Goal: Task Accomplishment & Management: Manage account settings

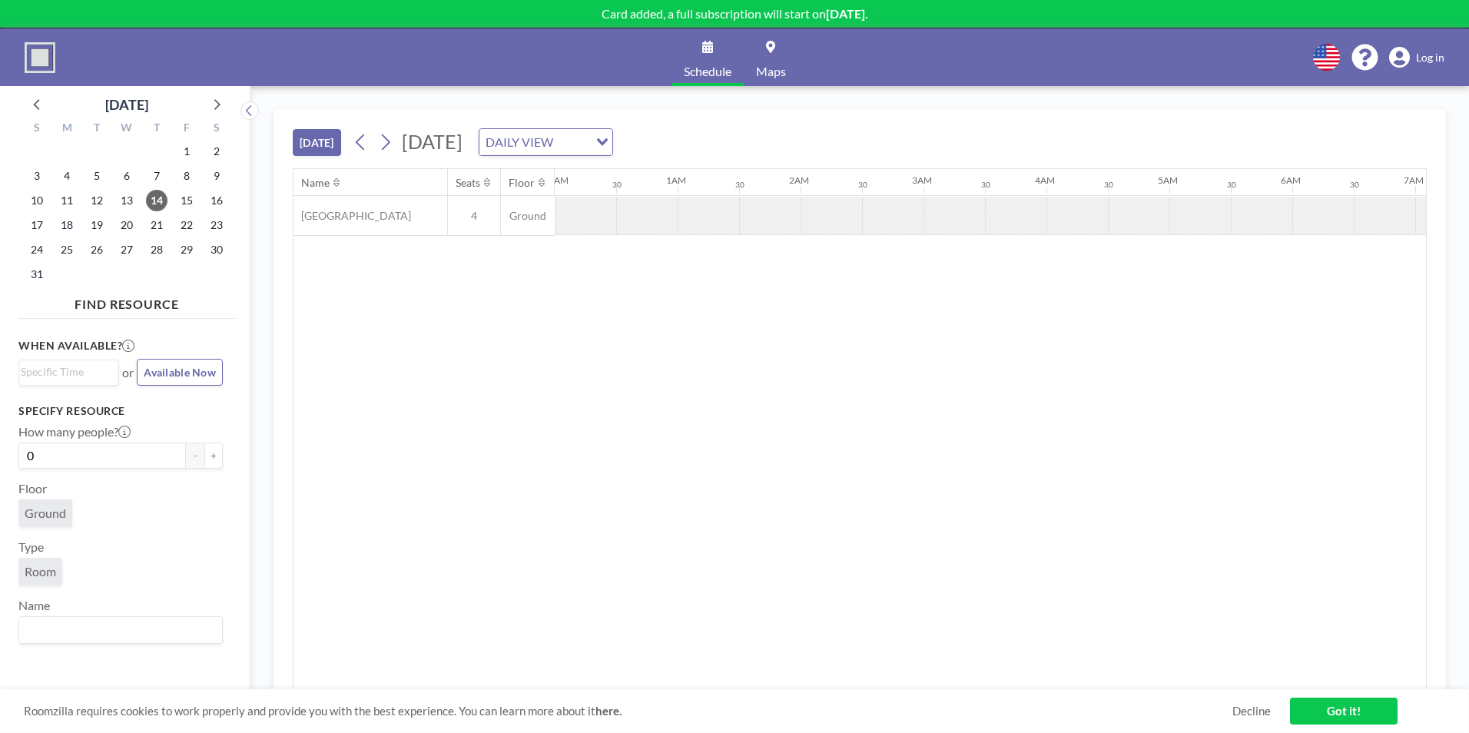
scroll to position [0, 1106]
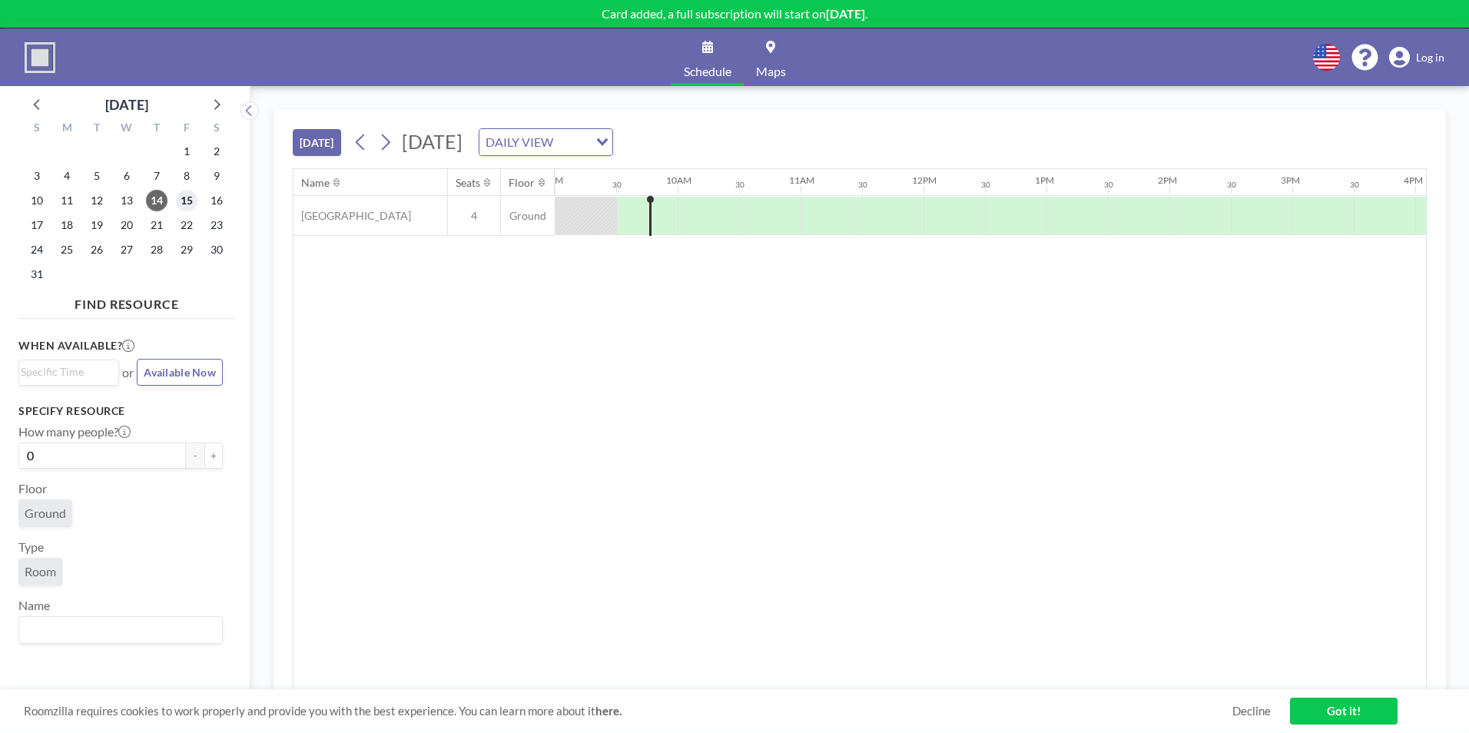
click at [188, 198] on span "15" at bounding box center [187, 201] width 22 height 22
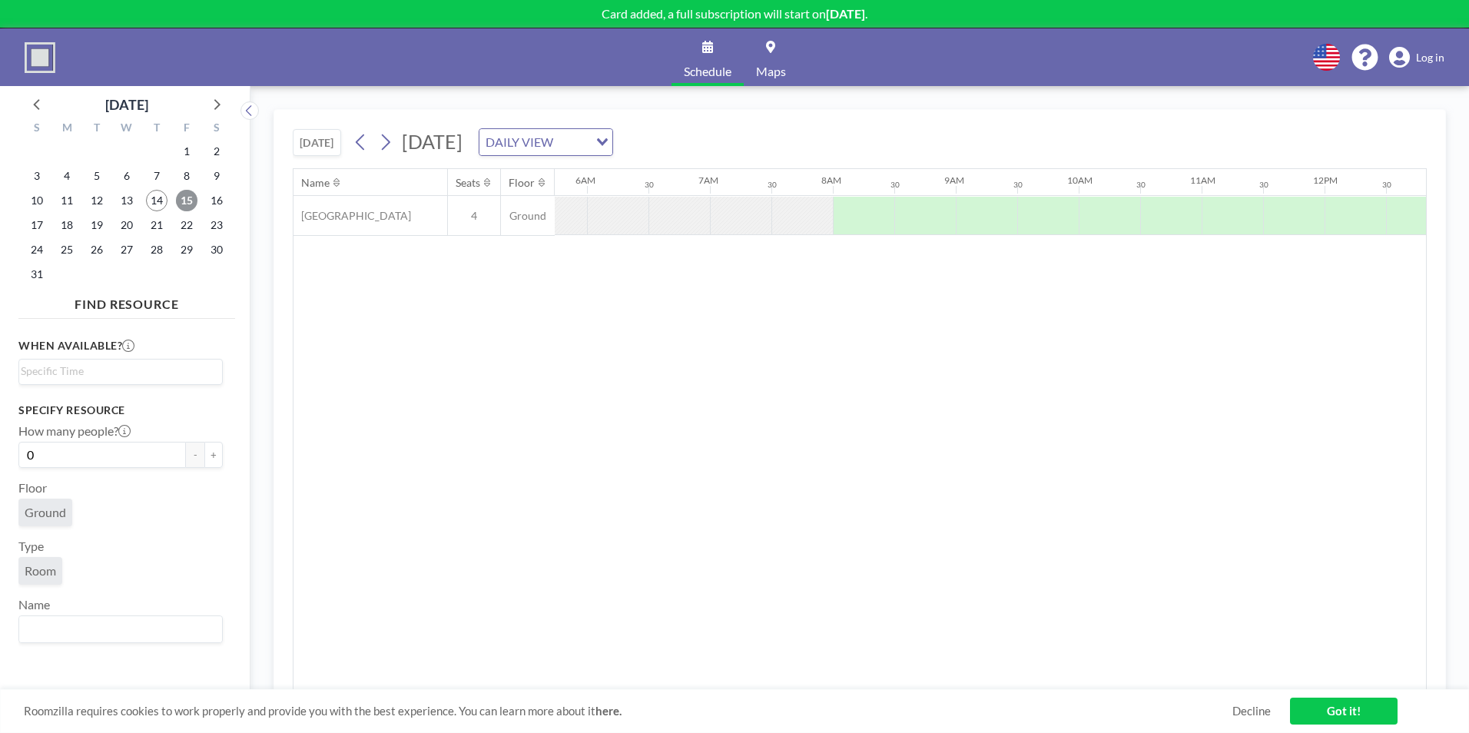
scroll to position [0, 922]
click at [1385, 722] on link "Got it!" at bounding box center [1344, 711] width 108 height 27
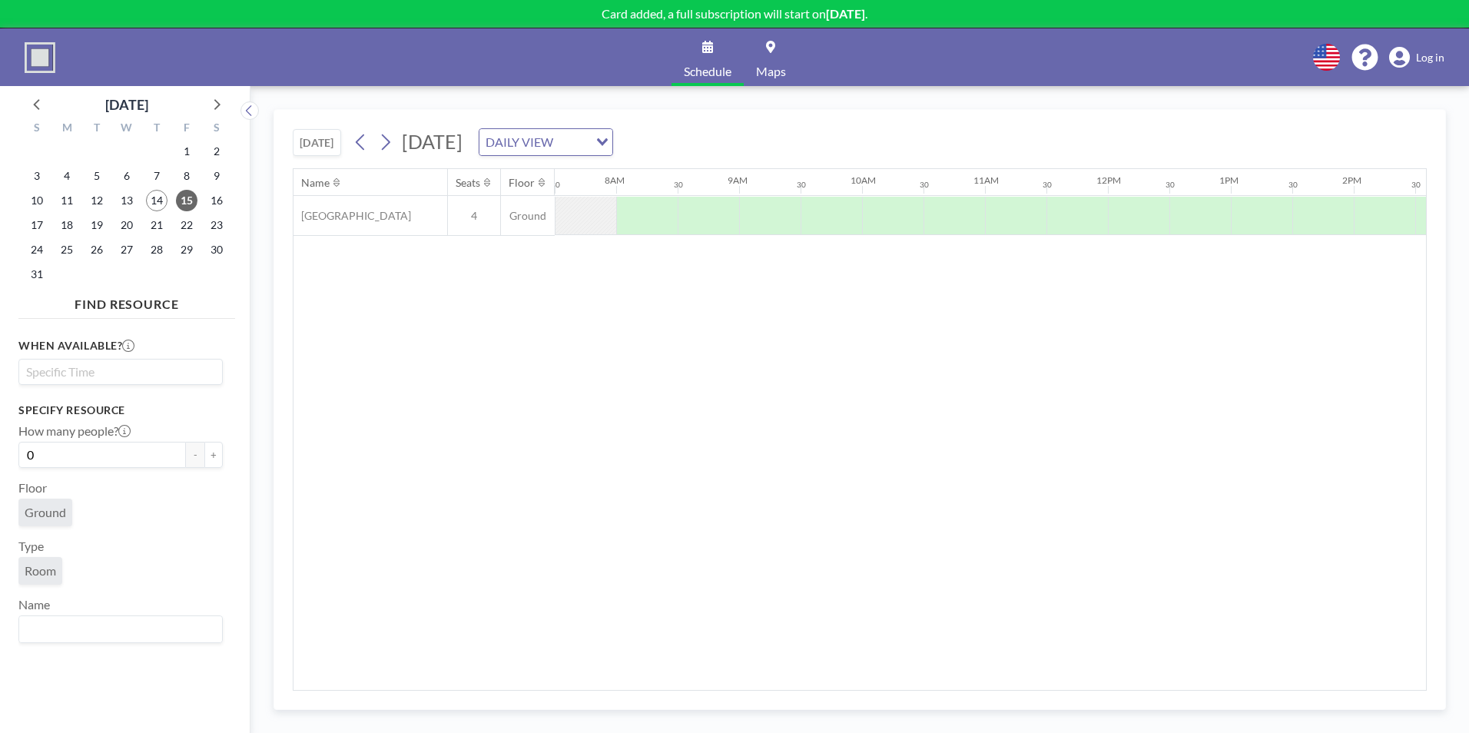
click at [101, 372] on input "Search for option" at bounding box center [117, 372] width 193 height 18
click at [54, 394] on li "8:00 am" at bounding box center [120, 399] width 201 height 25
click at [45, 422] on label "30 min" at bounding box center [45, 432] width 55 height 25
radio input "true"
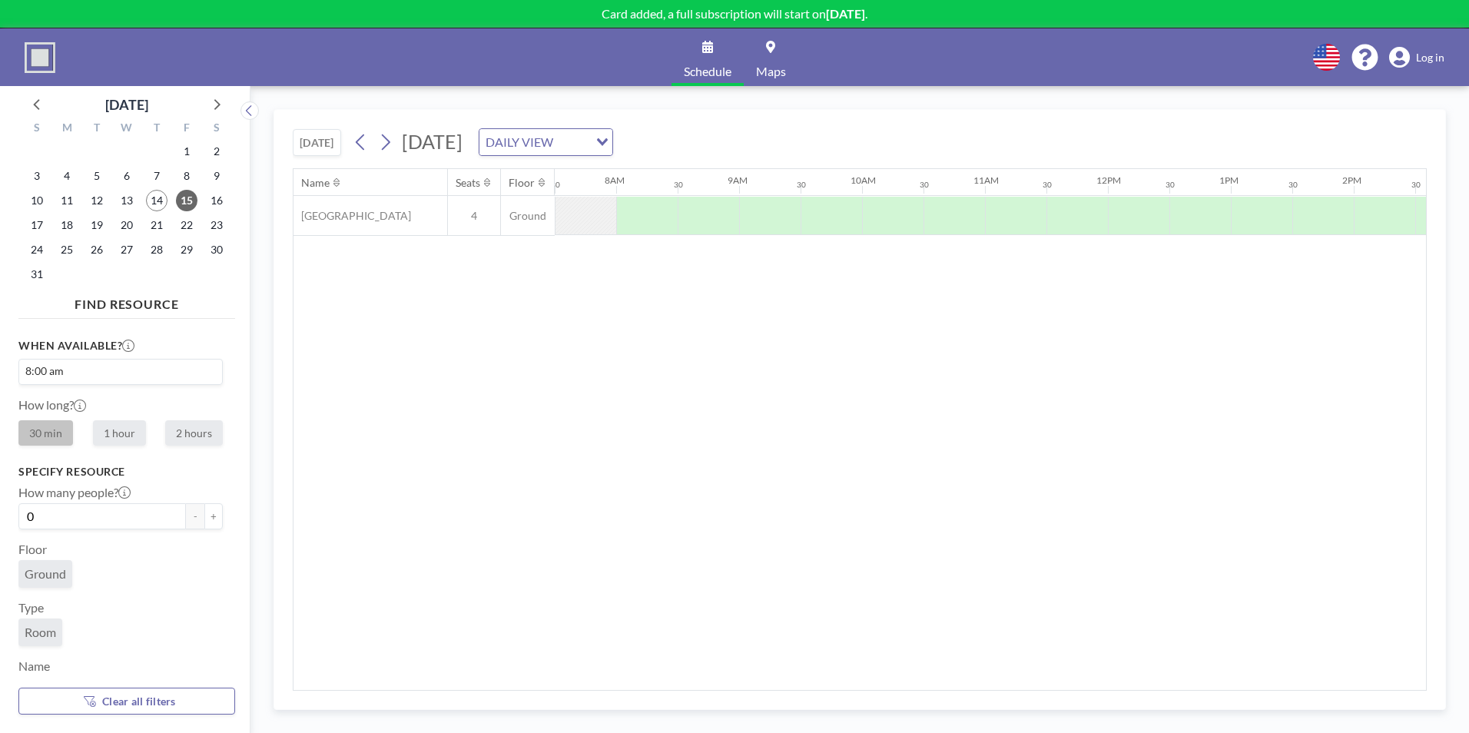
click at [53, 439] on label "30 min" at bounding box center [45, 432] width 55 height 25
click at [1429, 51] on span "Log in" at bounding box center [1430, 58] width 28 height 14
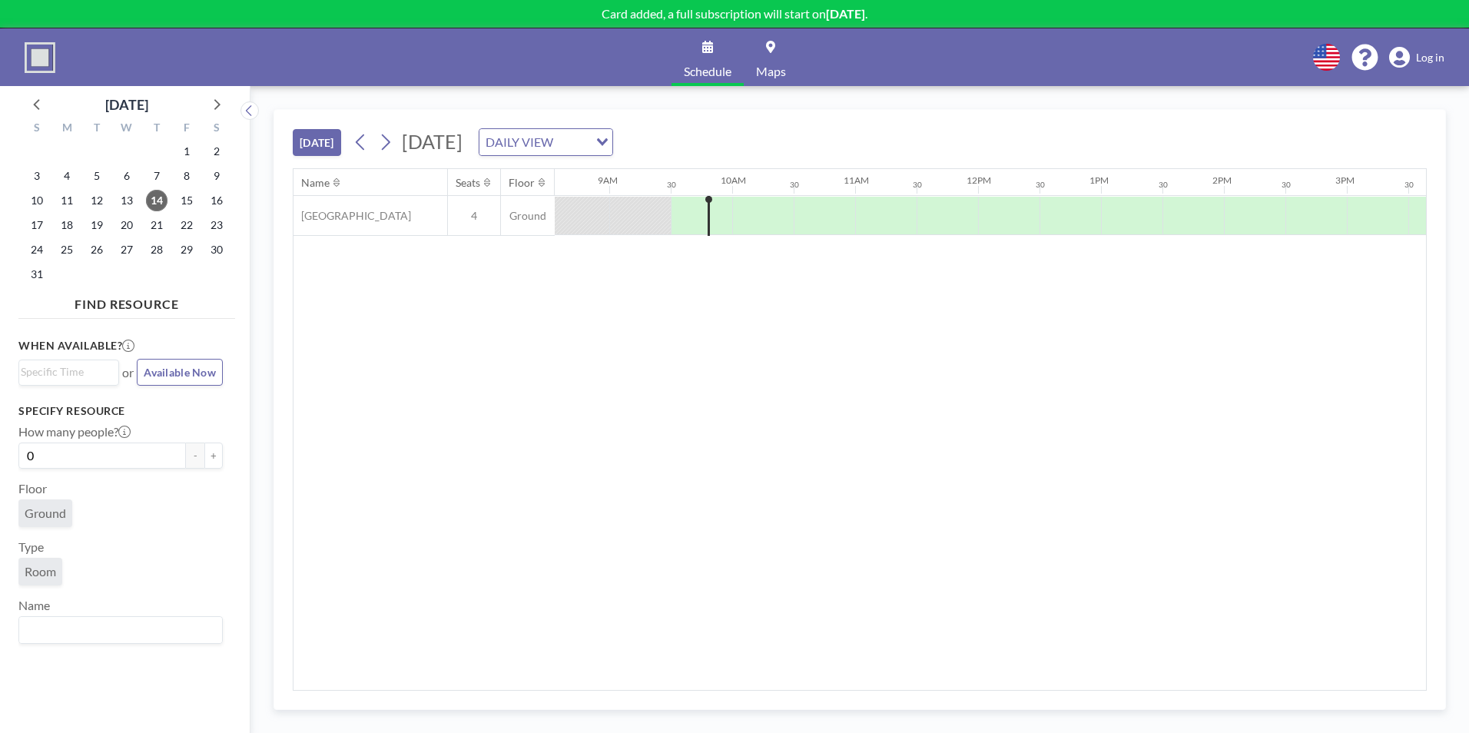
scroll to position [0, 1106]
click at [732, 56] on link "Schedule" at bounding box center [708, 57] width 72 height 58
click at [685, 62] on link "Schedule" at bounding box center [708, 57] width 72 height 58
click at [1398, 33] on div "Schedule Maps English Polski 日本語 Española Log in" at bounding box center [734, 57] width 1469 height 58
click at [1409, 53] on icon at bounding box center [1399, 58] width 21 height 22
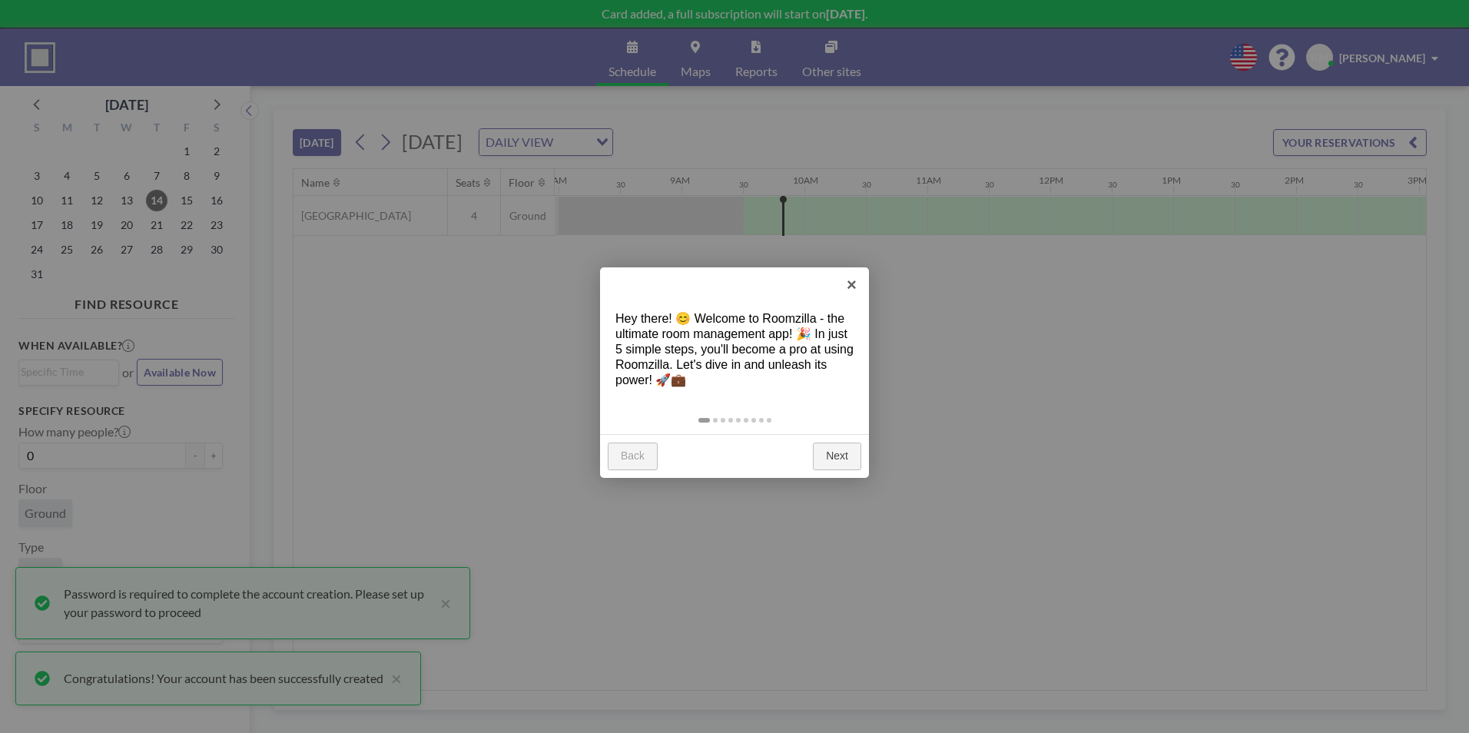
scroll to position [0, 1106]
click at [822, 455] on link "Next" at bounding box center [837, 457] width 48 height 28
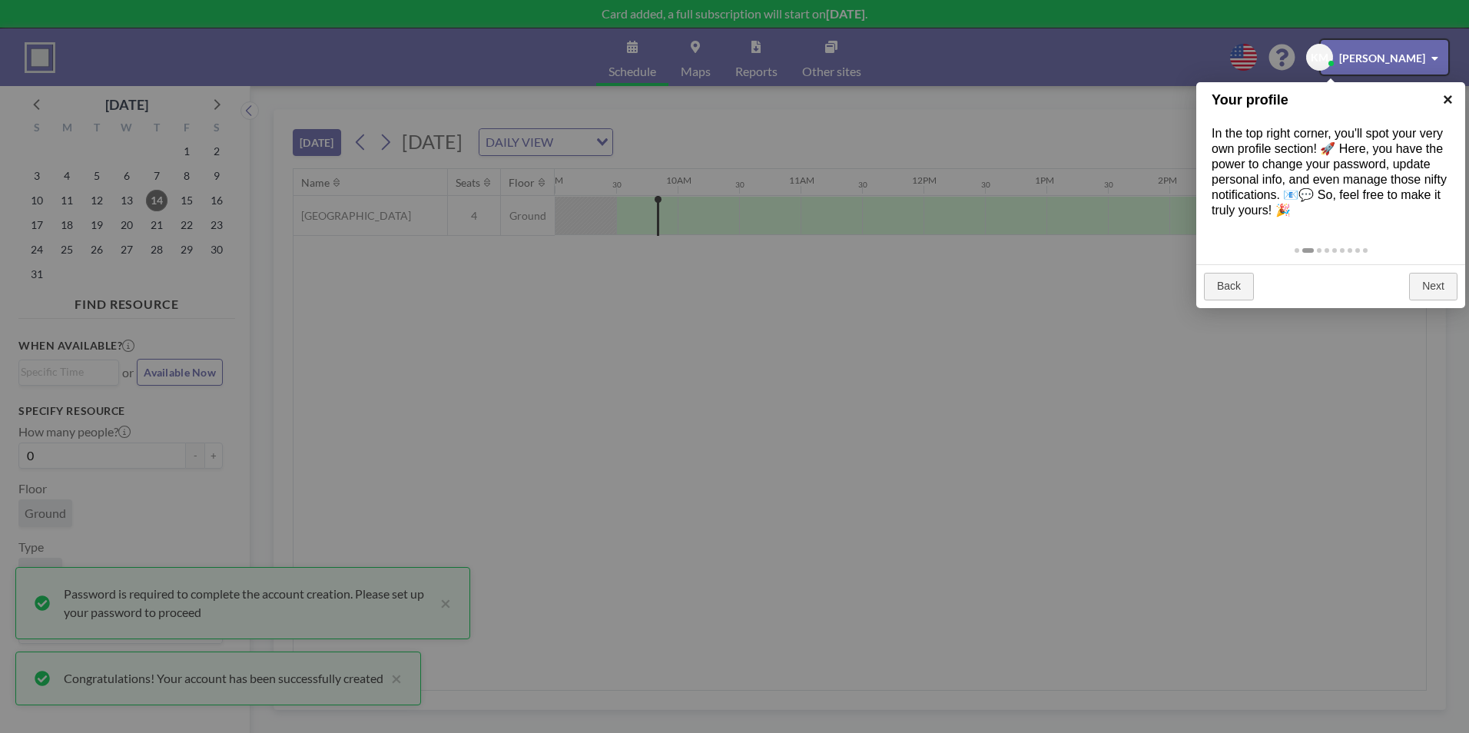
click at [1445, 96] on link "×" at bounding box center [1448, 99] width 35 height 35
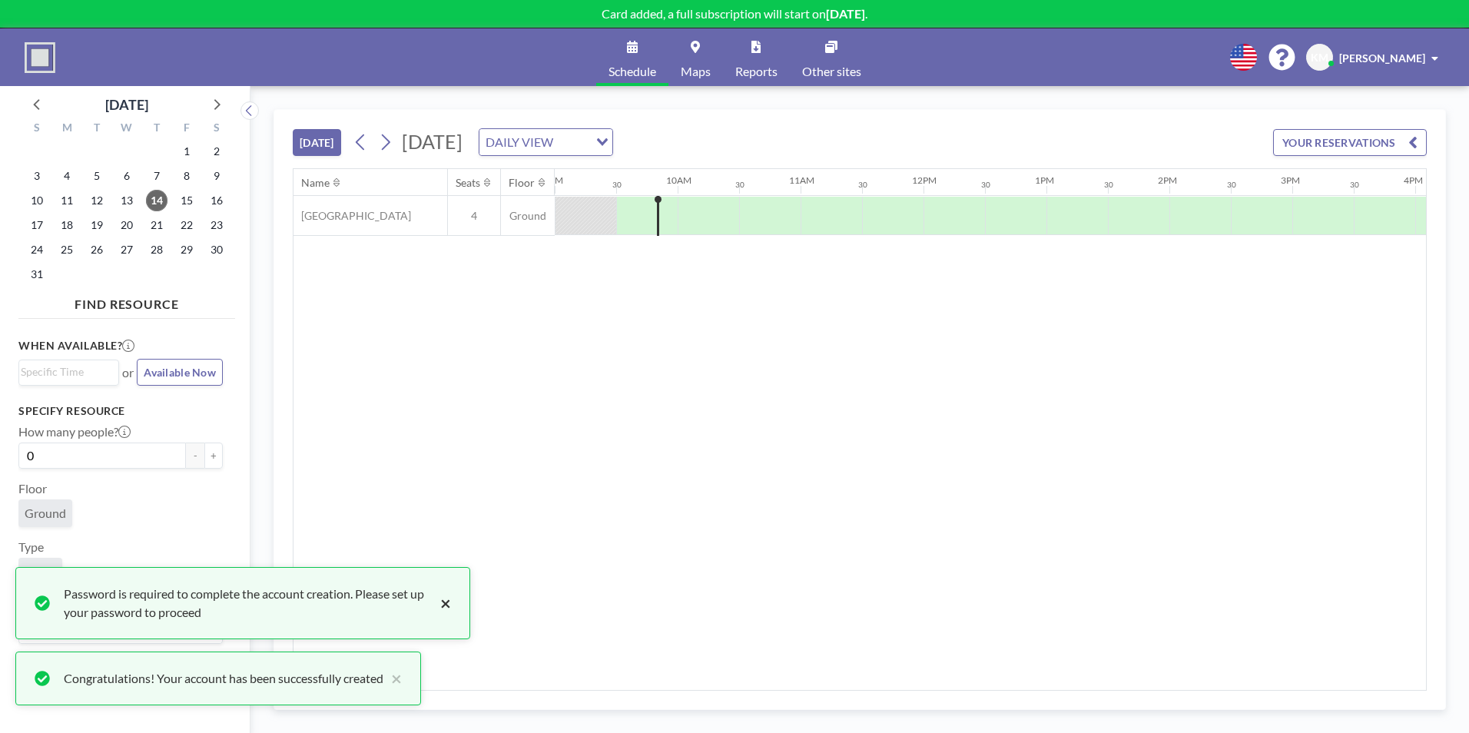
click at [445, 595] on button "×" at bounding box center [442, 603] width 18 height 37
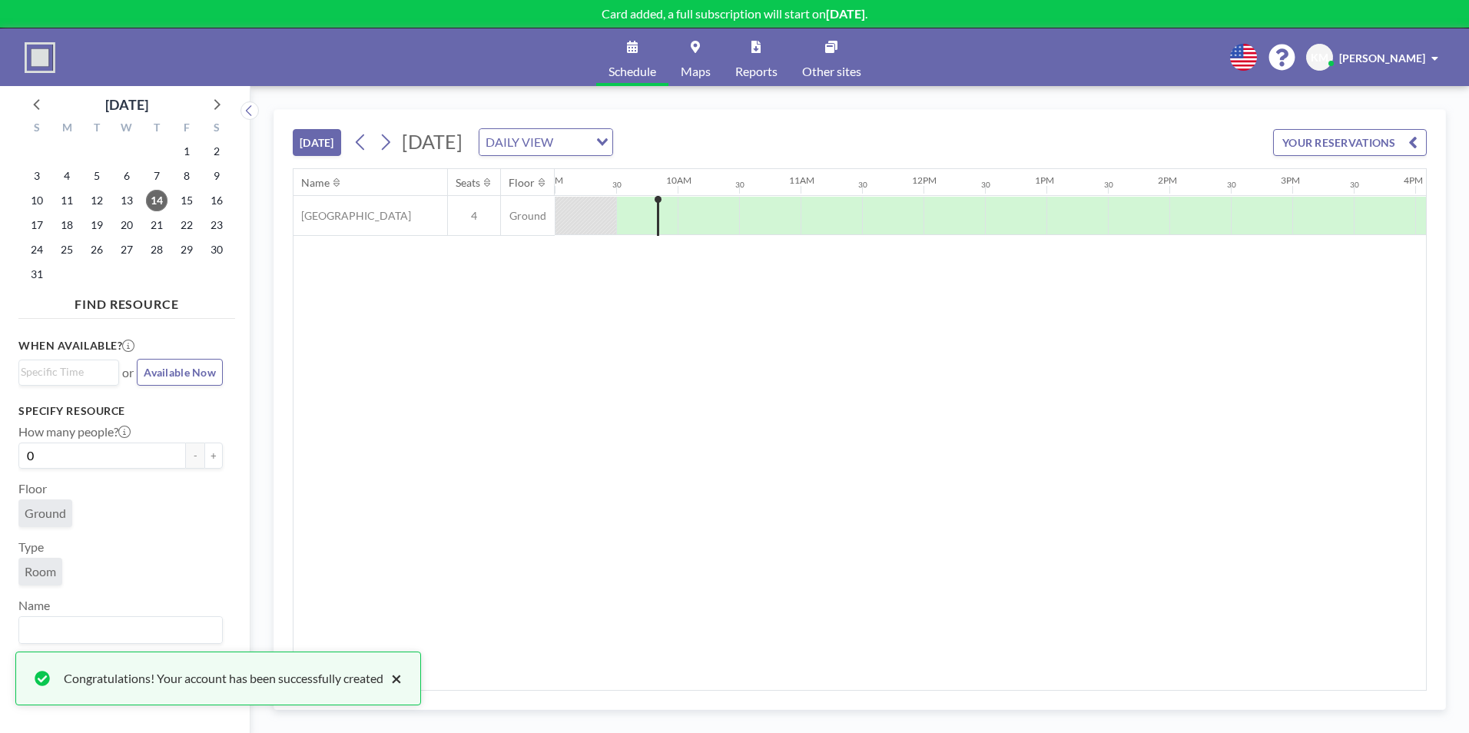
click at [400, 682] on button "×" at bounding box center [392, 678] width 18 height 18
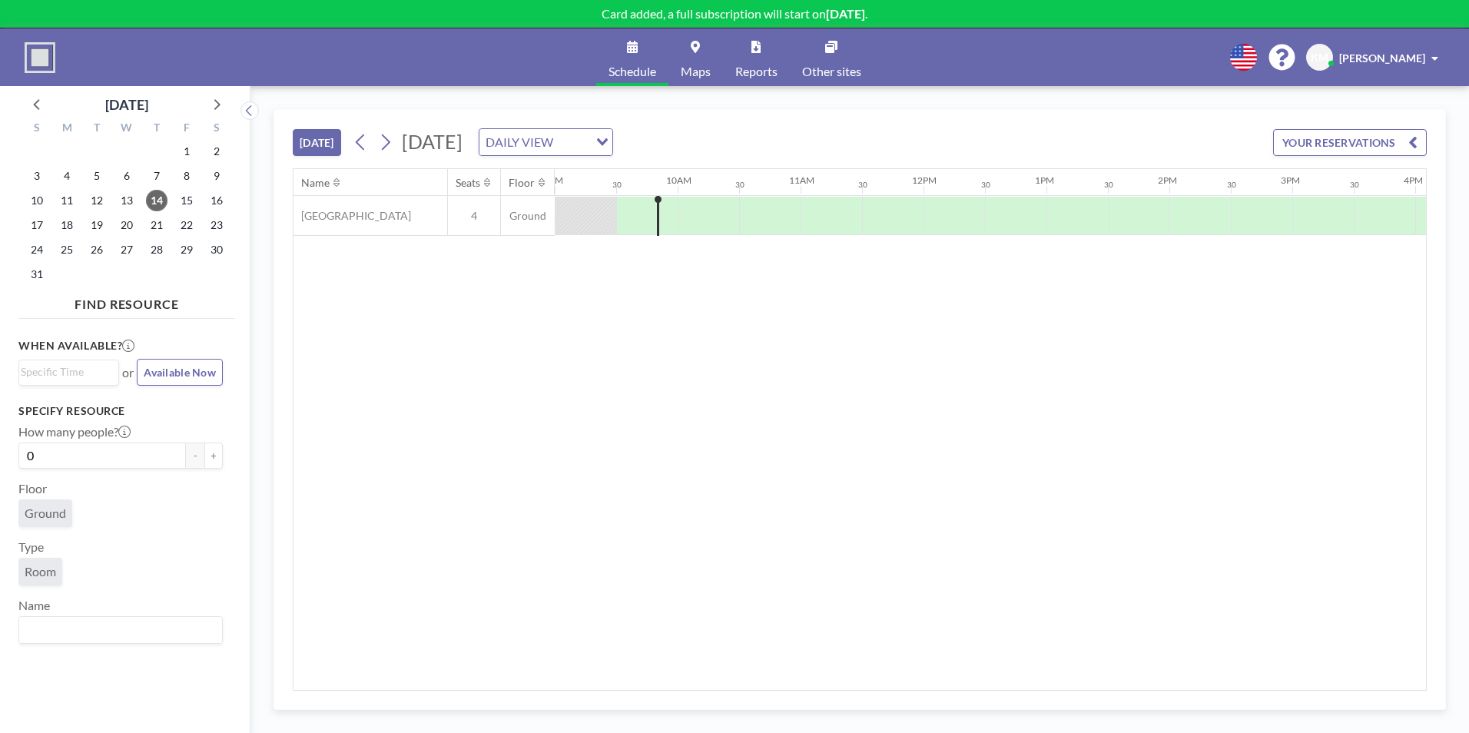
click at [638, 55] on link "Schedule" at bounding box center [632, 57] width 72 height 58
click at [65, 374] on input "Search for option" at bounding box center [65, 372] width 89 height 18
click at [235, 405] on aside "August 2025 S M T W T F S 27 28 29 30 31 1 2 3 4 5 6 7 8 9 10 11 12 13 14 15 16…" at bounding box center [119, 409] width 238 height 647
click at [687, 61] on link "Maps" at bounding box center [695, 57] width 55 height 58
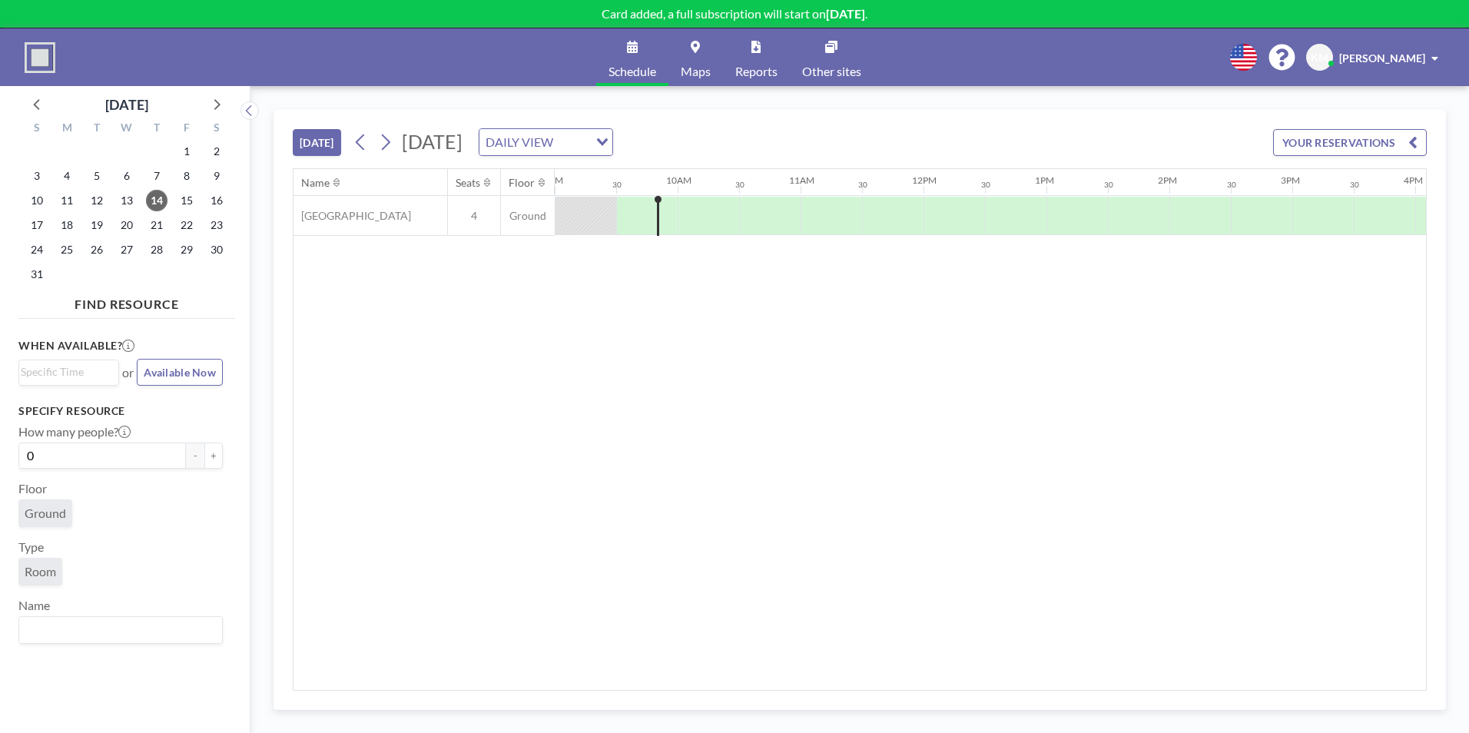
click at [679, 67] on link "Maps" at bounding box center [695, 57] width 55 height 58
click at [1257, 57] on icon at bounding box center [1243, 57] width 27 height 27
click at [1256, 85] on li "English" at bounding box center [1251, 92] width 79 height 20
click at [31, 68] on img at bounding box center [40, 57] width 31 height 31
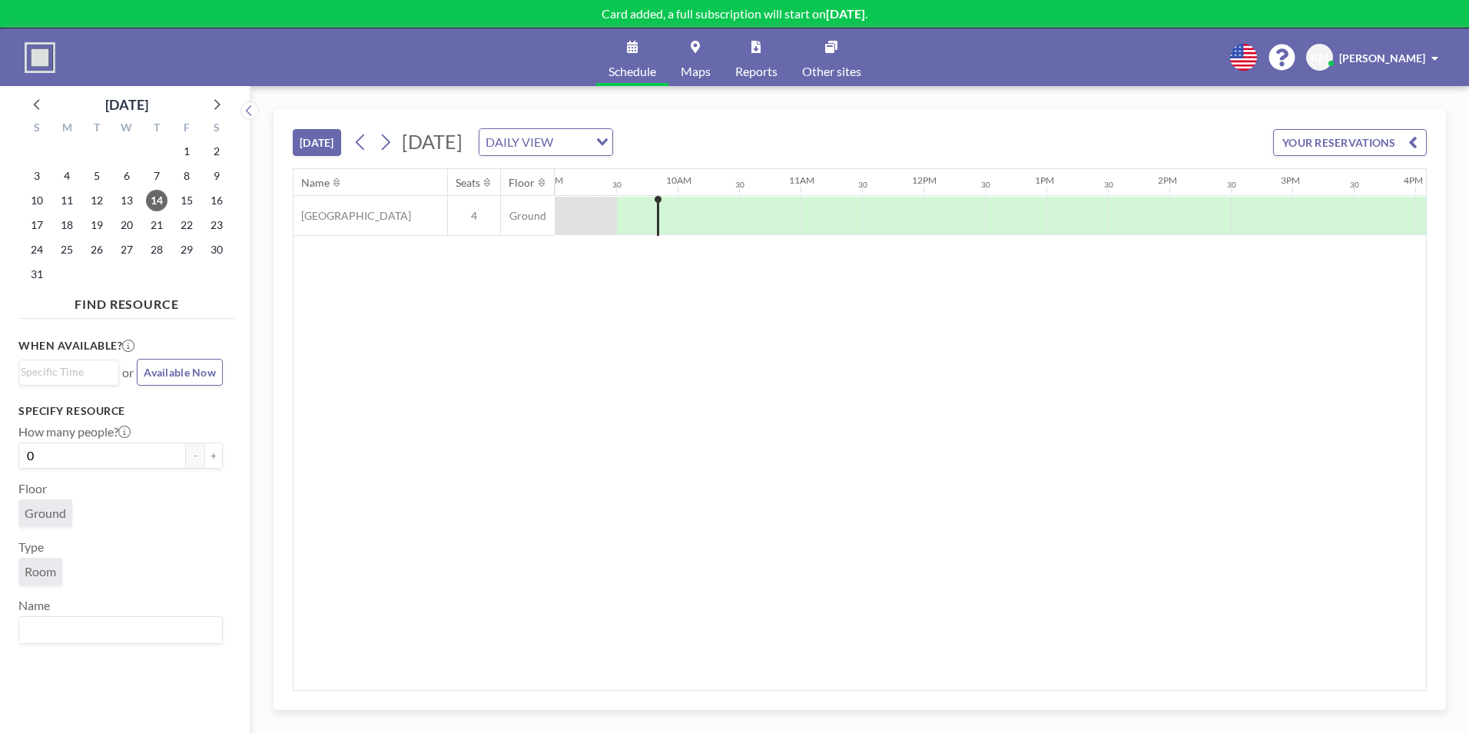
click at [1295, 142] on button "YOUR RESERVATIONS" at bounding box center [1350, 142] width 154 height 27
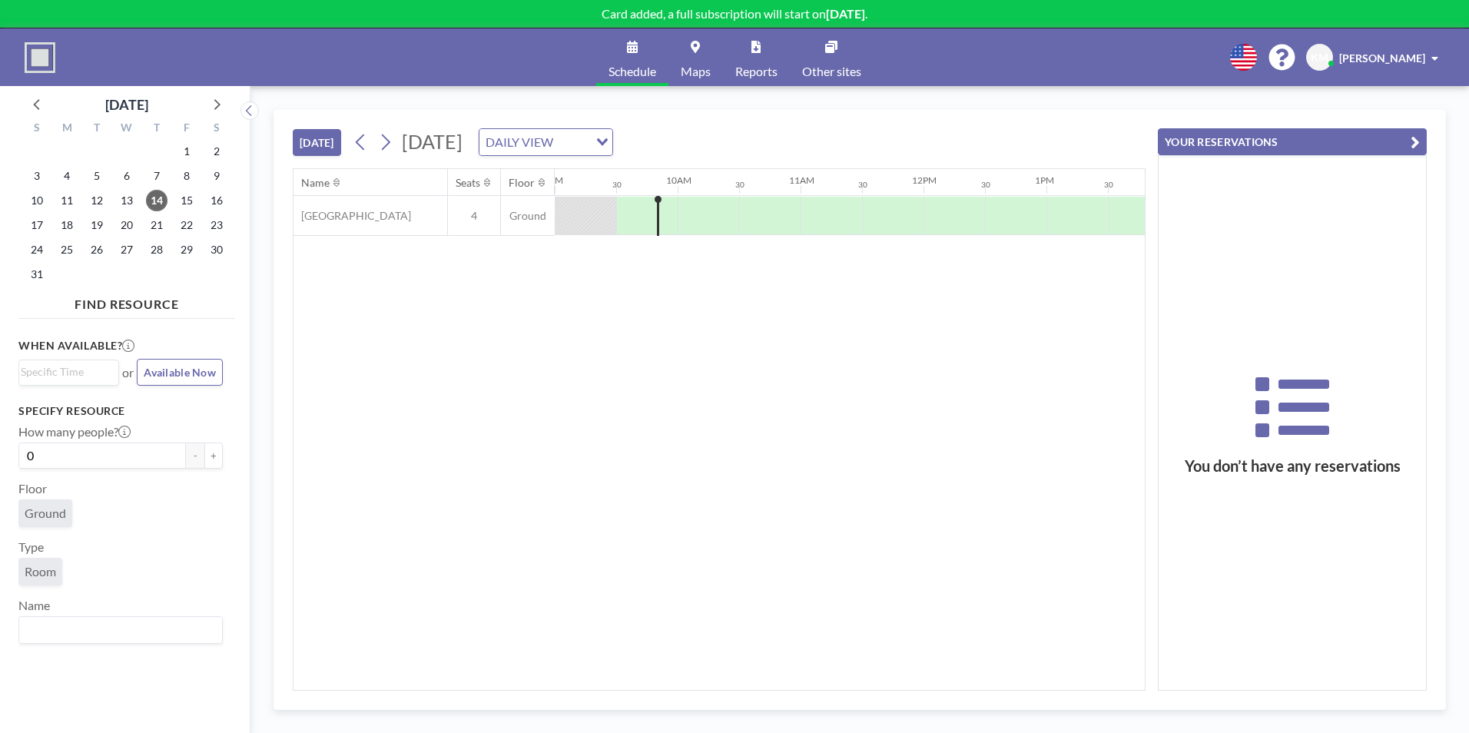
click at [580, 350] on div "Name Seats Floor 12AM 30 1AM 30 2AM 30 3AM 30 4AM 30 5AM 30 6AM 30 7AM 30 8AM 3…" at bounding box center [718, 429] width 851 height 521
click at [193, 198] on span "15" at bounding box center [187, 201] width 22 height 22
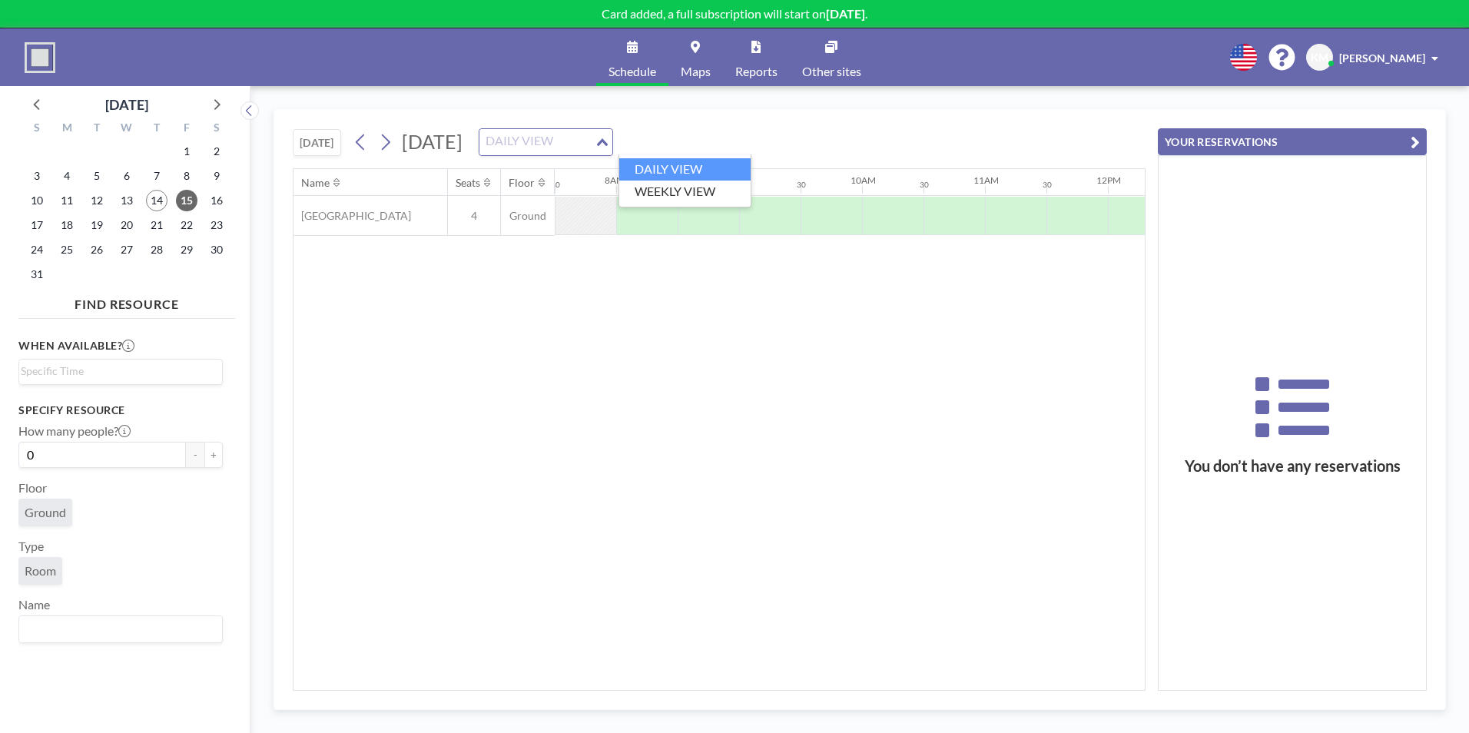
click at [595, 148] on div "DAILY VIEW" at bounding box center [536, 140] width 115 height 23
click at [676, 166] on li "DAILY VIEW" at bounding box center [684, 169] width 131 height 22
click at [1413, 140] on icon "button" at bounding box center [1415, 142] width 9 height 18
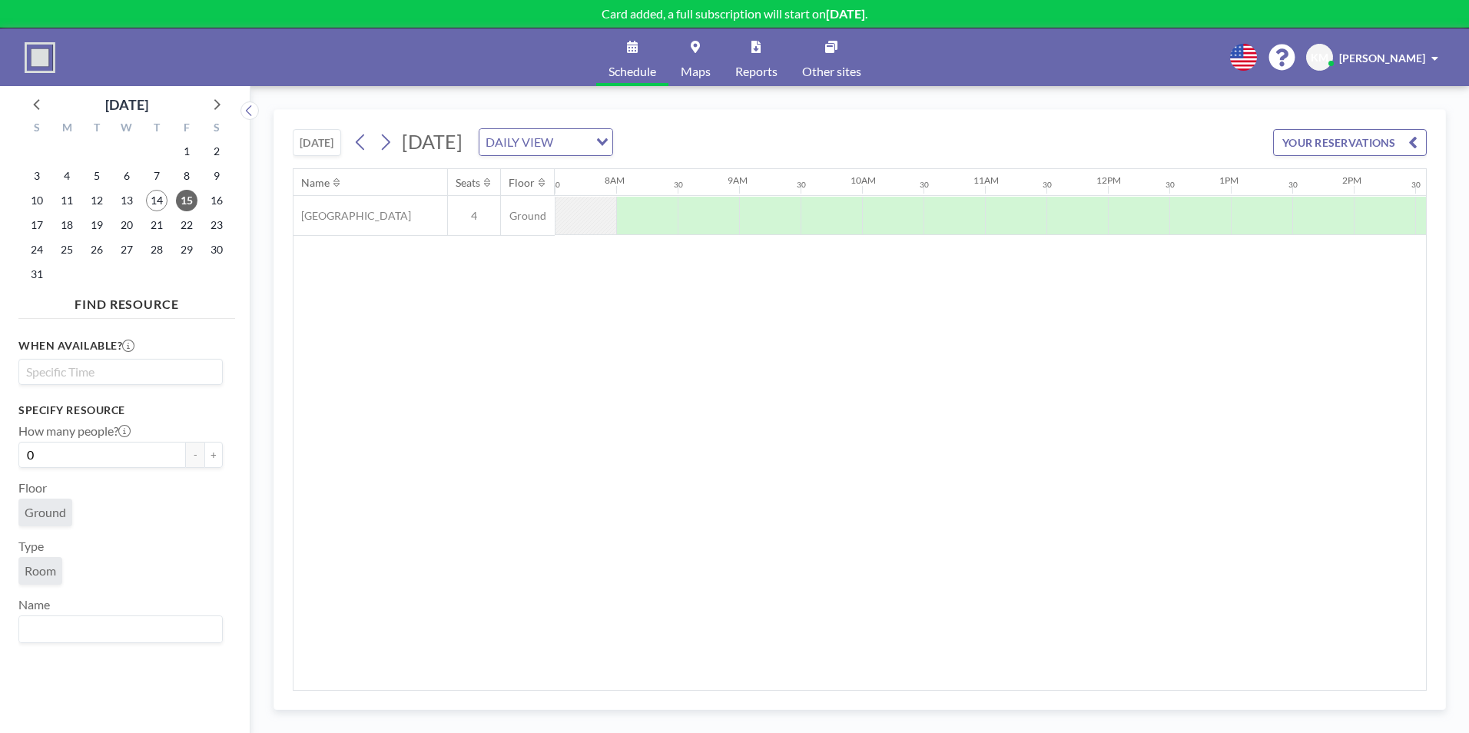
click at [118, 376] on input "Search for option" at bounding box center [117, 372] width 193 height 18
click at [73, 405] on li "8:00 am" at bounding box center [120, 399] width 201 height 25
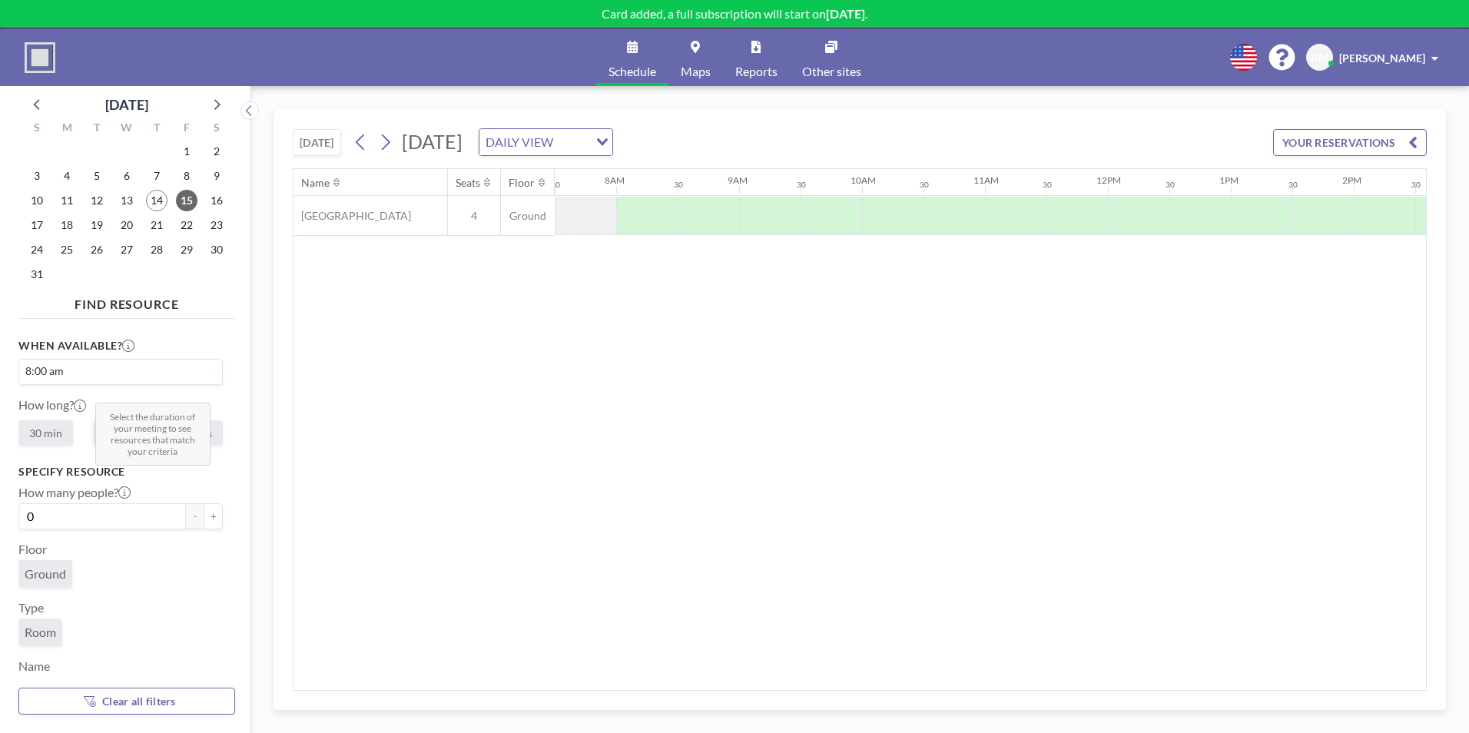
click at [82, 409] on icon at bounding box center [80, 406] width 12 height 12
click at [51, 439] on label "30 min" at bounding box center [45, 432] width 55 height 25
radio input "true"
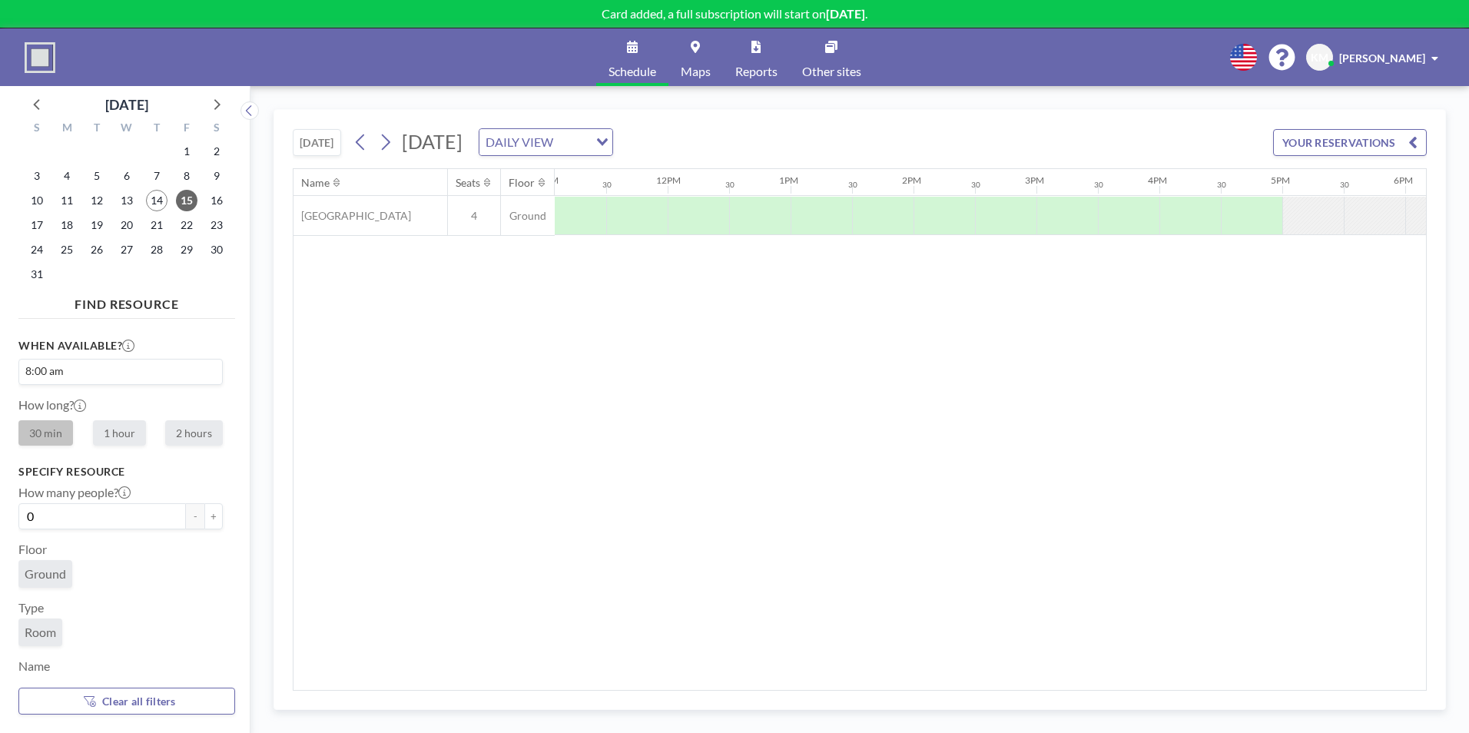
scroll to position [0, 1448]
click at [1171, 222] on div at bounding box center [1166, 216] width 61 height 38
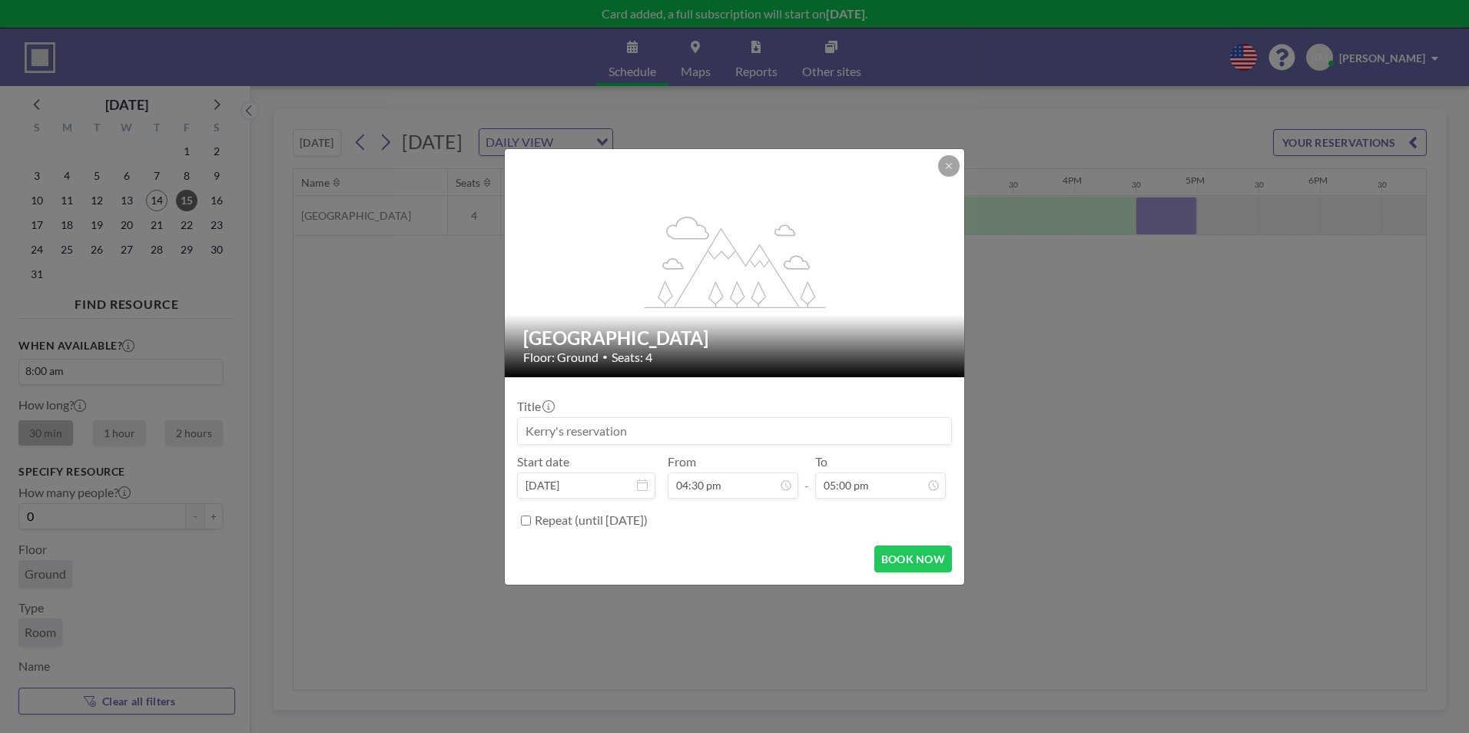
click at [769, 433] on input at bounding box center [734, 431] width 433 height 26
drag, startPoint x: 696, startPoint y: 432, endPoint x: 515, endPoint y: 431, distance: 181.3
click at [515, 431] on form "Title Start date Aug 15, 2025 From 04:30 pm - To 05:00 pm Repeat (until January…" at bounding box center [734, 480] width 459 height 207
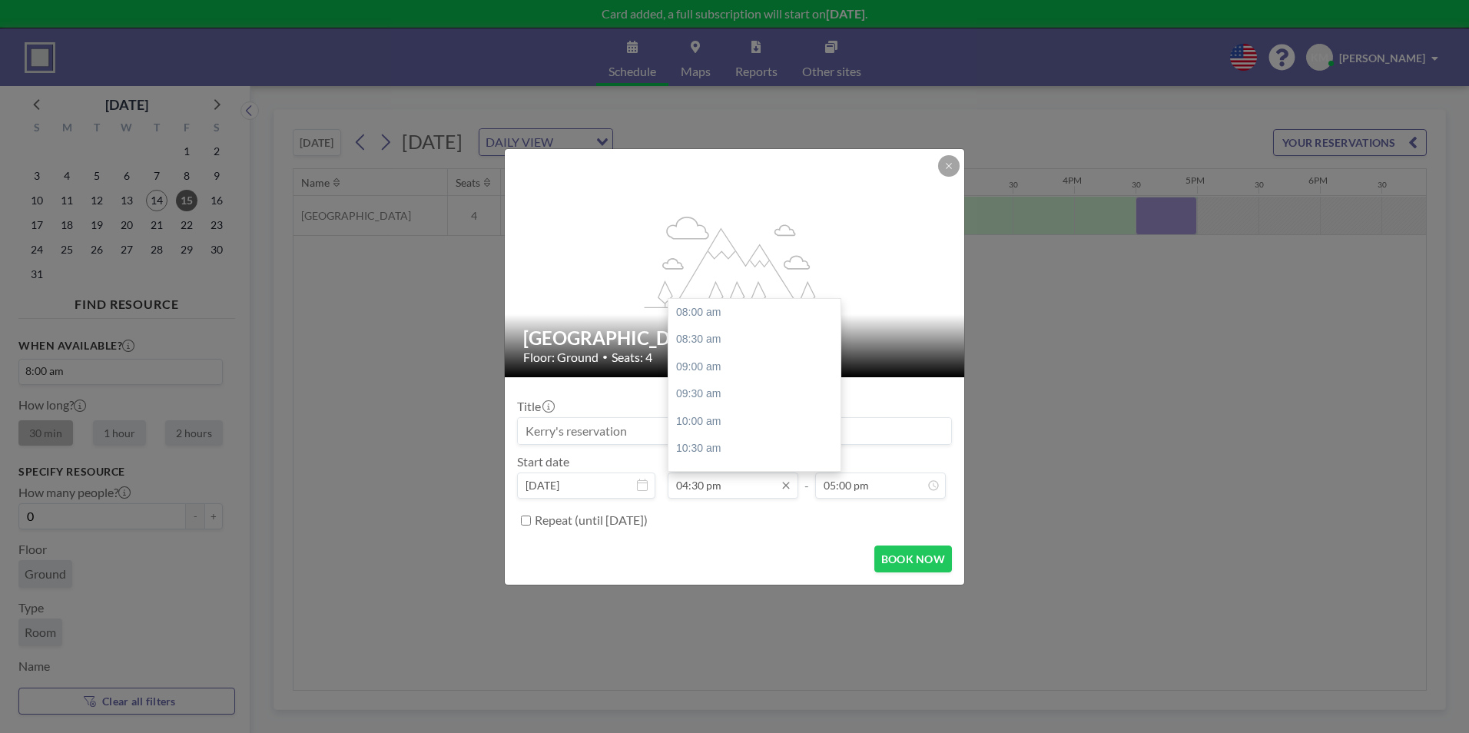
scroll to position [347, 0]
click at [704, 488] on input "04:30 pm" at bounding box center [733, 486] width 131 height 26
drag, startPoint x: 835, startPoint y: 428, endPoint x: 834, endPoint y: 312, distance: 116.0
click at [834, 312] on div "08:00 am 08:30 am 09:00 am 09:30 am 10:00 am 10:30 am 11:00 am 11:30 am 12:00 p…" at bounding box center [754, 385] width 172 height 172
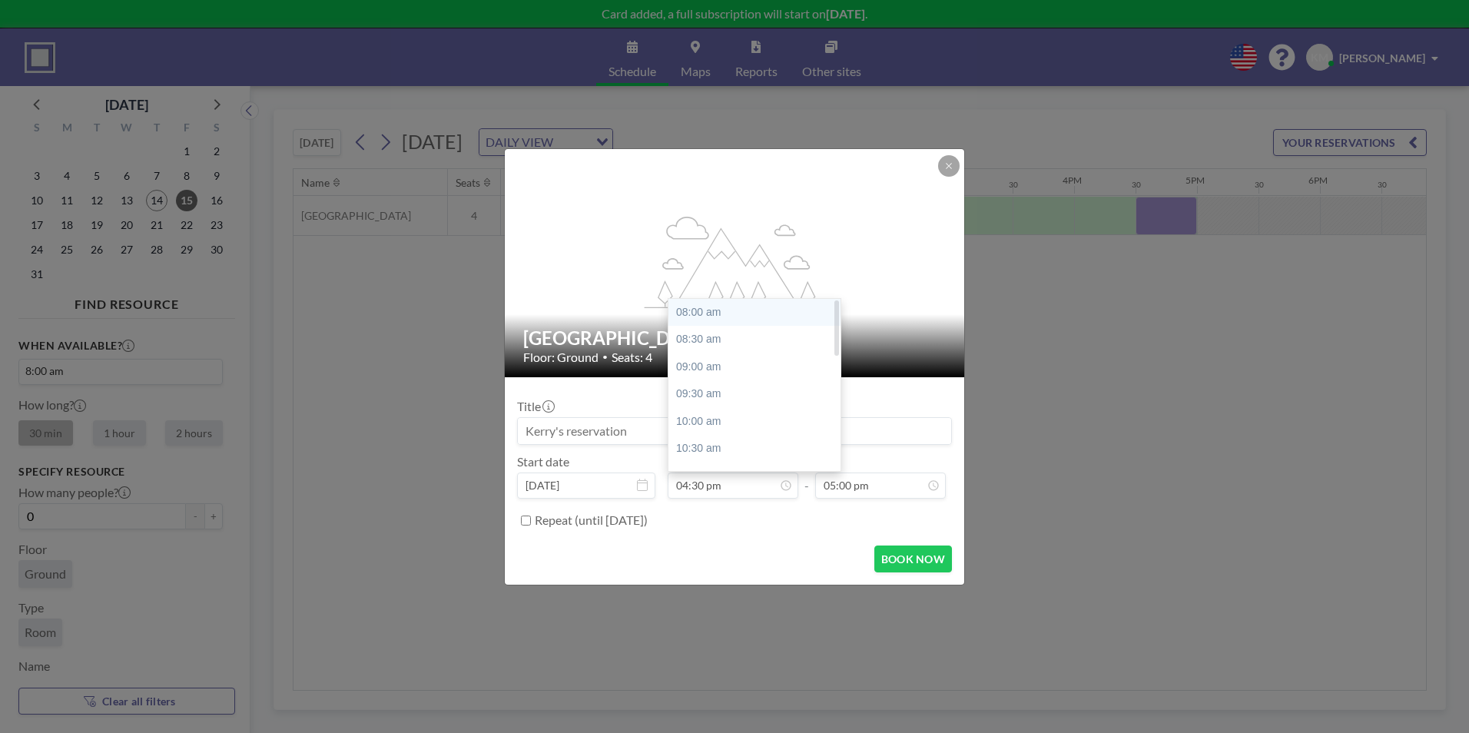
click at [785, 312] on div "08:00 am" at bounding box center [758, 313] width 180 height 28
type input "08:00 am"
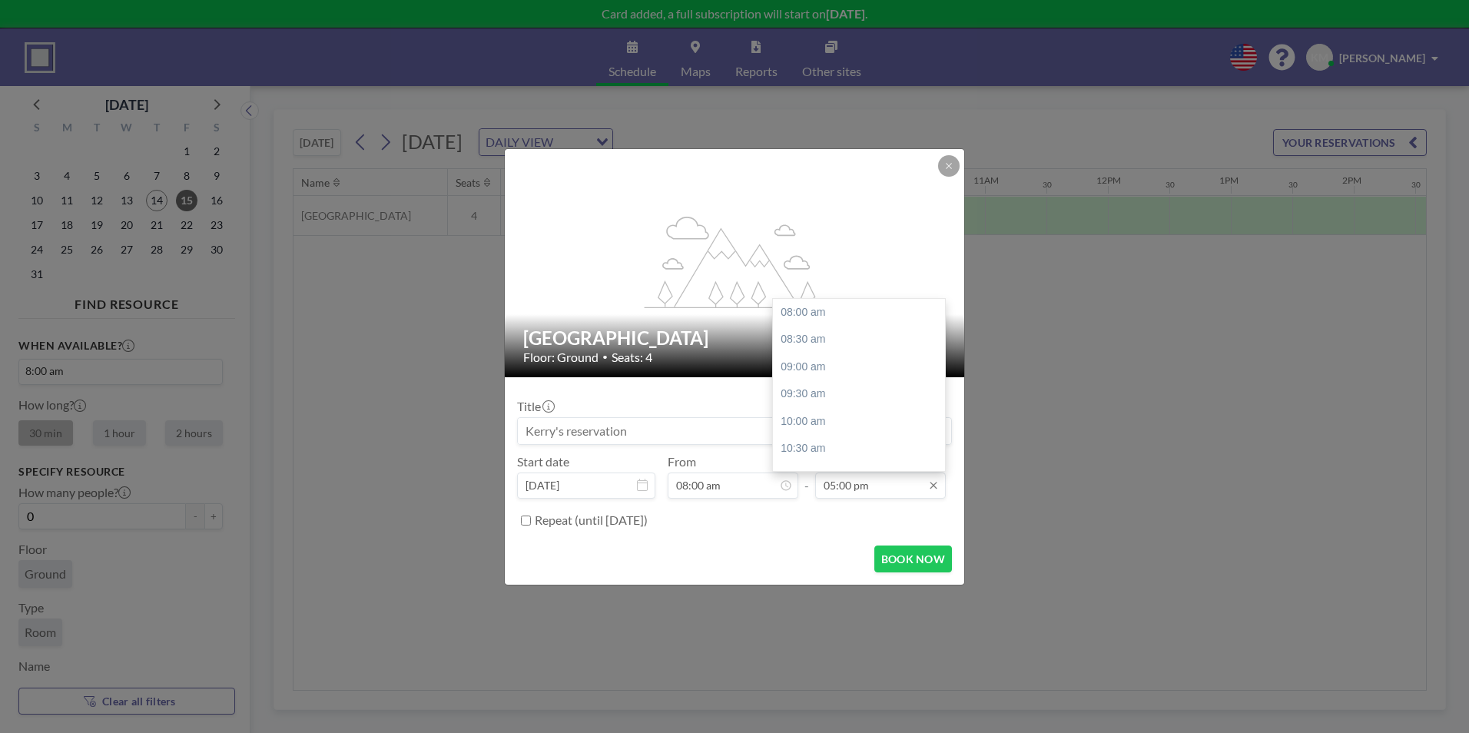
scroll to position [347, 0]
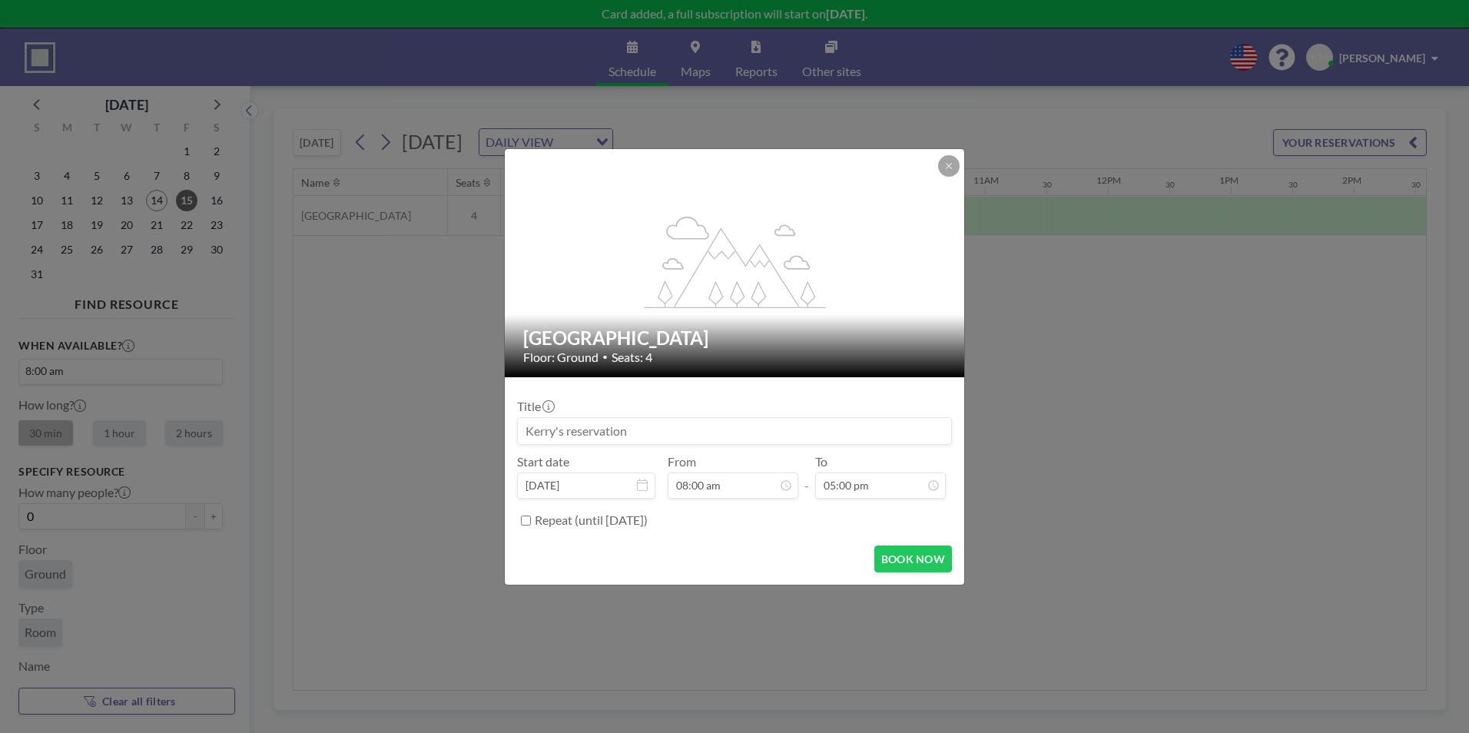
click at [907, 500] on div "Title Start date Aug 15, 2025 From 08:00 am - To 05:00 pm 08:00 am 08:30 am 09:…" at bounding box center [734, 462] width 435 height 144
click at [910, 493] on input "05:00 pm" at bounding box center [880, 486] width 131 height 26
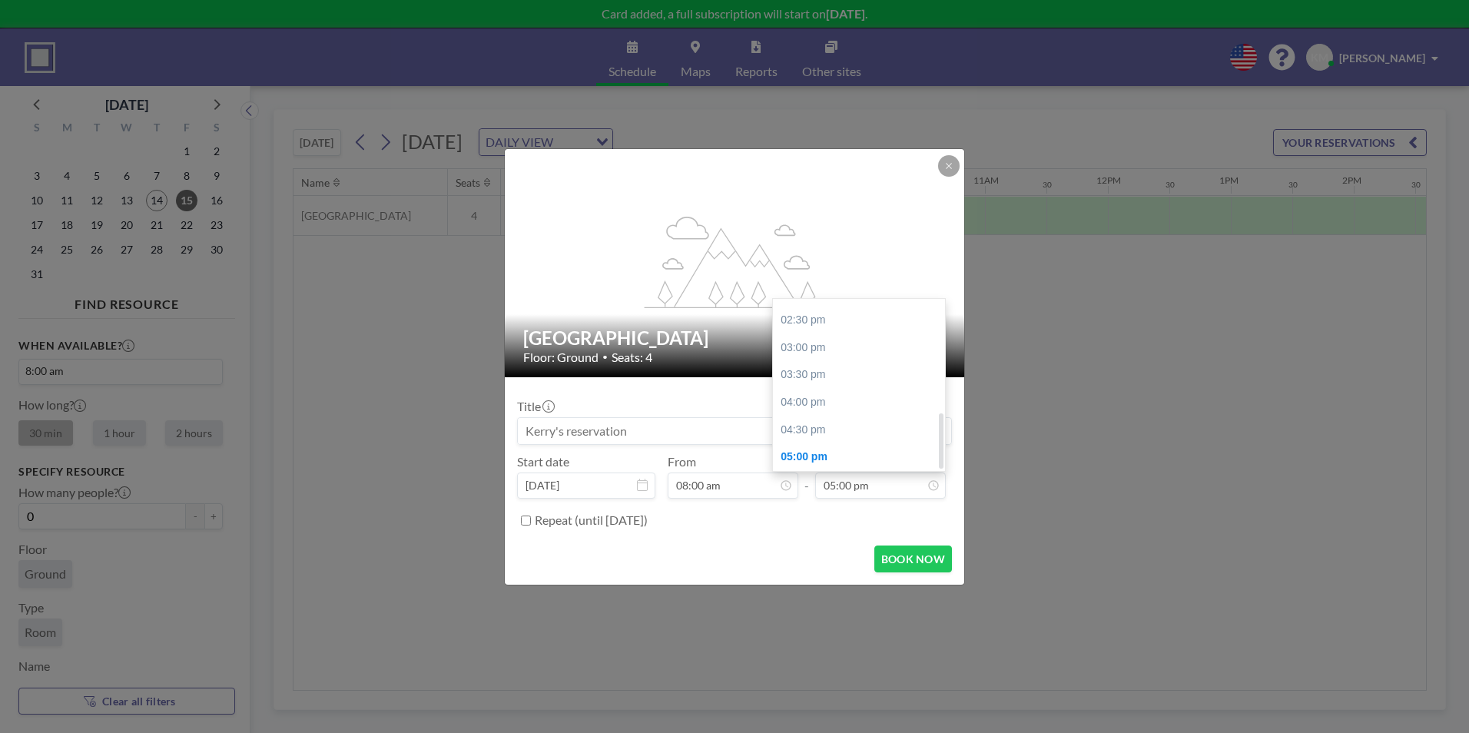
click at [826, 454] on div "05:00 pm" at bounding box center [863, 457] width 180 height 28
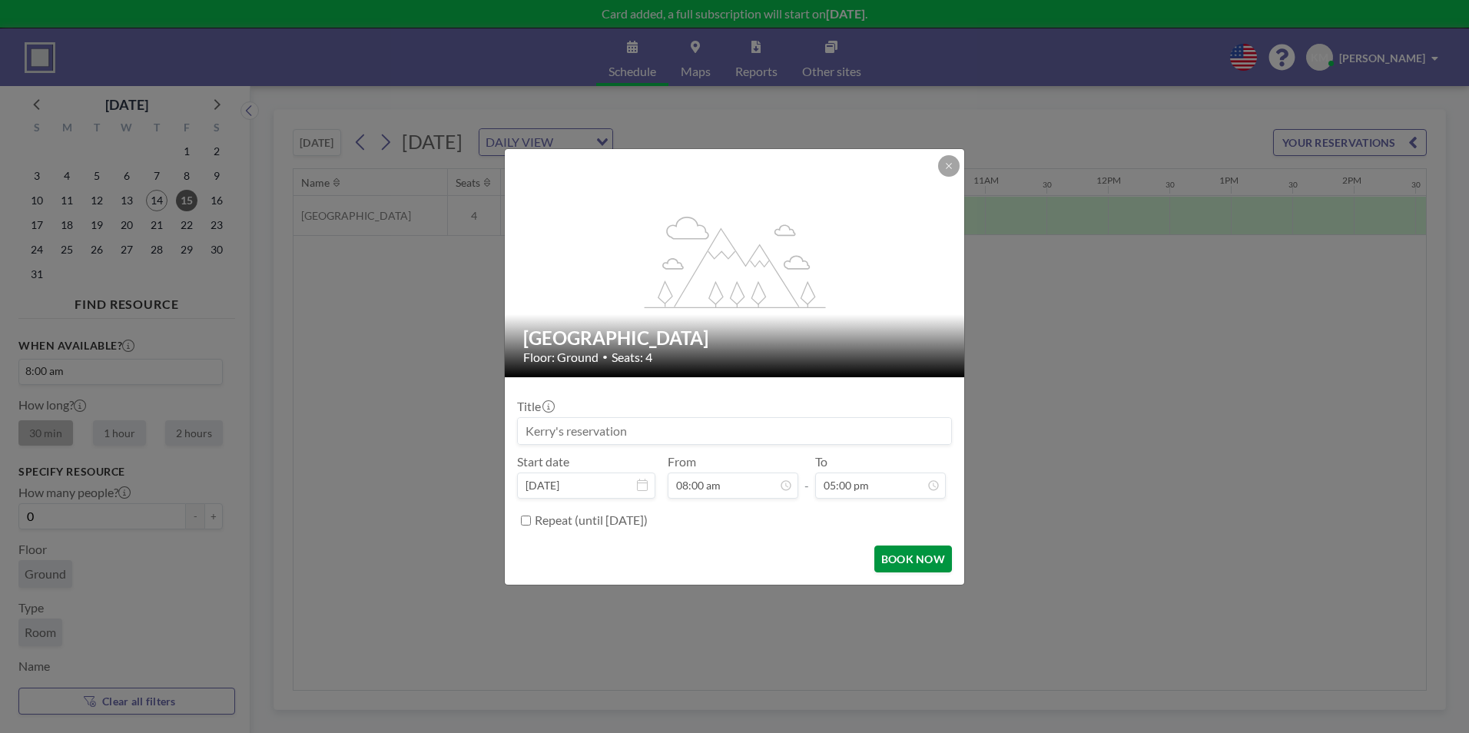
click at [902, 556] on button "BOOK NOW" at bounding box center [913, 559] width 78 height 27
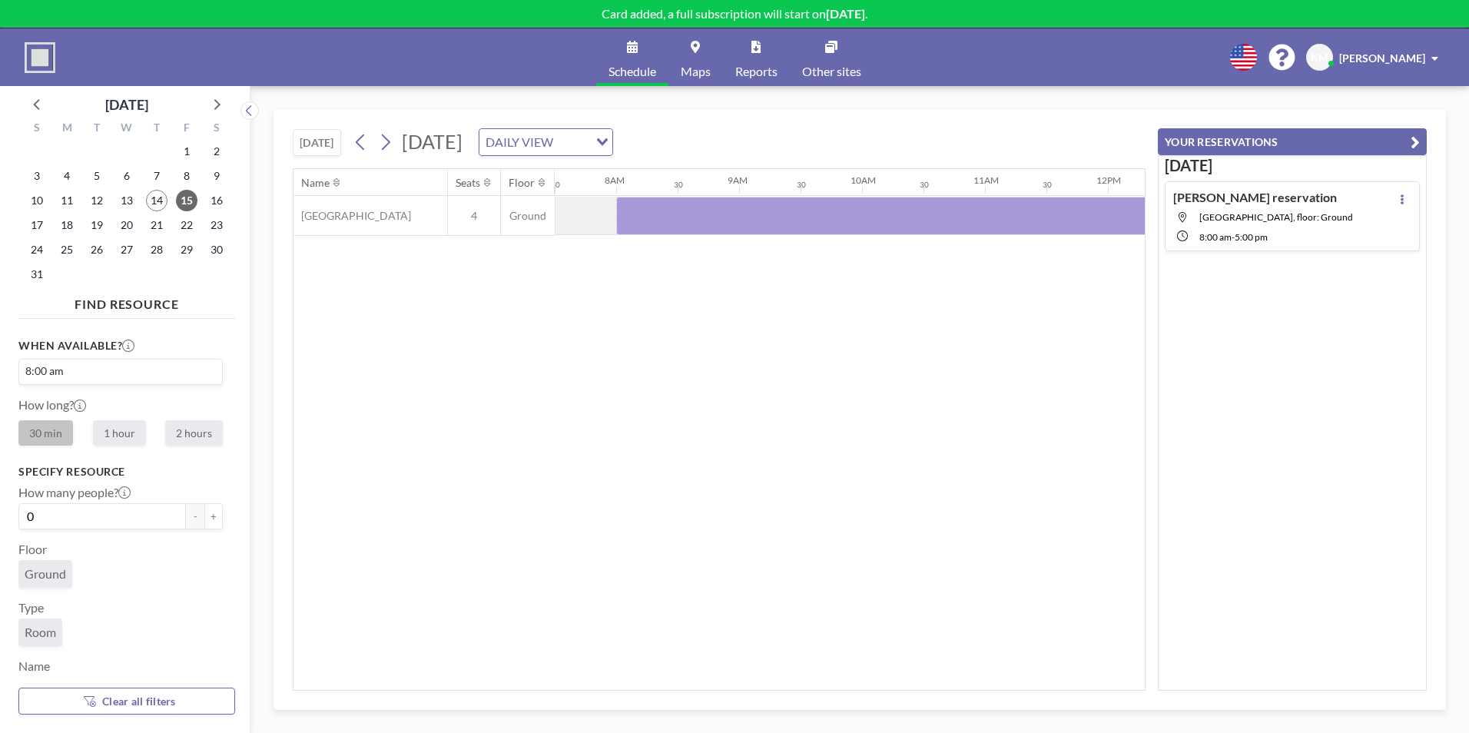
click at [492, 488] on div "Name Seats Floor 12AM 30 1AM 30 2AM 30 3AM 30 4AM 30 5AM 30 6AM 30 7AM 30 8AM 3…" at bounding box center [718, 429] width 851 height 521
click at [696, 459] on div "Name Seats Floor 12AM 30 1AM 30 2AM 30 3AM 30 4AM 30 5AM 30 6AM 30 7AM 30 8AM 3…" at bounding box center [718, 429] width 851 height 521
click at [920, 441] on div "Name Seats Floor 12AM 30 1AM 30 2AM 30 3AM 30 4AM 30 5AM 30 6AM 30 7AM 30 8AM 3…" at bounding box center [718, 429] width 851 height 521
click at [150, 232] on span "21" at bounding box center [157, 225] width 22 height 22
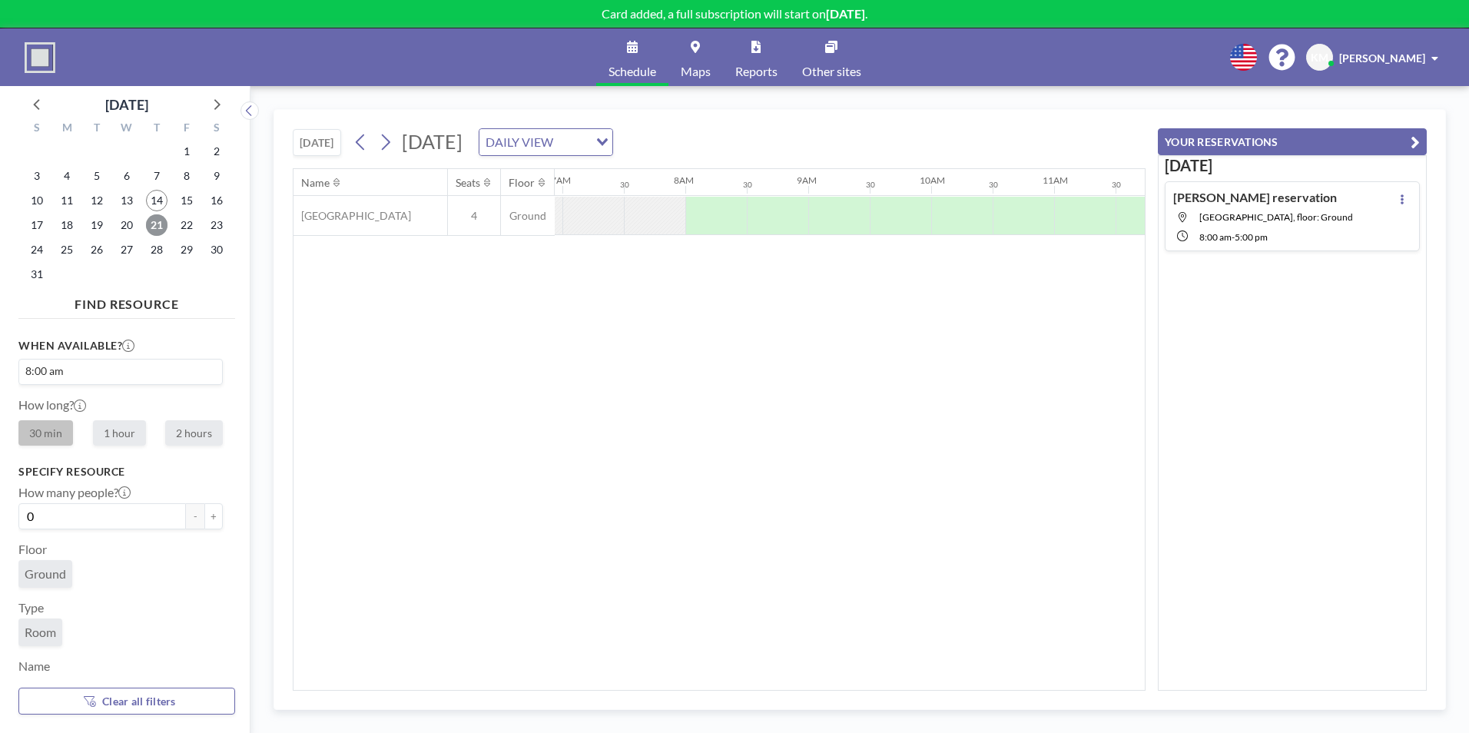
scroll to position [0, 922]
click at [682, 215] on div at bounding box center [708, 216] width 61 height 38
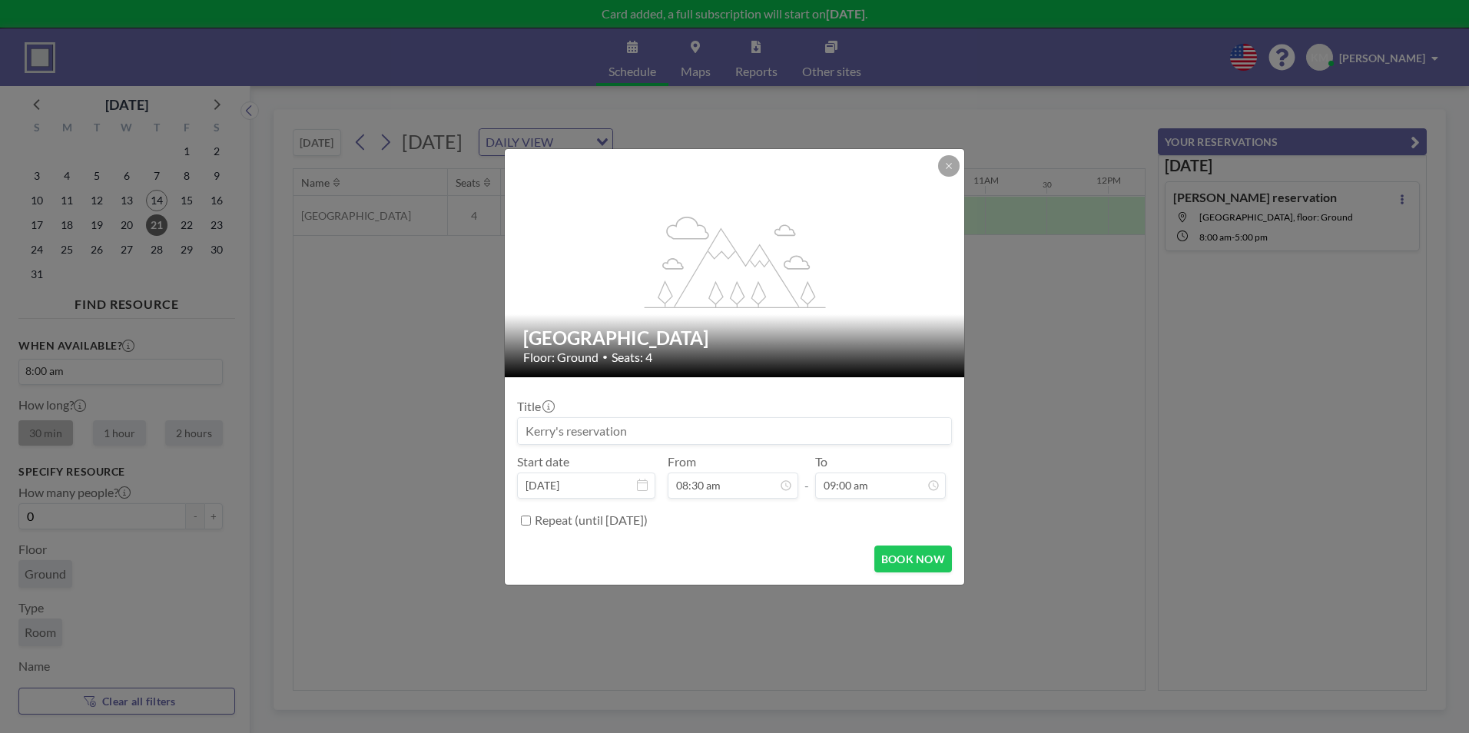
click at [1391, 200] on div "flex-grow: 1.2; Westhill BC Meeting Room Floor: Ground • Seats: 4 Title Start d…" at bounding box center [734, 366] width 1469 height 733
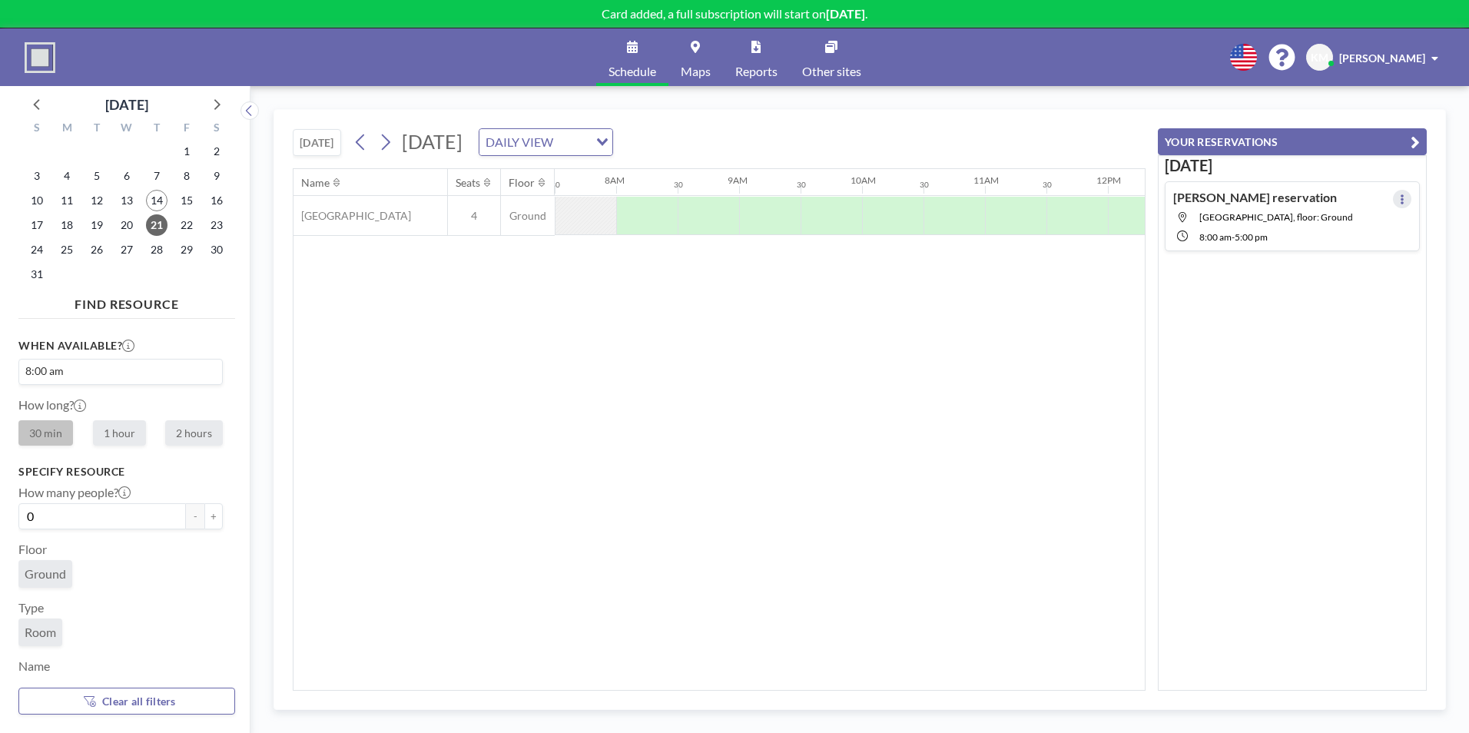
click at [1399, 200] on icon at bounding box center [1402, 199] width 6 height 10
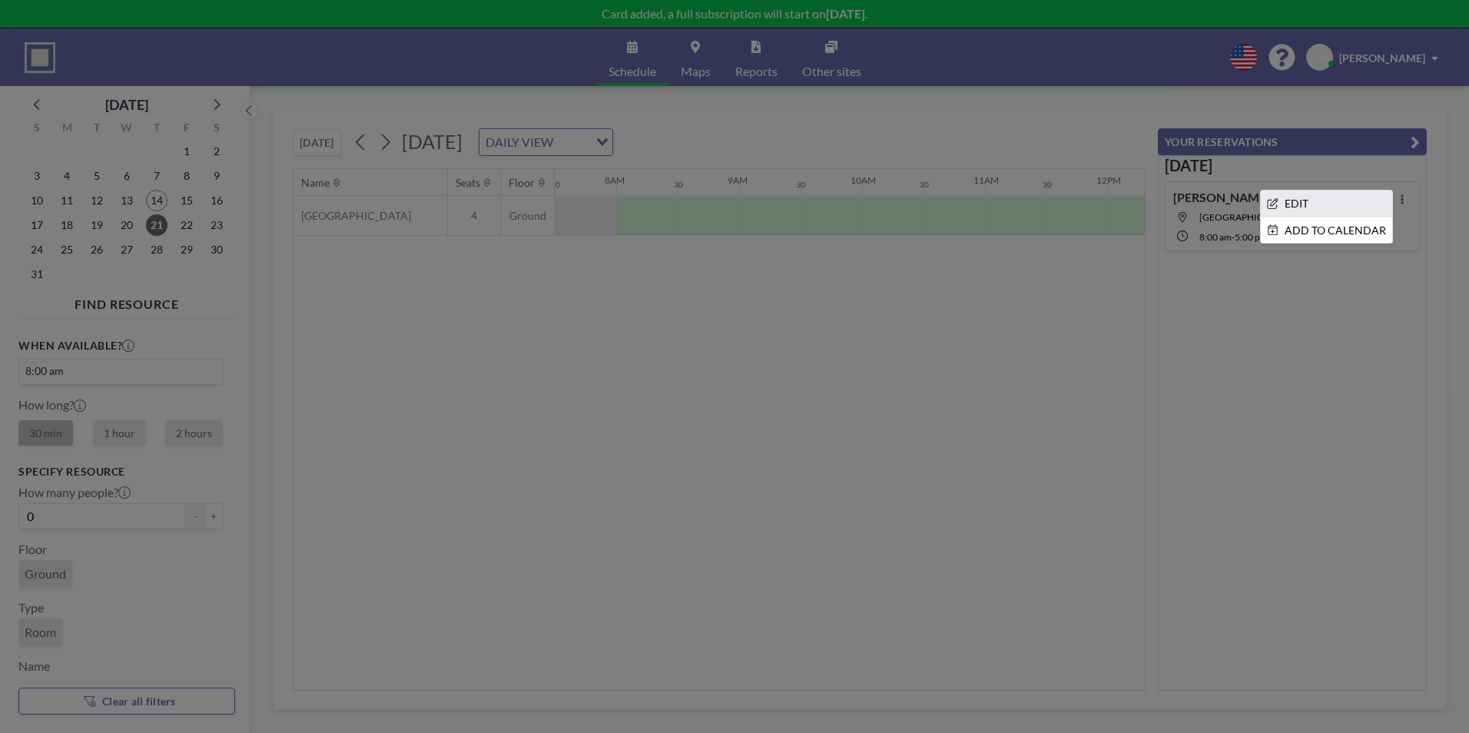
click at [1364, 201] on li "EDIT" at bounding box center [1326, 204] width 131 height 26
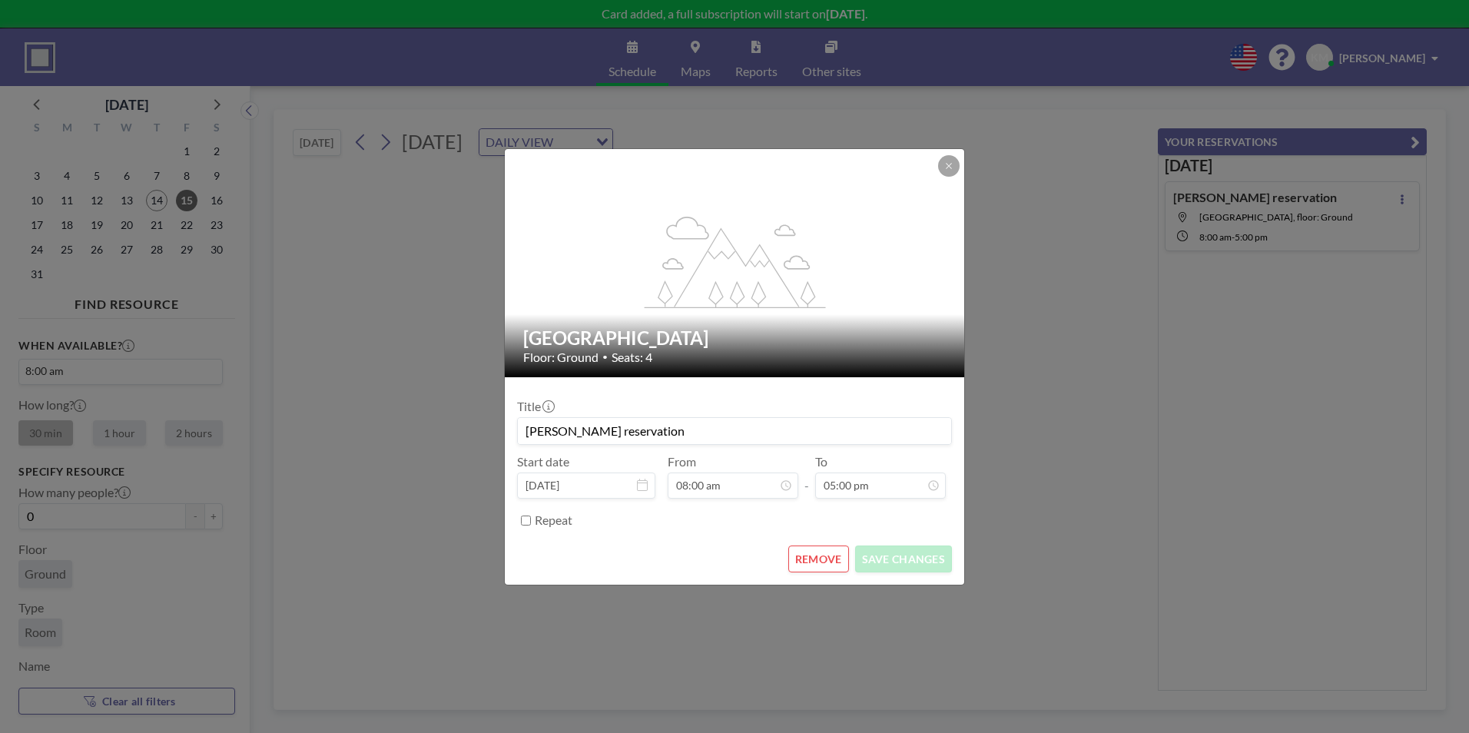
drag, startPoint x: 635, startPoint y: 435, endPoint x: 437, endPoint y: 408, distance: 199.3
click at [437, 408] on div "flex-grow: 1.2; Westhill BC Meeting Room Floor: Ground • Seats: 4 Title Kerry's…" at bounding box center [734, 366] width 1469 height 733
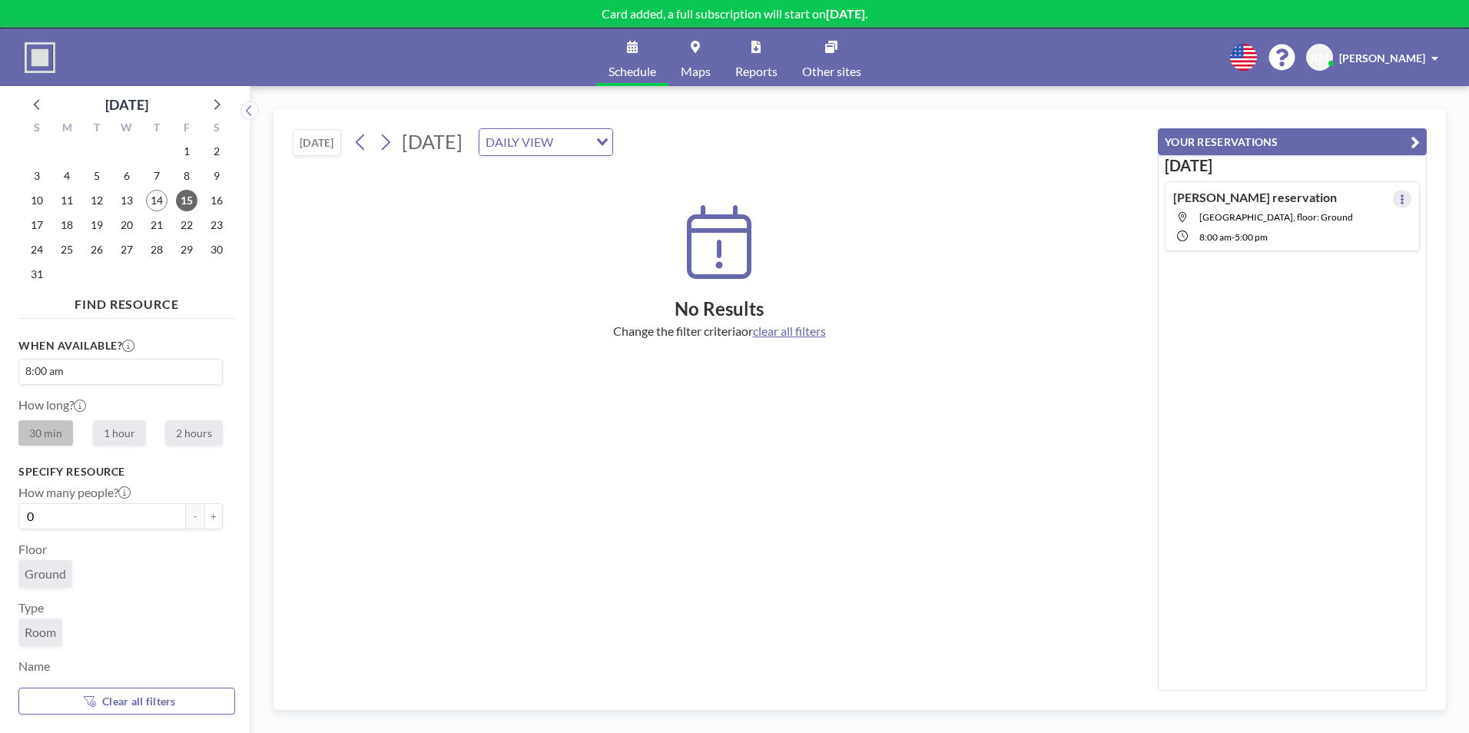
click at [1393, 198] on button at bounding box center [1402, 199] width 18 height 18
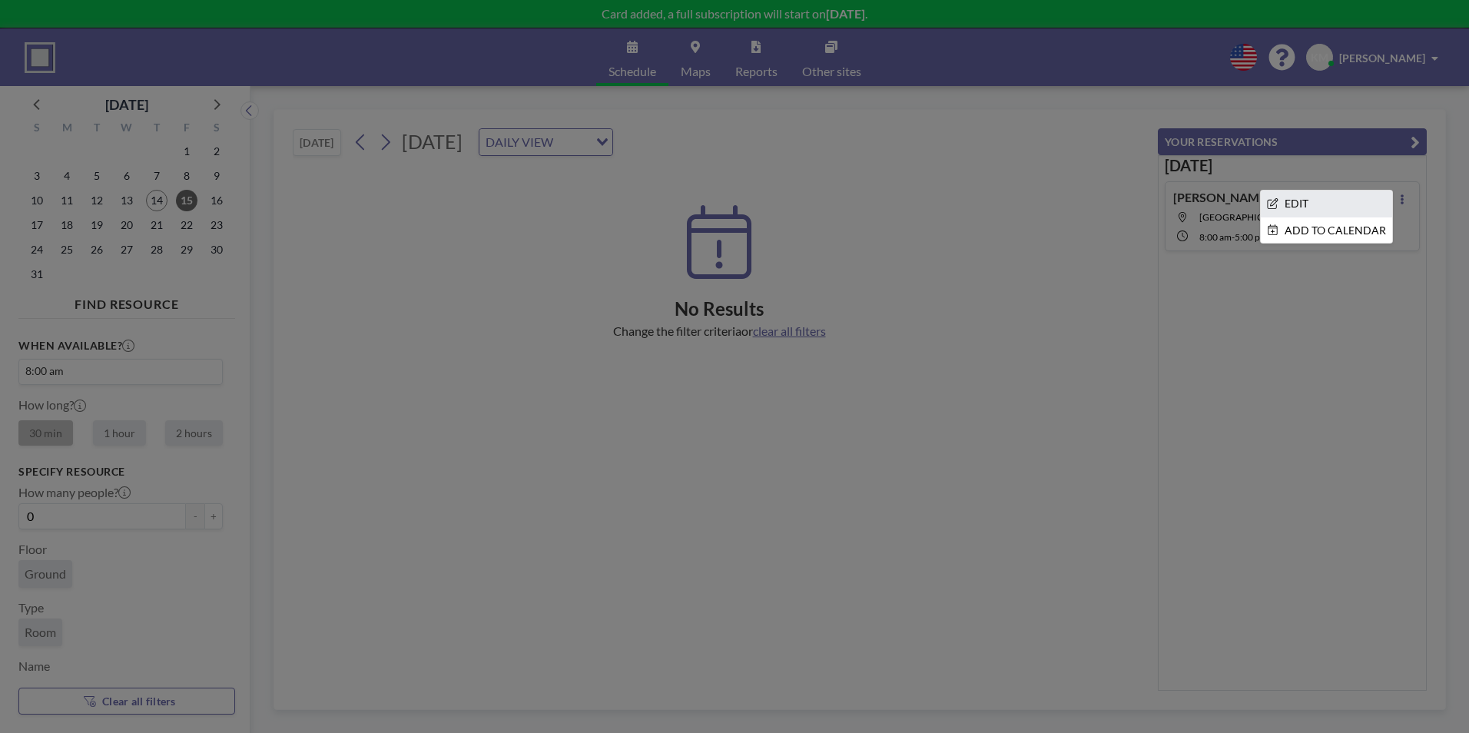
click at [1315, 195] on li "EDIT" at bounding box center [1326, 204] width 131 height 26
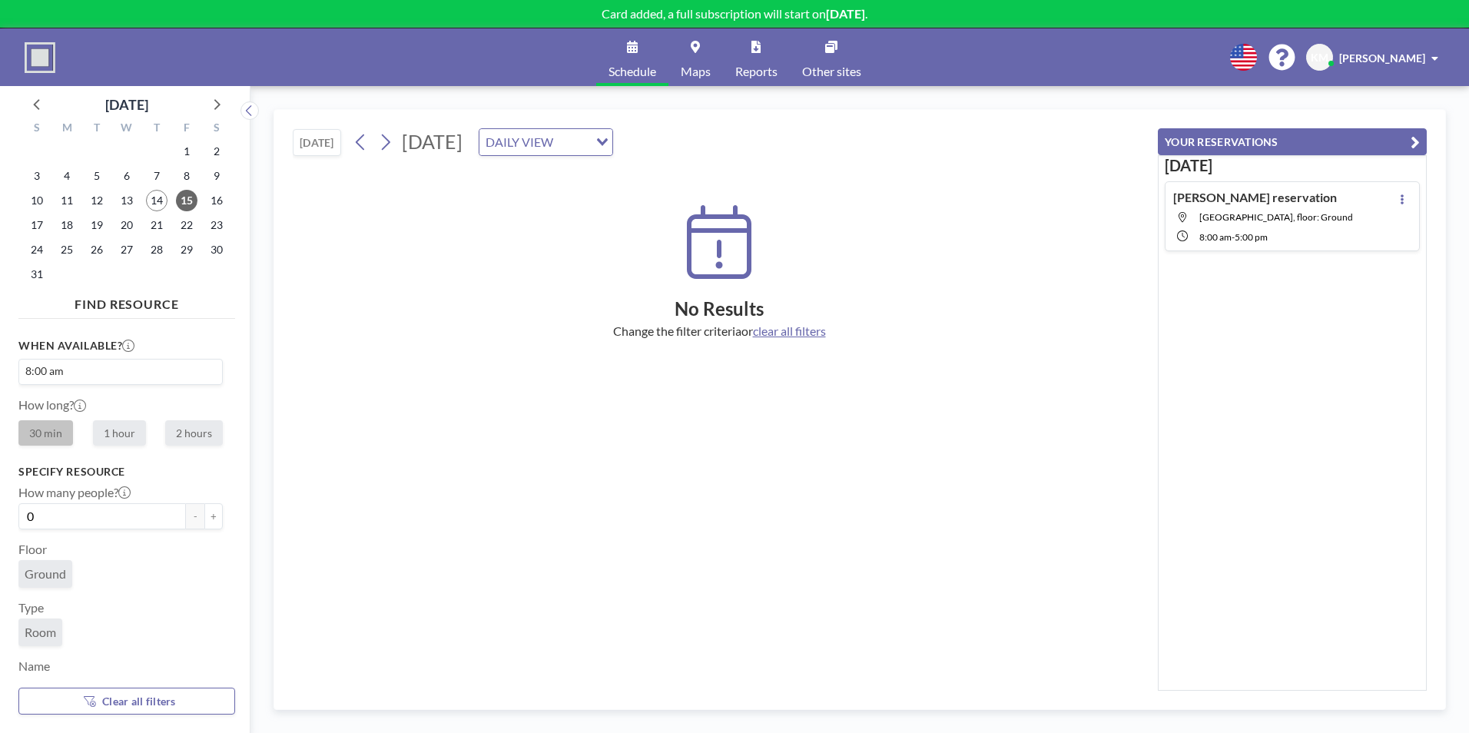
click at [1034, 313] on h2 "No Results" at bounding box center [719, 308] width 853 height 23
click at [1073, 371] on div "No Results Change the filter criteria or clear all filters" at bounding box center [719, 429] width 853 height 522
click at [160, 225] on span "21" at bounding box center [157, 225] width 22 height 22
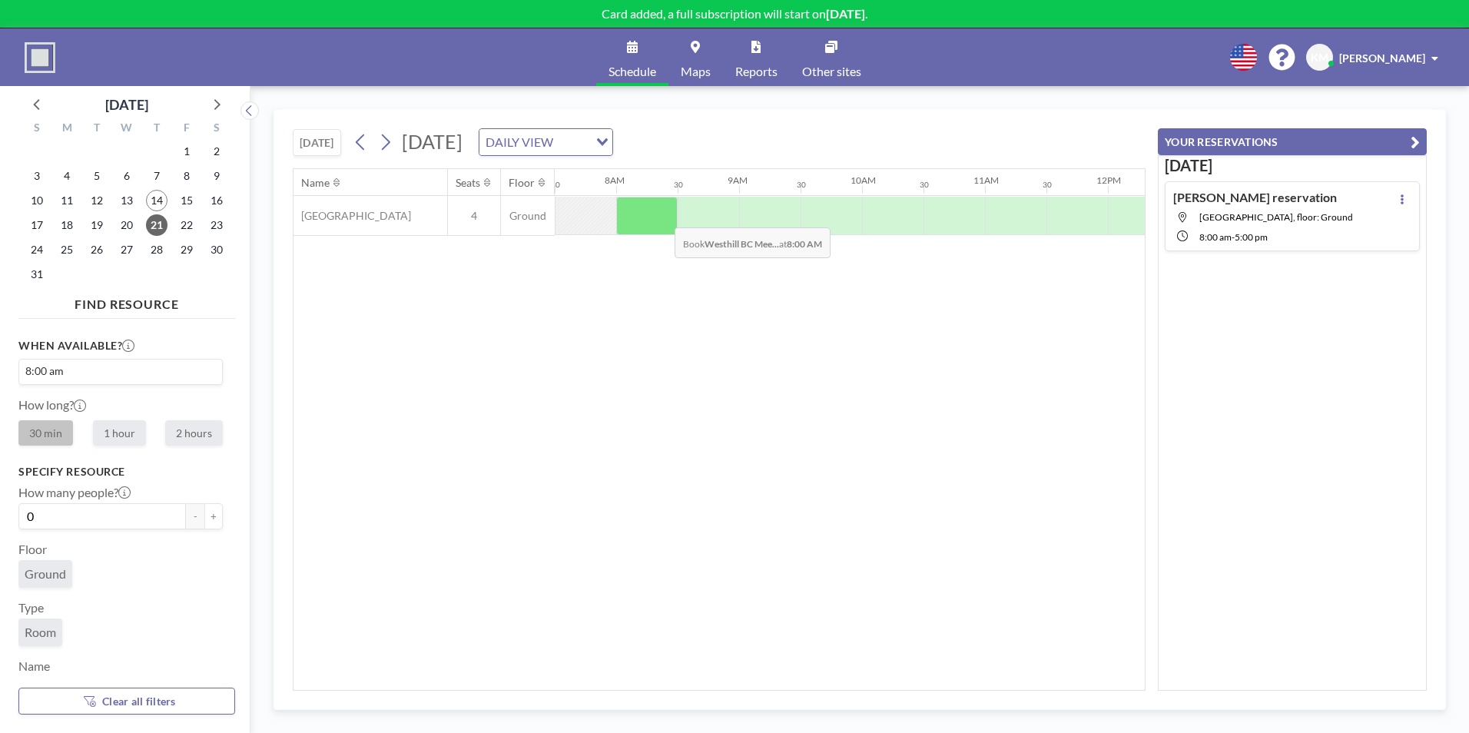
click at [662, 216] on div at bounding box center [646, 216] width 61 height 38
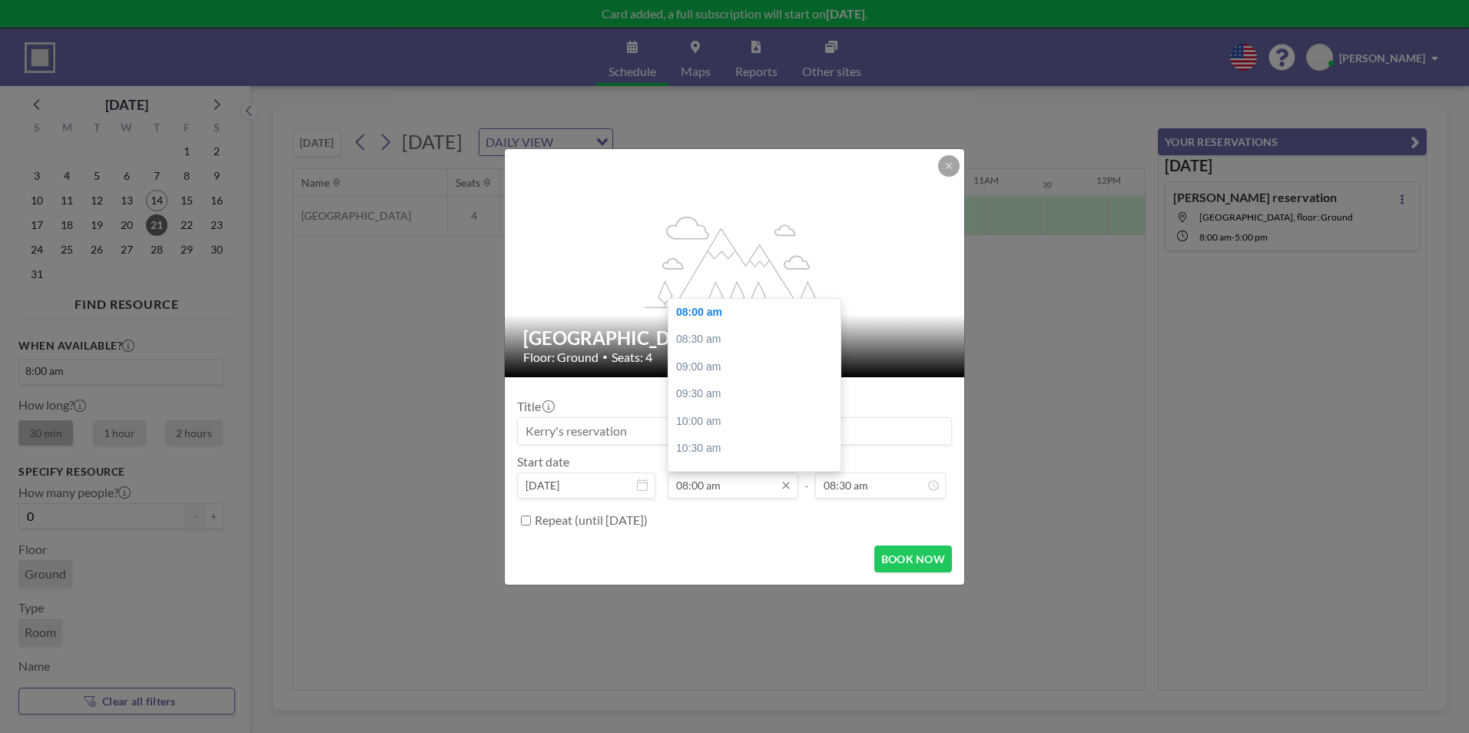
click at [732, 490] on input "08:00 am" at bounding box center [733, 486] width 131 height 26
click at [728, 320] on div "08:00 am" at bounding box center [758, 313] width 180 height 28
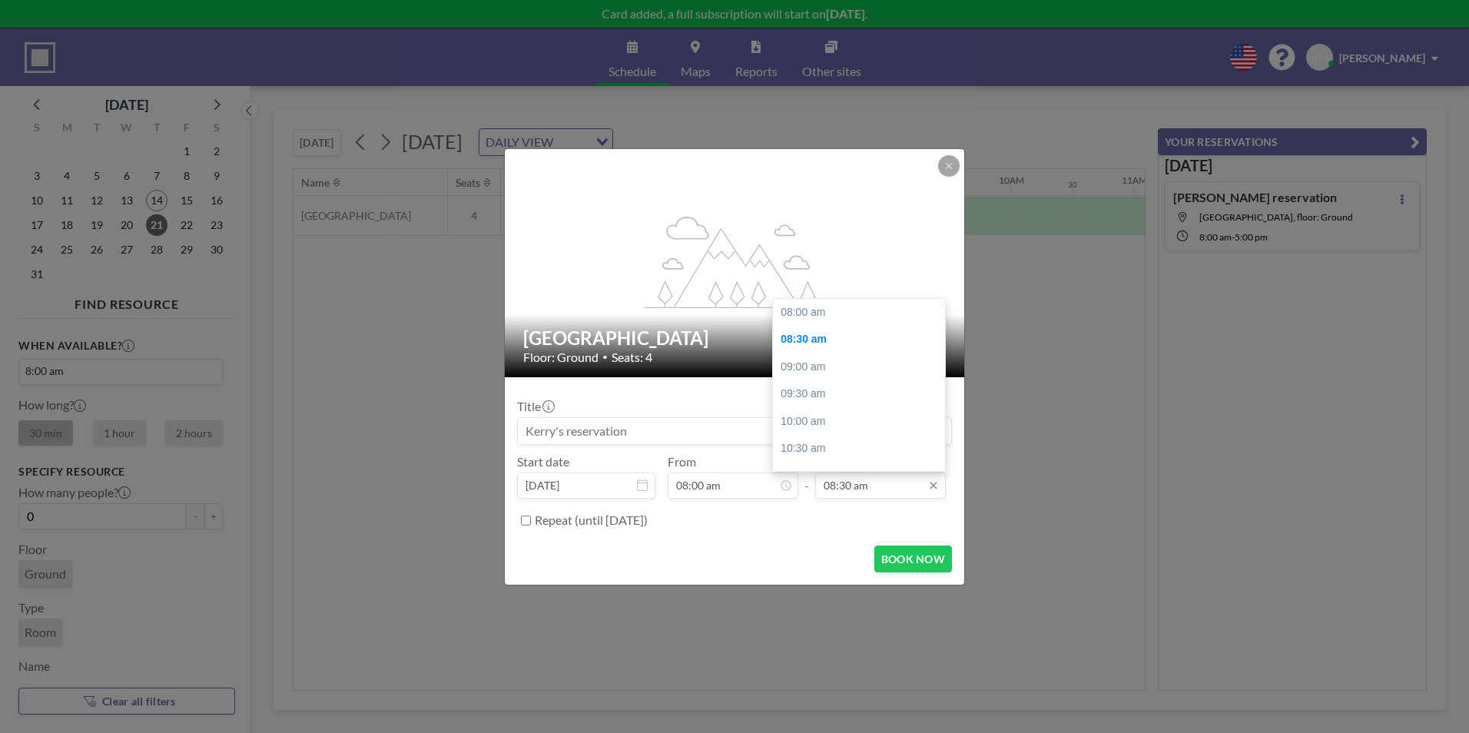
scroll to position [0, 911]
click at [854, 477] on input "08:30 am" at bounding box center [880, 486] width 131 height 26
click at [861, 448] on div "11:00 am" at bounding box center [863, 449] width 180 height 28
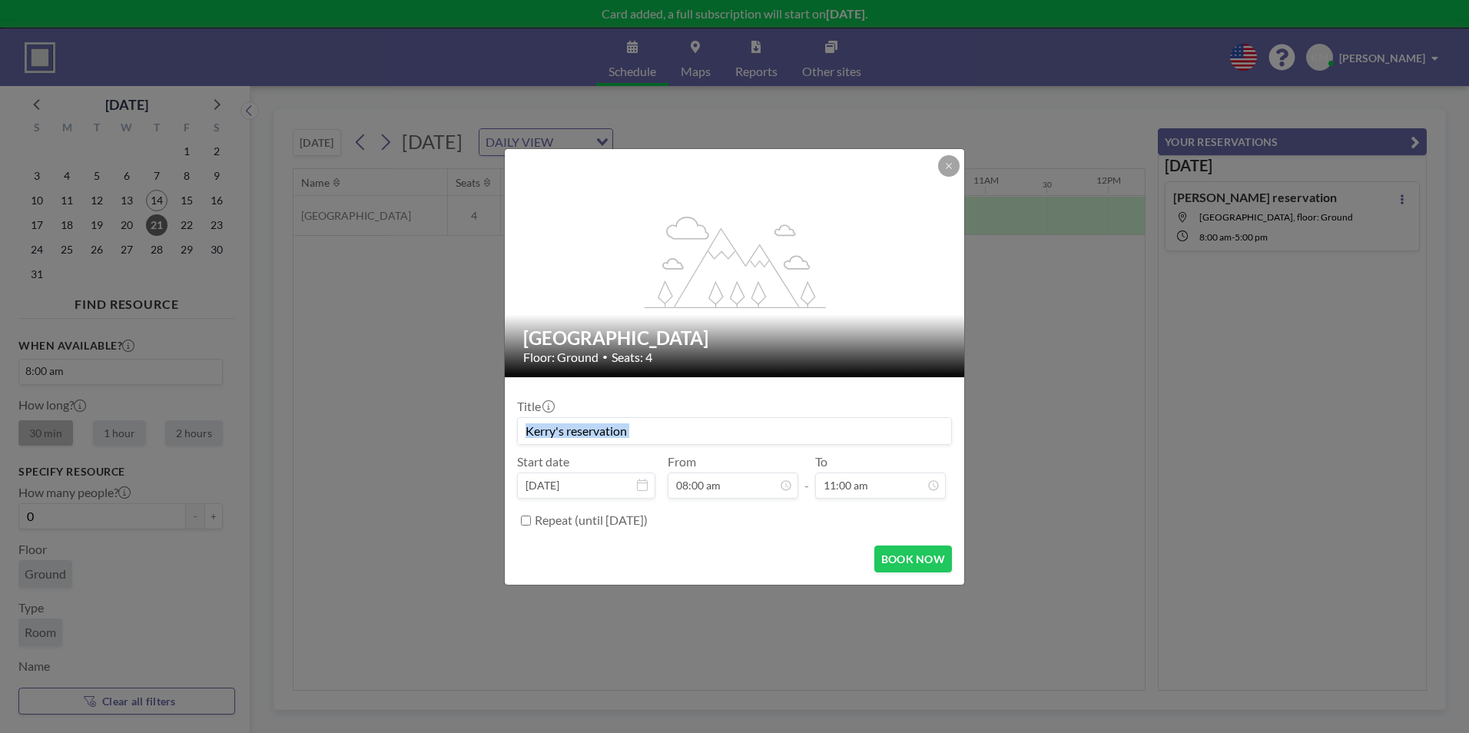
click at [861, 448] on div "Title Start date Aug 21, 2025 From 08:00 am - To 11:00 am 08:00 am 08:30 am 09:…" at bounding box center [734, 462] width 435 height 144
drag, startPoint x: 861, startPoint y: 448, endPoint x: 855, endPoint y: 477, distance: 29.8
click at [855, 477] on input "11:00 am" at bounding box center [880, 486] width 131 height 26
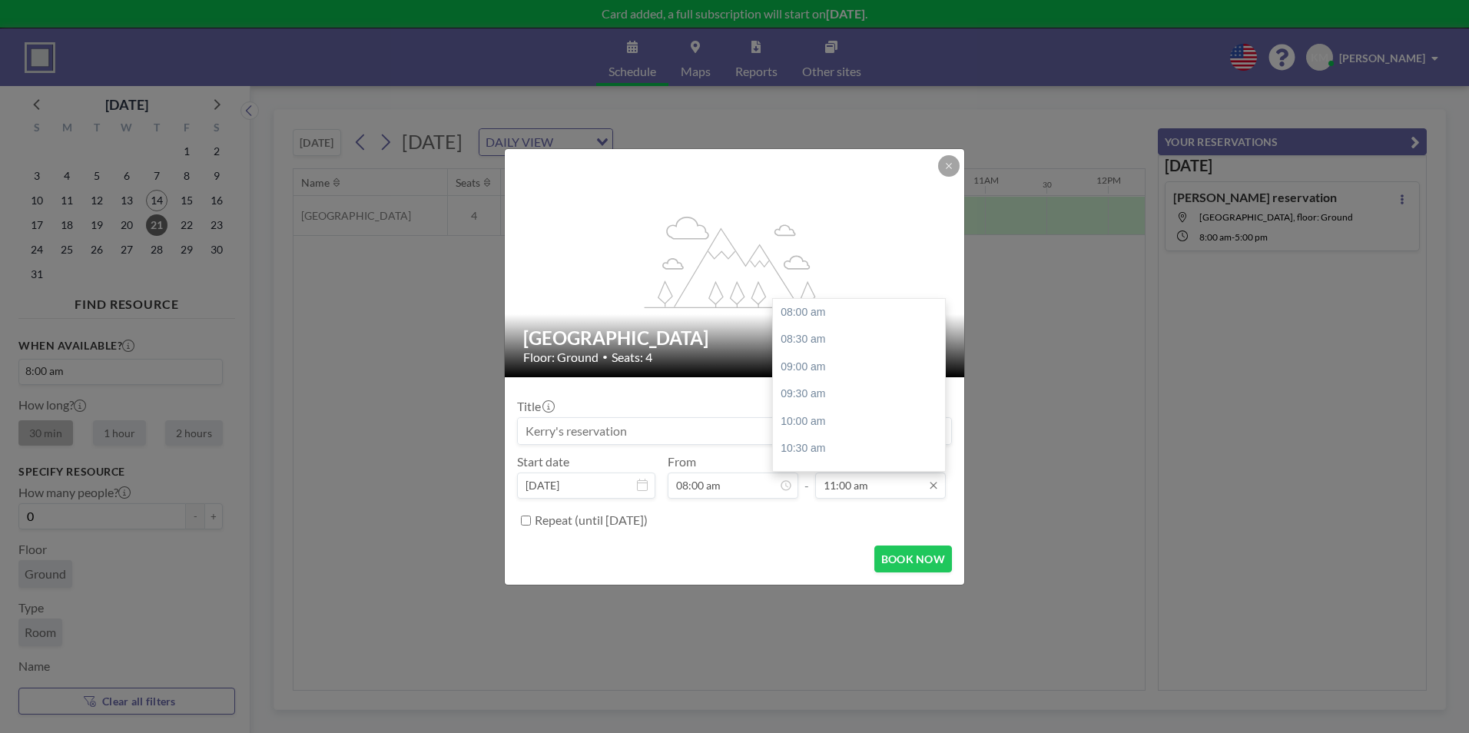
scroll to position [164, 0]
click at [901, 489] on input "11:00 am" at bounding box center [880, 486] width 131 height 26
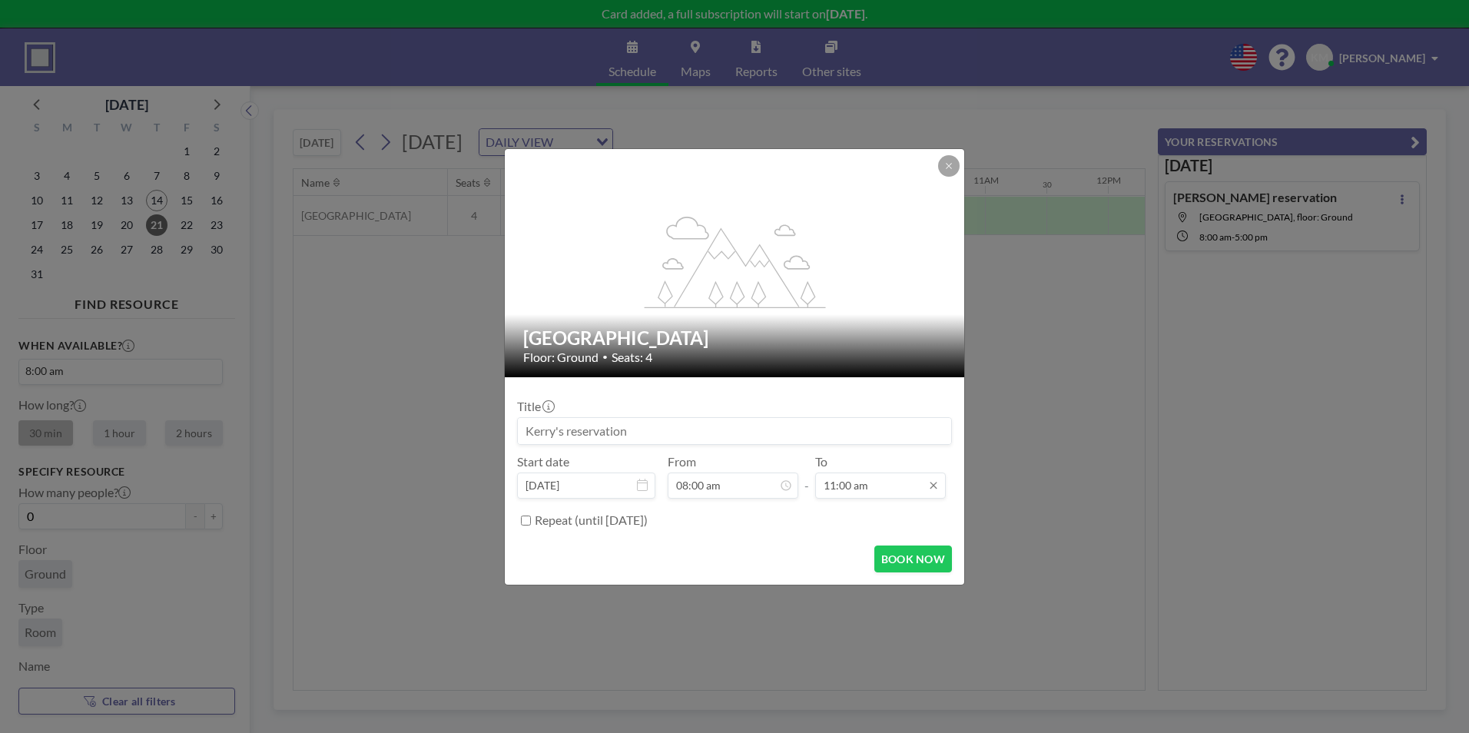
scroll to position [0, 0]
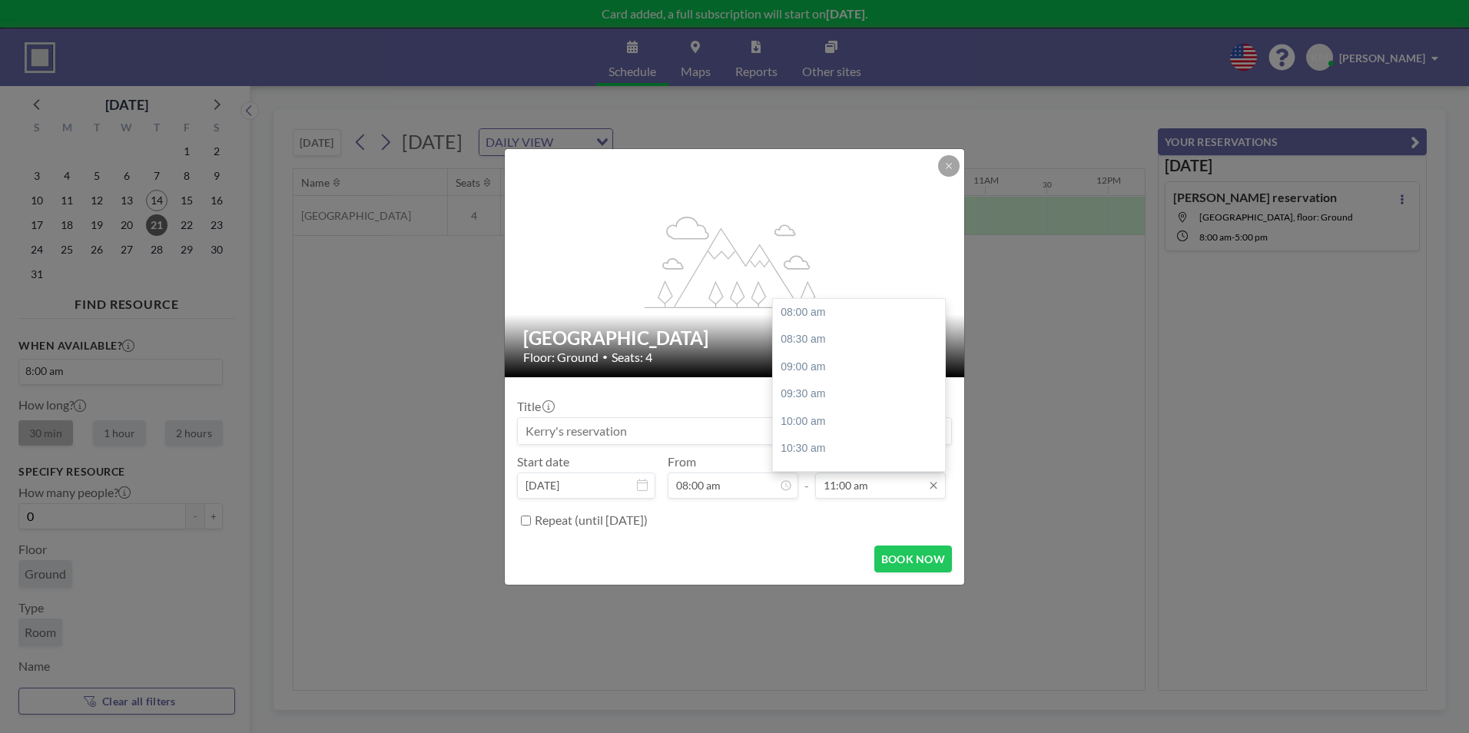
click at [897, 488] on input "11:00 am" at bounding box center [880, 486] width 131 height 26
drag, startPoint x: 939, startPoint y: 396, endPoint x: 932, endPoint y: 496, distance: 99.4
click at [932, 496] on div "11:00 am 08:00 am 08:30 am 09:00 am 09:30 am 10:00 am 10:30 am 11:00 am 11:30 a…" at bounding box center [880, 486] width 131 height 26
click at [854, 466] on div "05:00 pm" at bounding box center [863, 457] width 180 height 28
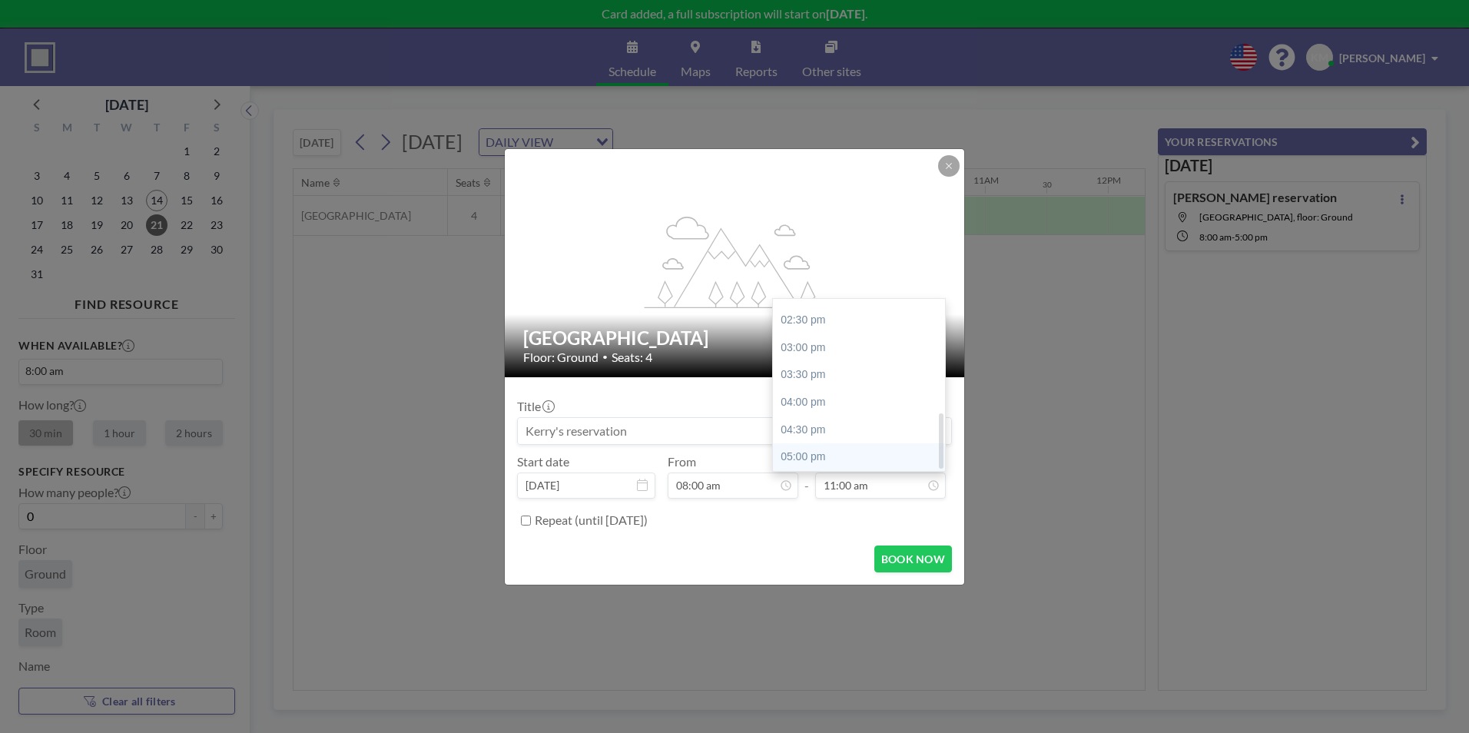
type input "05:00 pm"
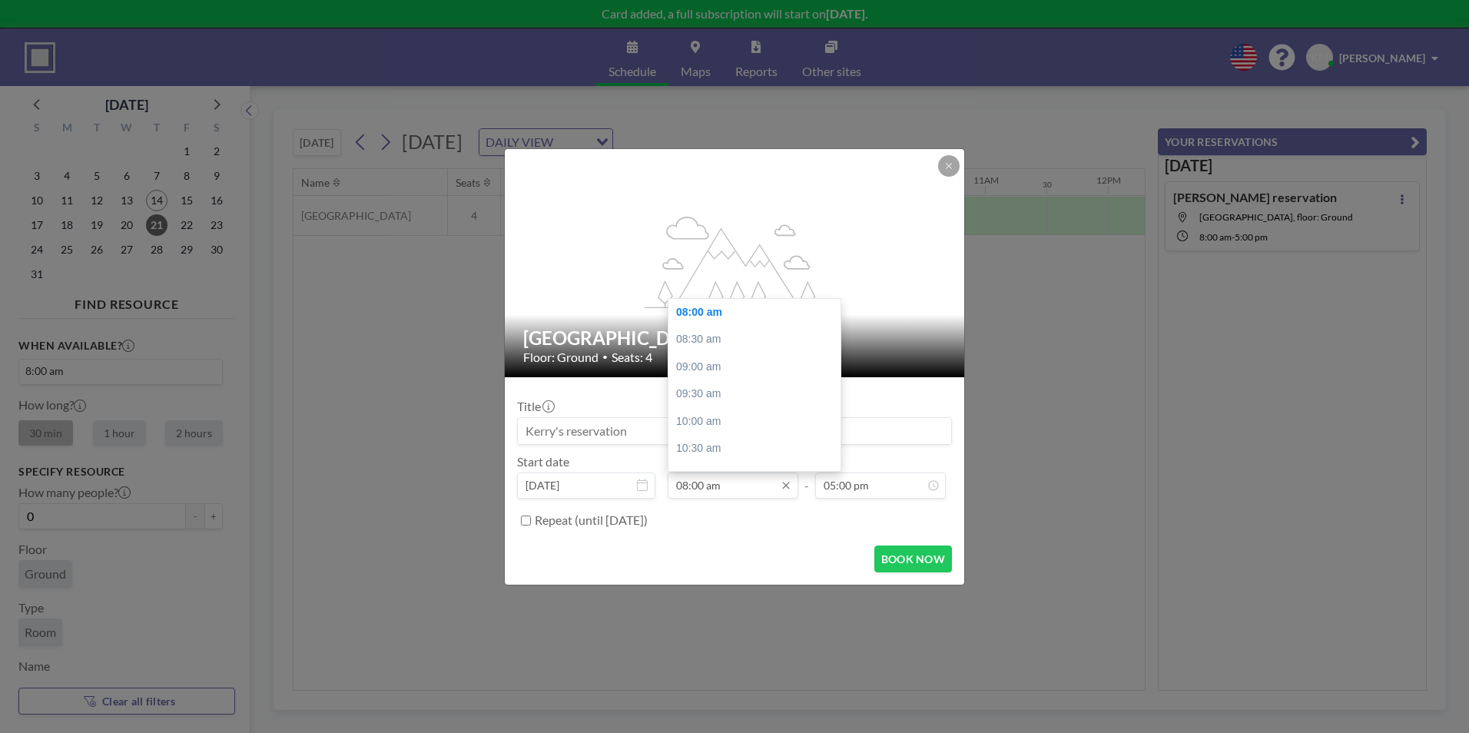
click at [688, 479] on input "08:00 am" at bounding box center [733, 486] width 131 height 26
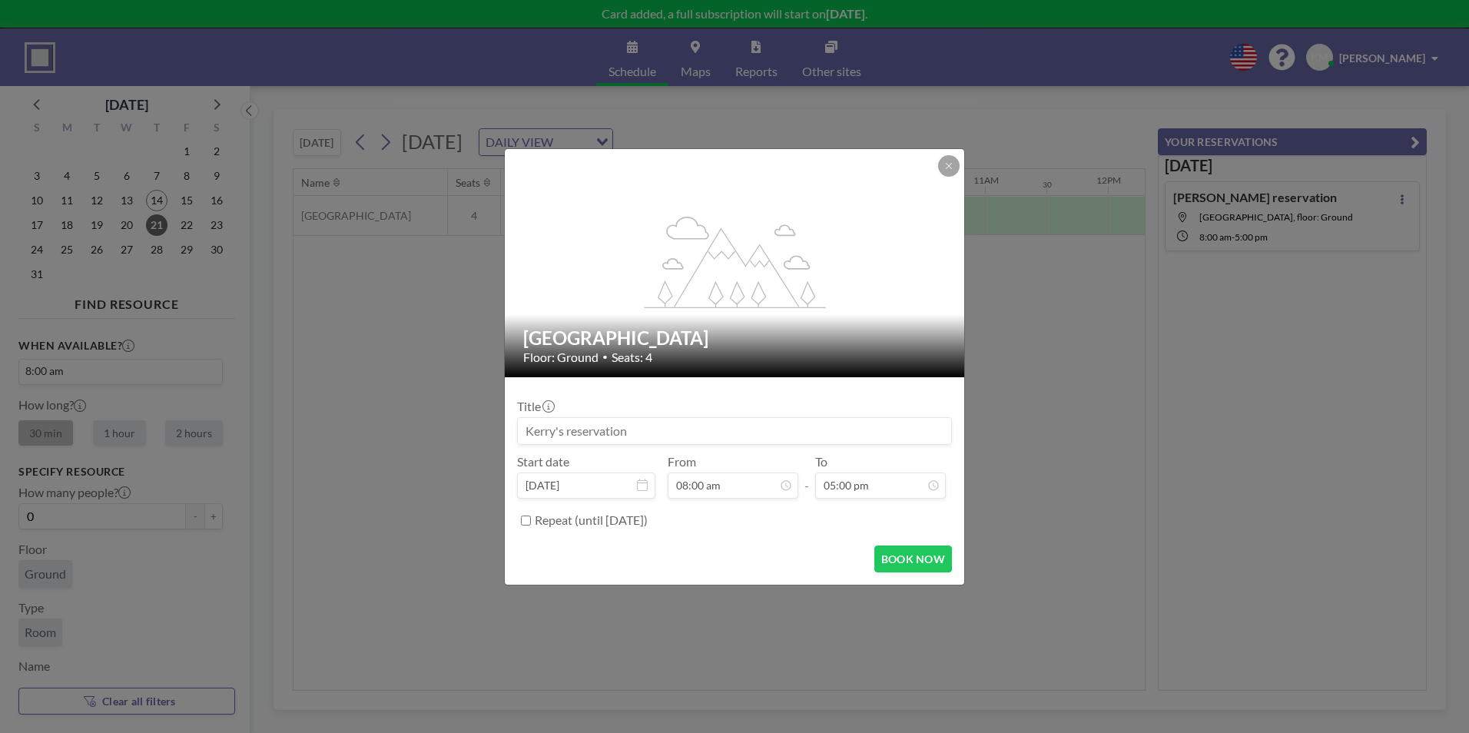
click at [819, 572] on form "Title Start date Aug 21, 2025 From 08:00 am 08:00 am 08:30 am 09:00 am 09:30 am…" at bounding box center [734, 480] width 459 height 207
click at [902, 558] on button "BOOK NOW" at bounding box center [913, 559] width 78 height 27
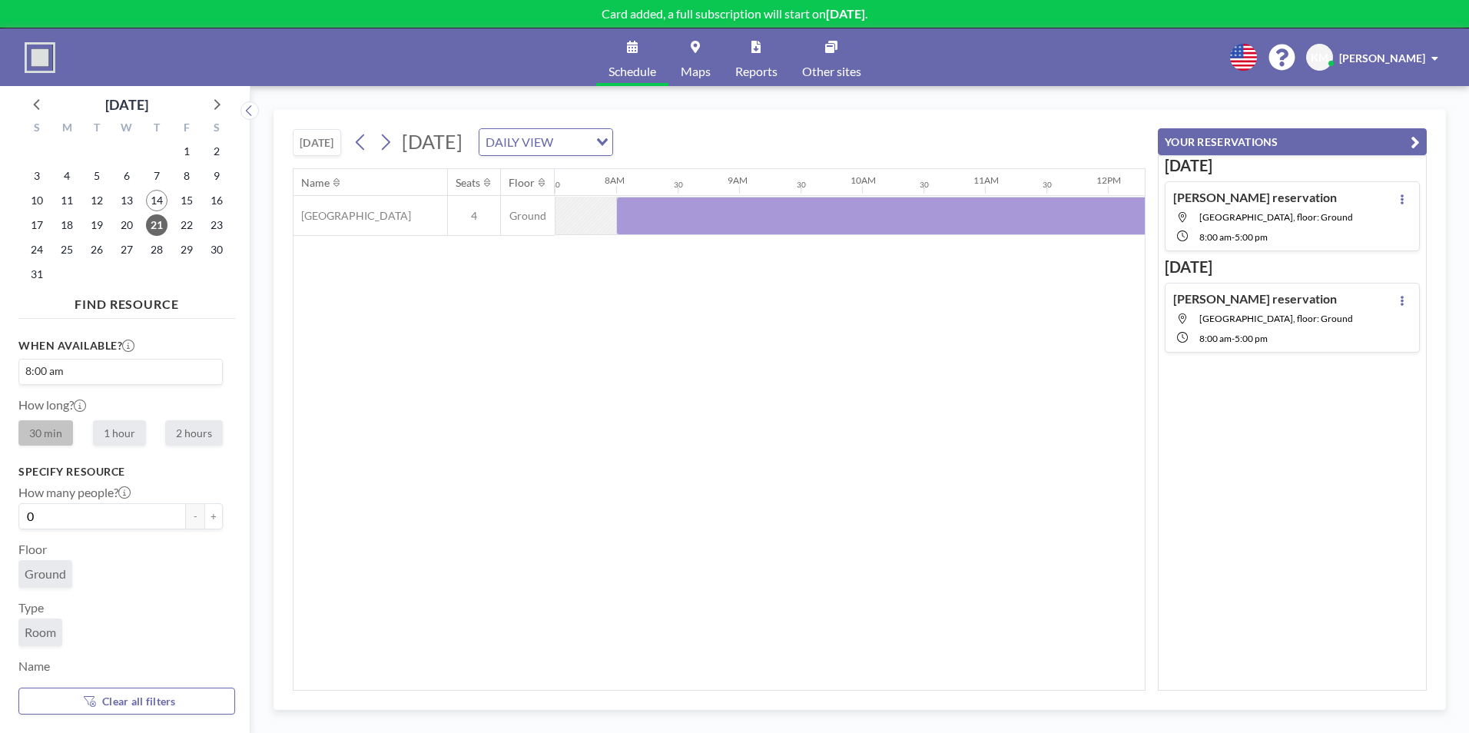
click at [511, 307] on div "Name Seats Floor 12AM 30 1AM 30 2AM 30 3AM 30 4AM 30 5AM 30 6AM 30 7AM 30 8AM 3…" at bounding box center [718, 429] width 851 height 521
click at [393, 360] on div "Name Seats Floor 12AM 30 1AM 30 2AM 30 3AM 30 4AM 30 5AM 30 6AM 30 7AM 30 8AM 3…" at bounding box center [718, 429] width 851 height 521
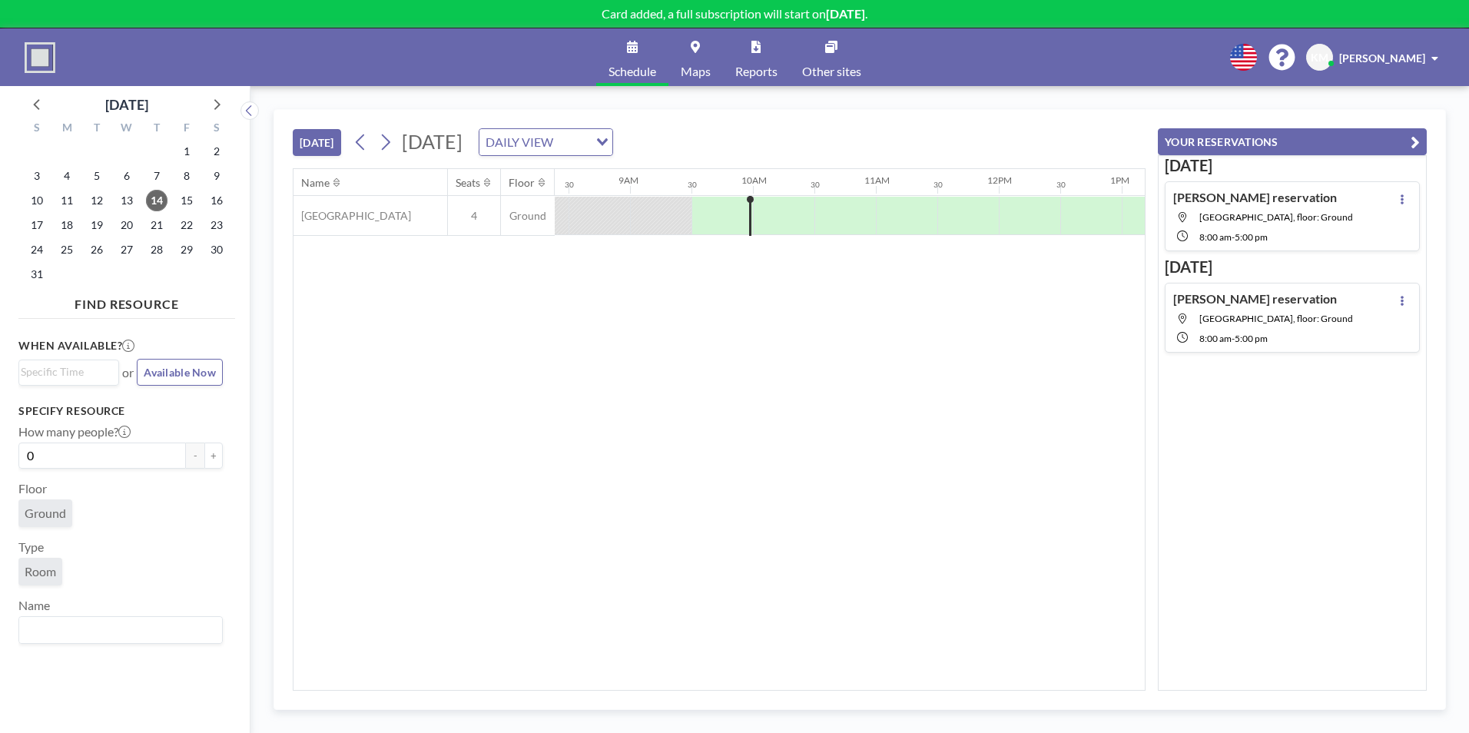
scroll to position [0, 1106]
click at [986, 408] on div "Name Seats Floor 12AM 30 1AM 30 2AM 30 3AM 30 4AM 30 5AM 30 6AM 30 7AM 30 8AM 3…" at bounding box center [718, 429] width 851 height 521
click at [1427, 61] on div "[PERSON_NAME]" at bounding box center [1388, 57] width 99 height 15
click at [841, 340] on div "Name Seats Floor 12AM 30 1AM 30 2AM 30 3AM 30 4AM 30 5AM 30 6AM 30 7AM 30 8AM 3…" at bounding box center [718, 429] width 851 height 521
click at [188, 227] on span "22" at bounding box center [187, 225] width 22 height 22
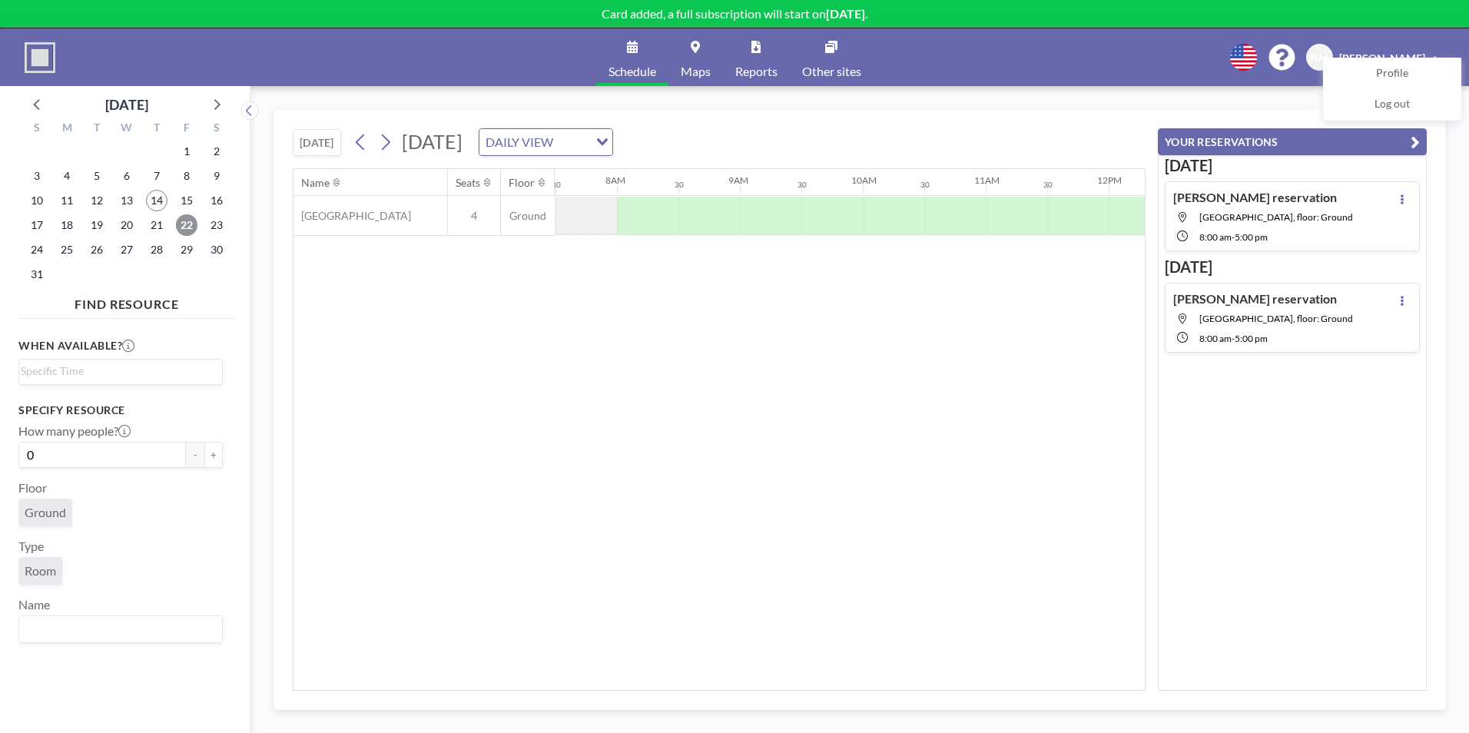
scroll to position [0, 922]
click at [632, 224] on div at bounding box center [646, 216] width 61 height 38
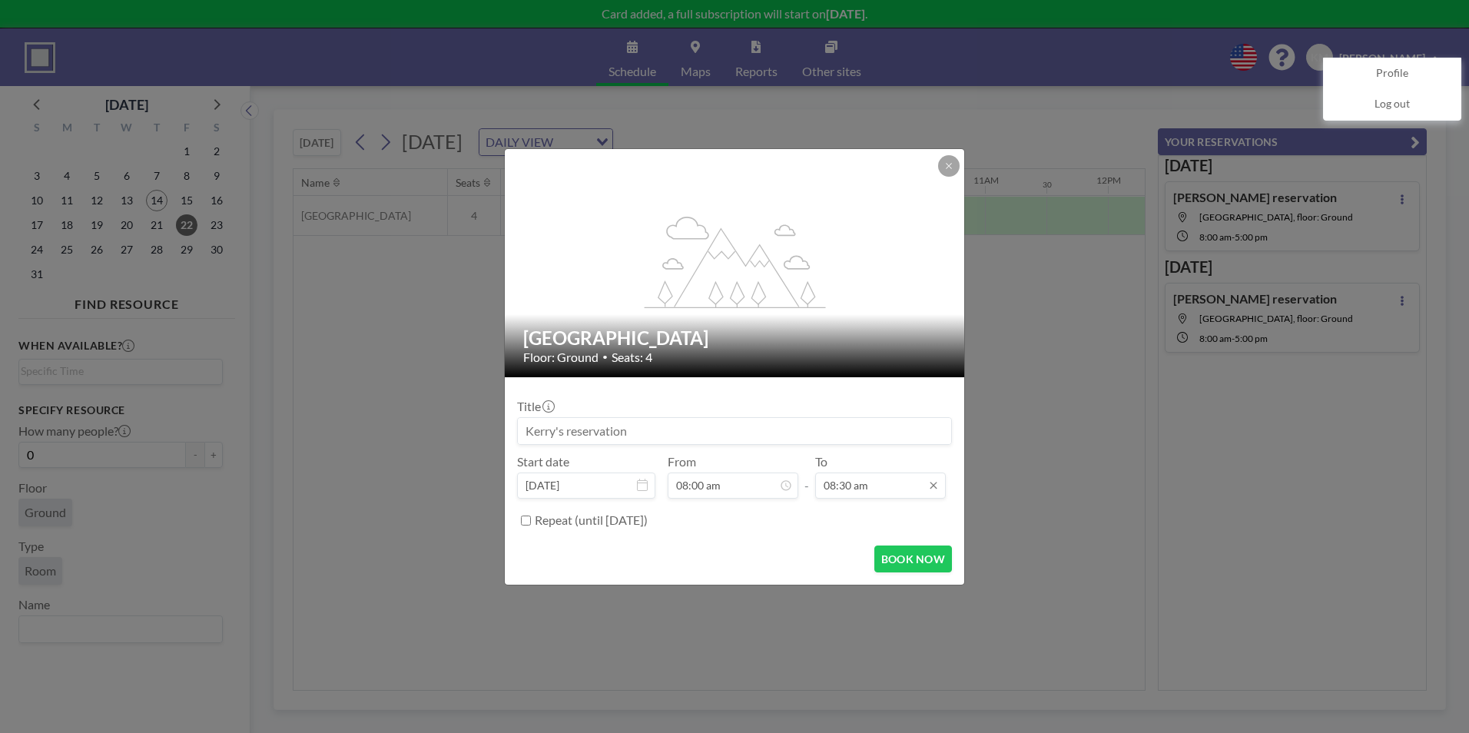
scroll to position [28, 0]
click at [879, 495] on input "08:30 am" at bounding box center [880, 486] width 131 height 26
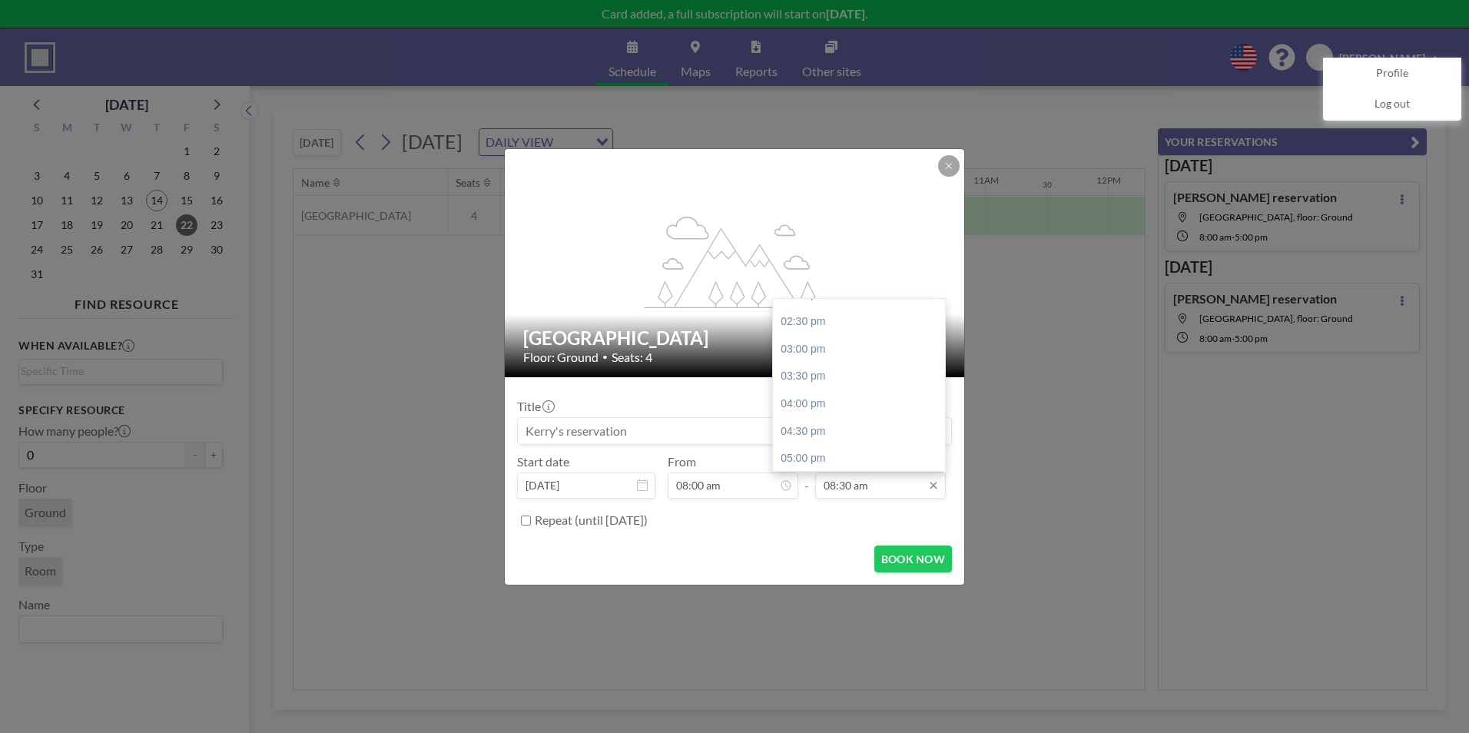
scroll to position [347, 0]
drag, startPoint x: 940, startPoint y: 357, endPoint x: 911, endPoint y: 478, distance: 124.7
click at [911, 478] on div "08:30 am 08:00 am 08:30 am 09:00 am 09:30 am 10:00 am 10:30 am 11:00 am 11:30 a…" at bounding box center [880, 486] width 131 height 26
click at [855, 451] on div "05:00 pm" at bounding box center [863, 457] width 180 height 28
type input "05:00 pm"
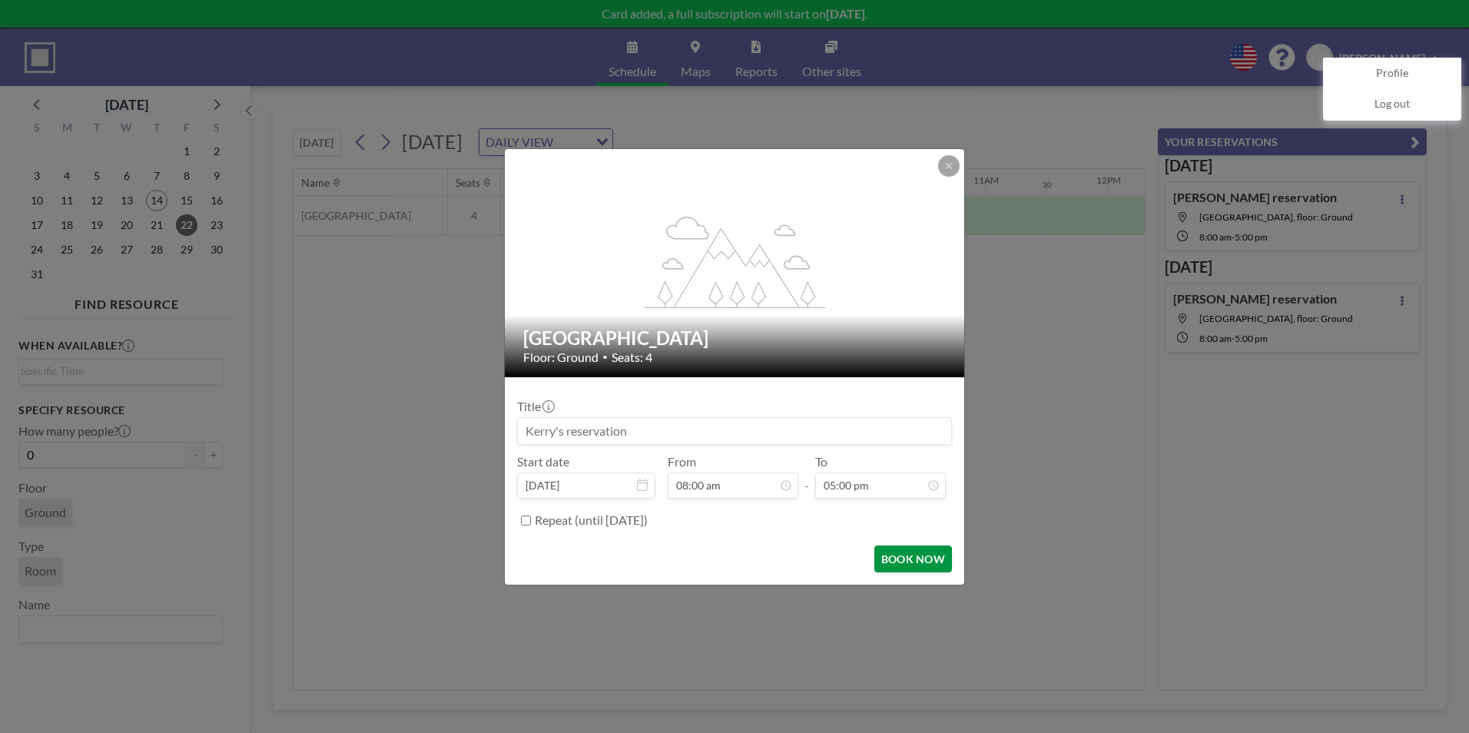
click at [902, 555] on button "BOOK NOW" at bounding box center [913, 559] width 78 height 27
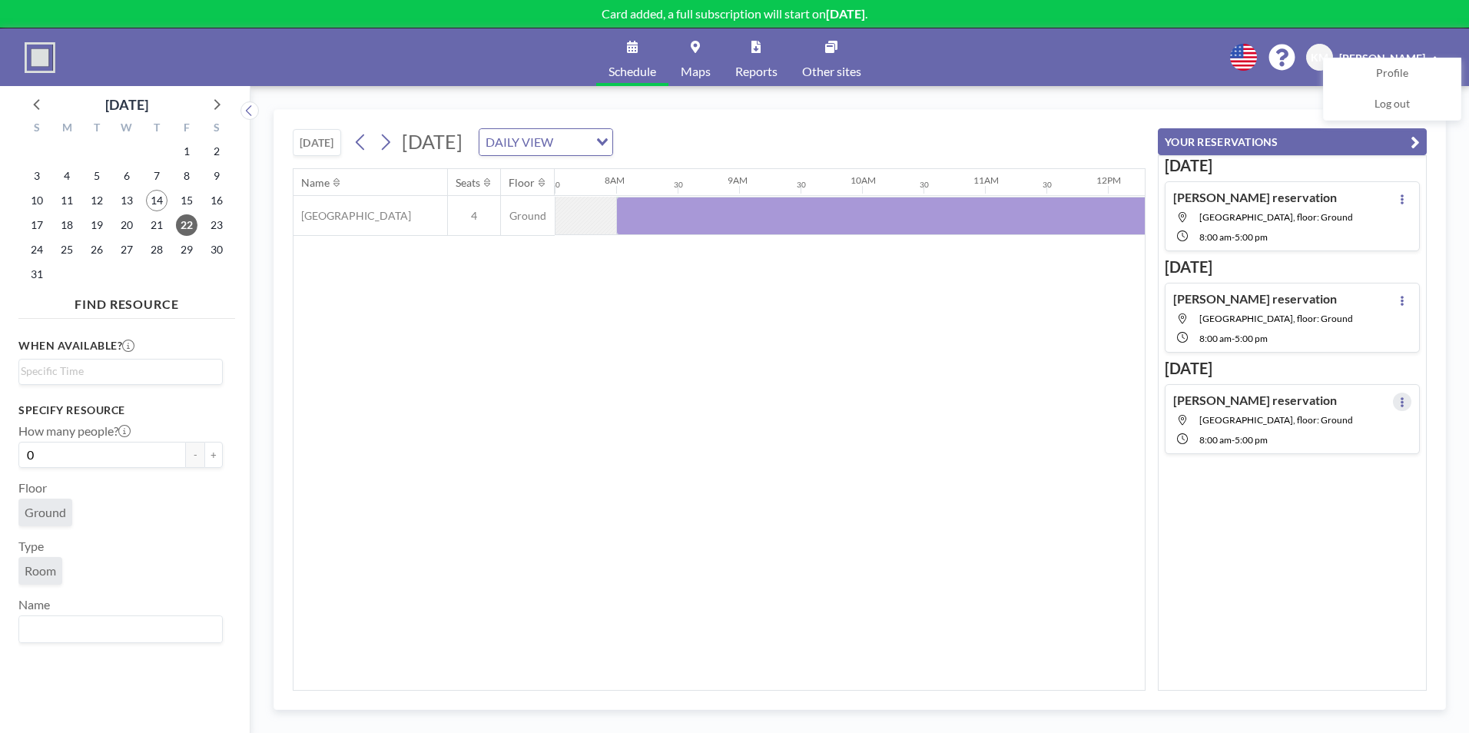
click at [1398, 400] on button at bounding box center [1402, 402] width 18 height 18
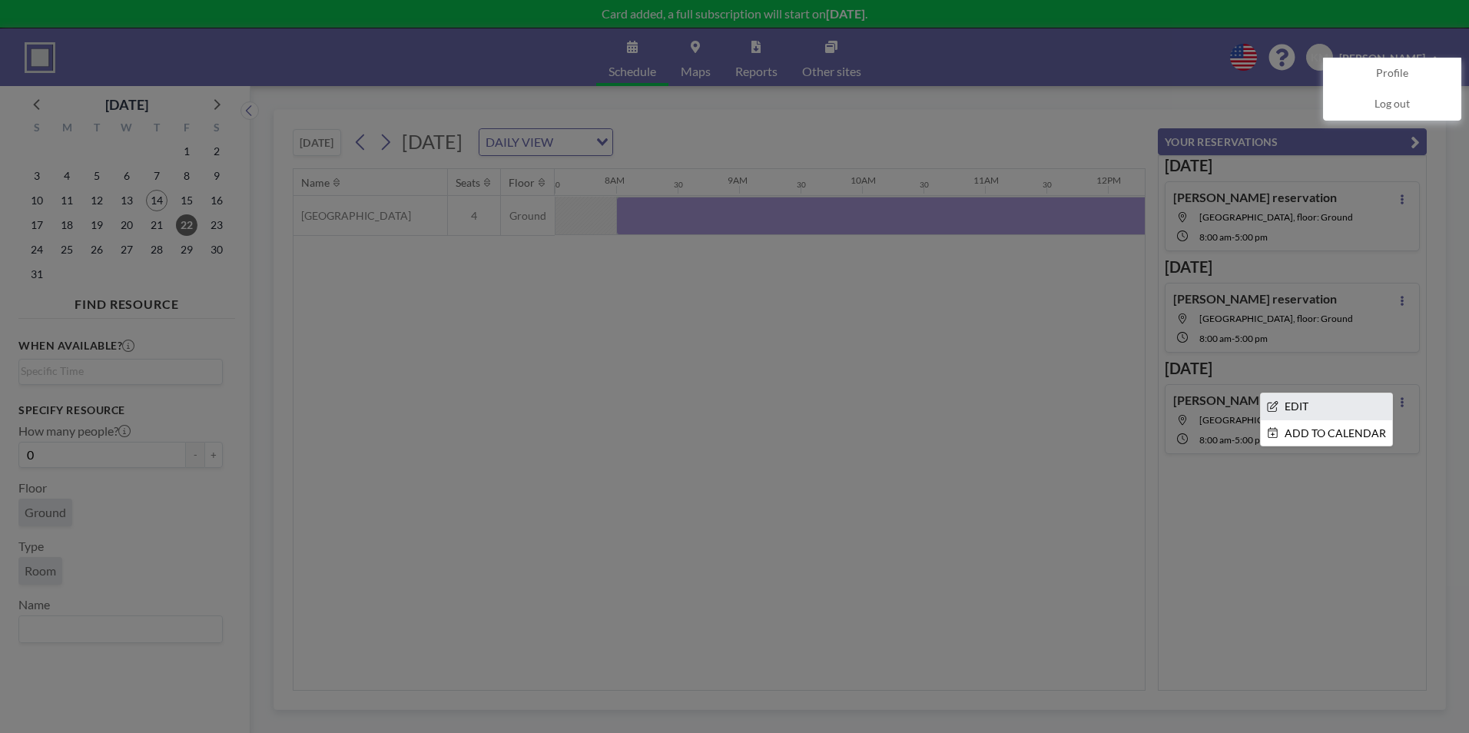
click at [1350, 400] on li "EDIT" at bounding box center [1326, 406] width 131 height 26
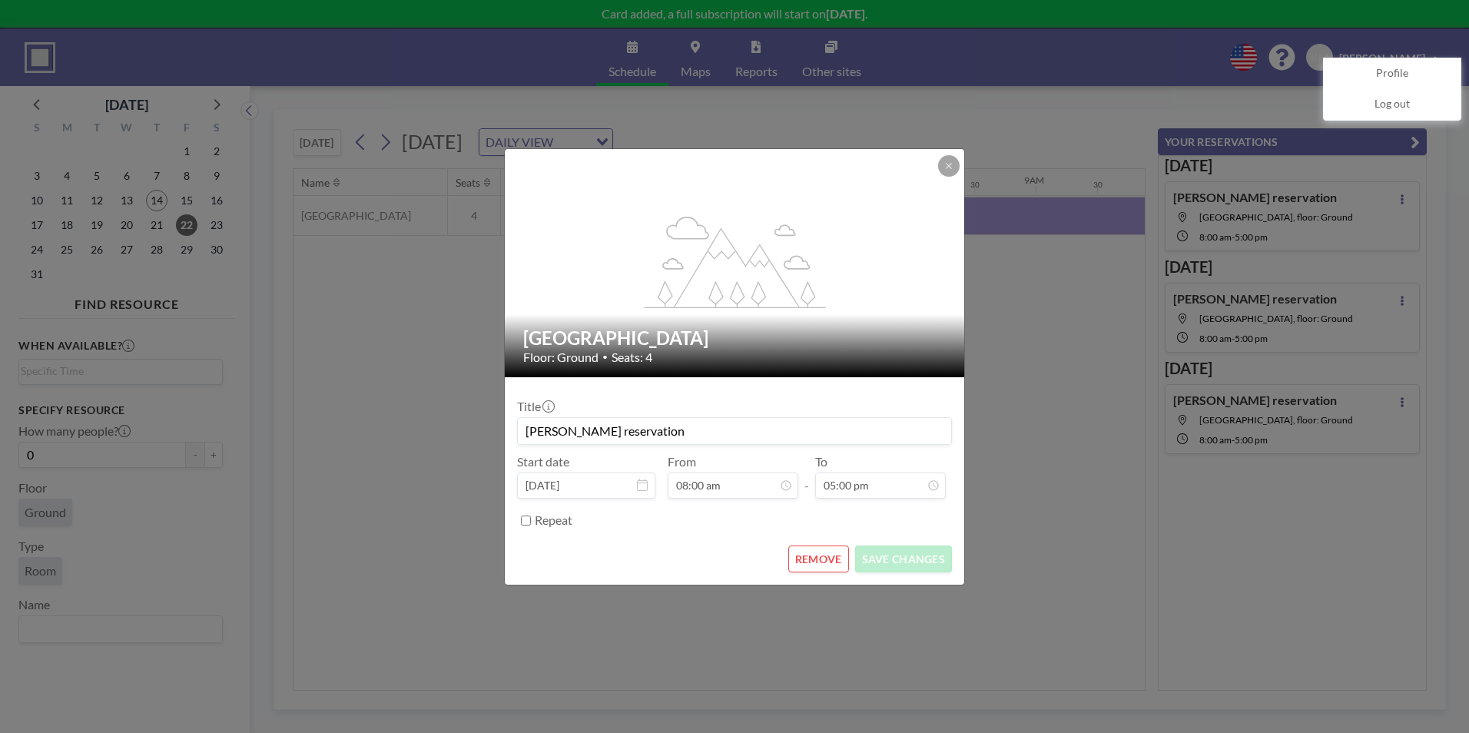
scroll to position [0, 922]
click at [951, 171] on button at bounding box center [949, 166] width 22 height 22
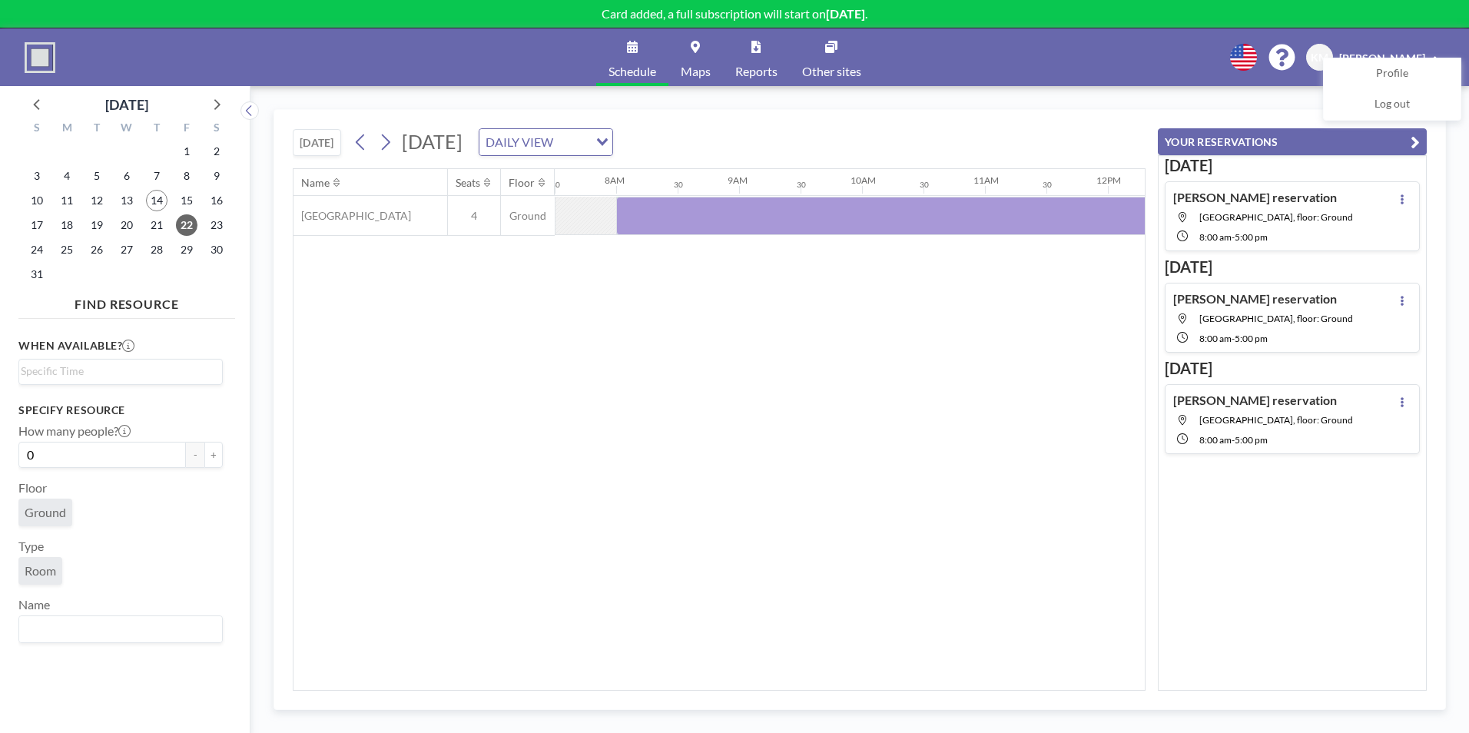
click at [988, 386] on div "Name Seats Floor 12AM 30 1AM 30 2AM 30 3AM 30 4AM 30 5AM 30 6AM 30 7AM 30 8AM 3…" at bounding box center [718, 429] width 851 height 521
click at [589, 393] on div "Name Seats Floor 12AM 30 1AM 30 2AM 30 3AM 30 4AM 30 5AM 30 6AM 30 7AM 30 8AM 3…" at bounding box center [718, 429] width 851 height 521
click at [664, 432] on div "Name Seats Floor 12AM 30 1AM 30 2AM 30 3AM 30 4AM 30 5AM 30 6AM 30 7AM 30 8AM 3…" at bounding box center [718, 429] width 851 height 521
click at [159, 253] on span "28" at bounding box center [157, 250] width 22 height 22
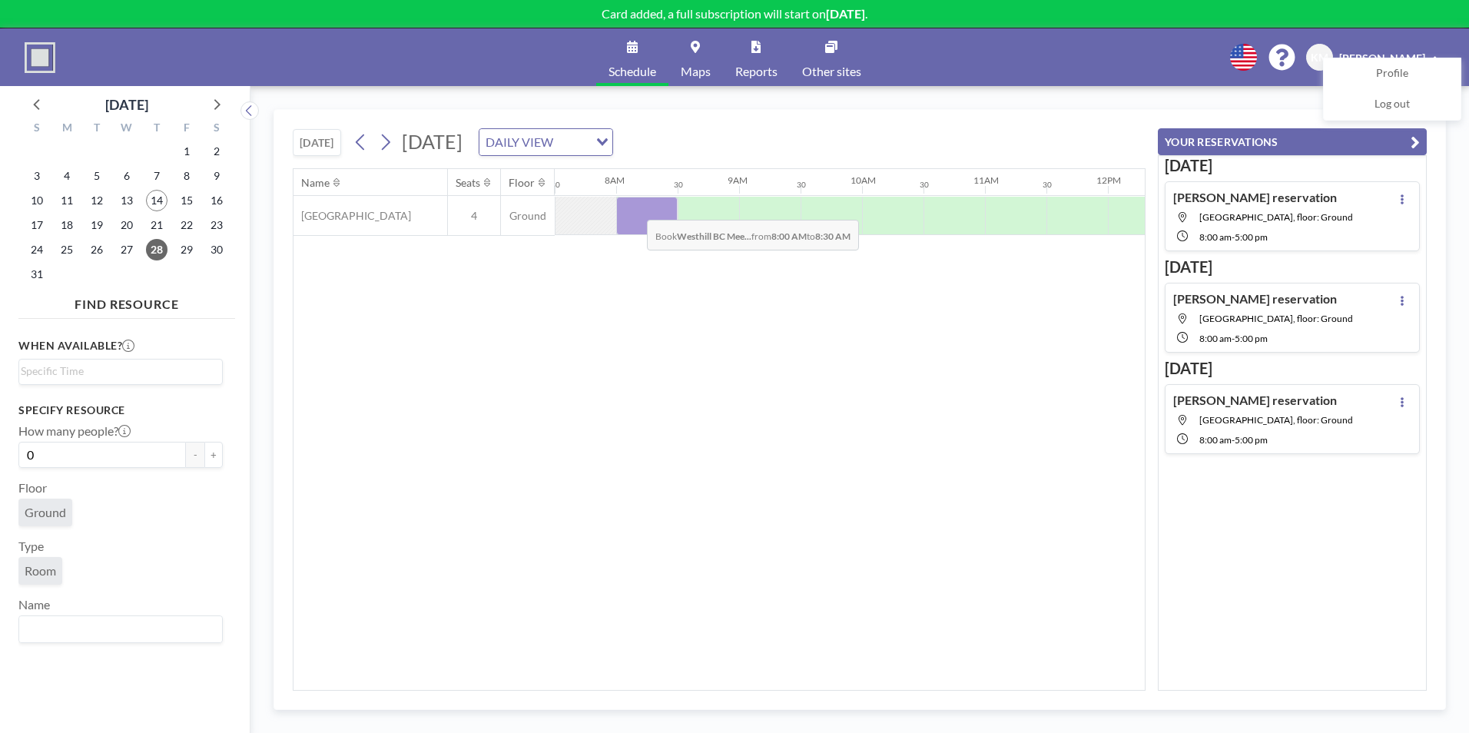
click at [635, 208] on div at bounding box center [646, 216] width 61 height 38
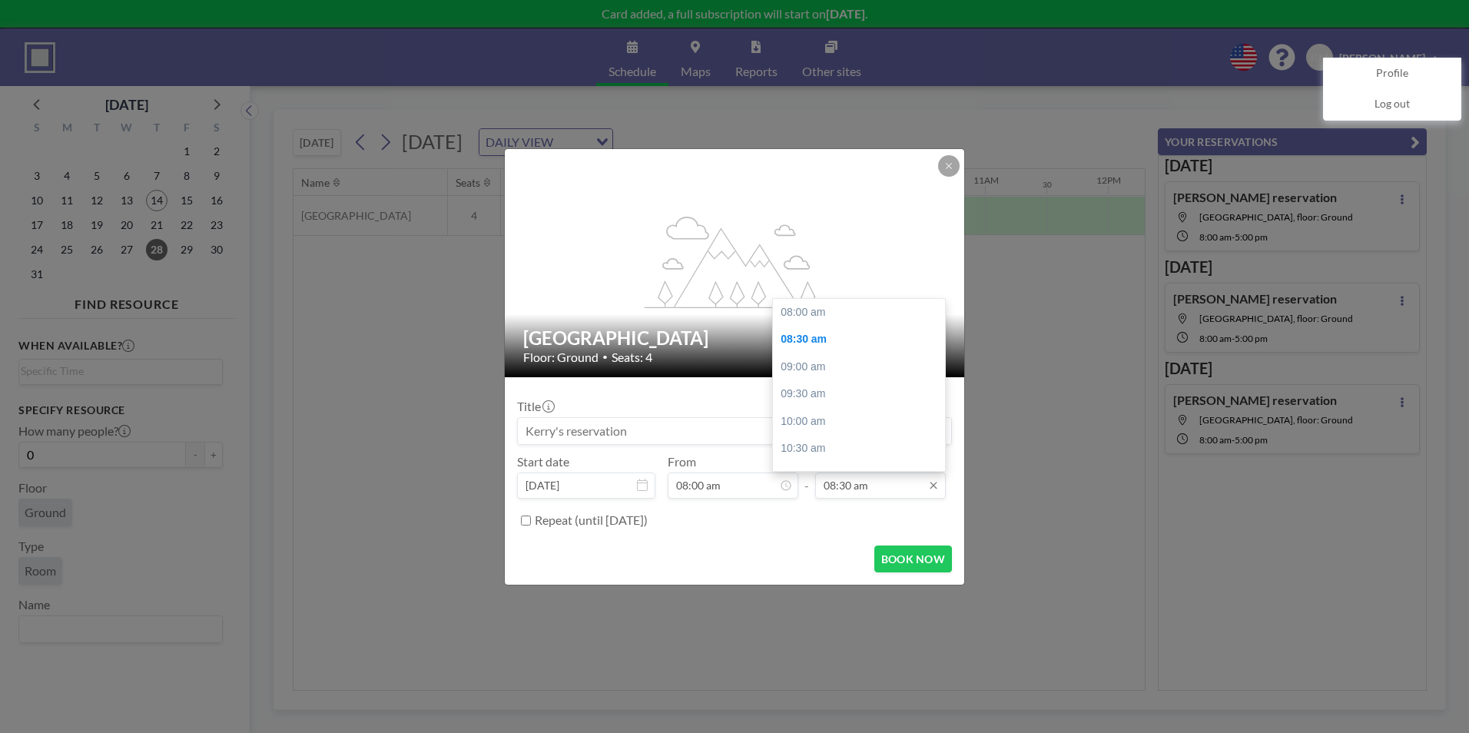
scroll to position [28, 0]
click at [866, 481] on input "08:30 am" at bounding box center [880, 486] width 131 height 26
drag, startPoint x: 940, startPoint y: 351, endPoint x: 917, endPoint y: 480, distance: 131.1
click at [917, 480] on div "08:30 am 08:00 am 08:30 am 09:00 am 09:30 am 10:00 am 10:30 am 11:00 am 11:30 a…" at bounding box center [880, 486] width 131 height 26
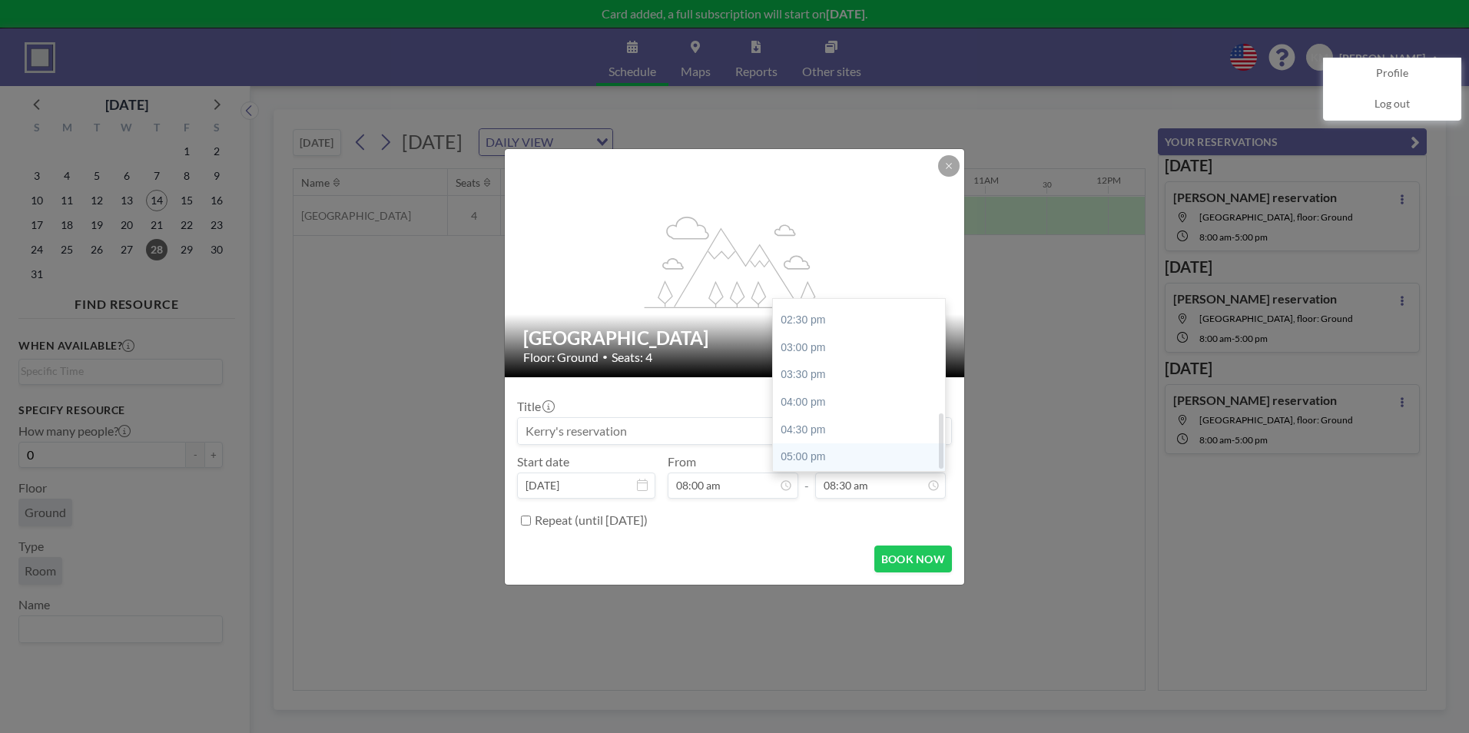
click at [864, 459] on div "05:00 pm" at bounding box center [863, 457] width 180 height 28
type input "05:00 pm"
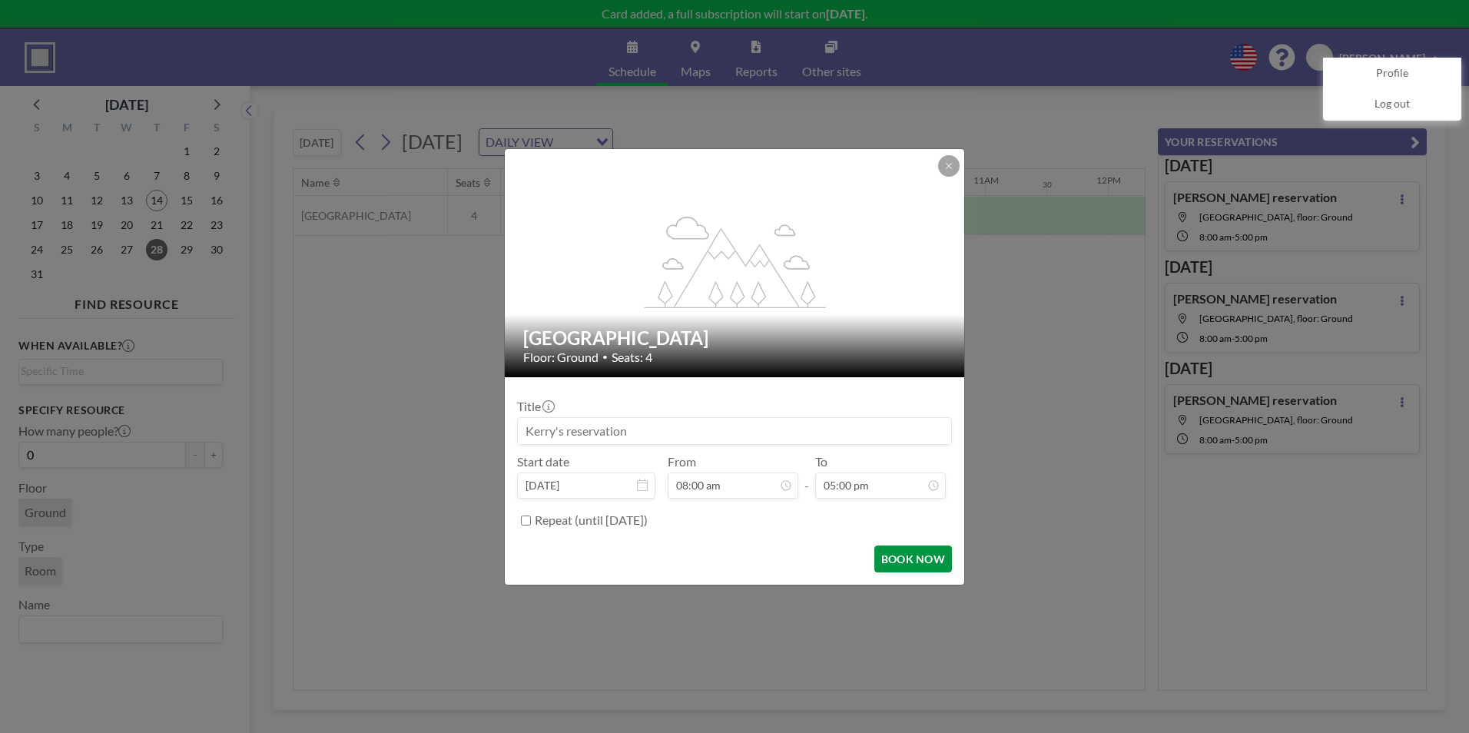
click at [894, 559] on button "BOOK NOW" at bounding box center [913, 559] width 78 height 27
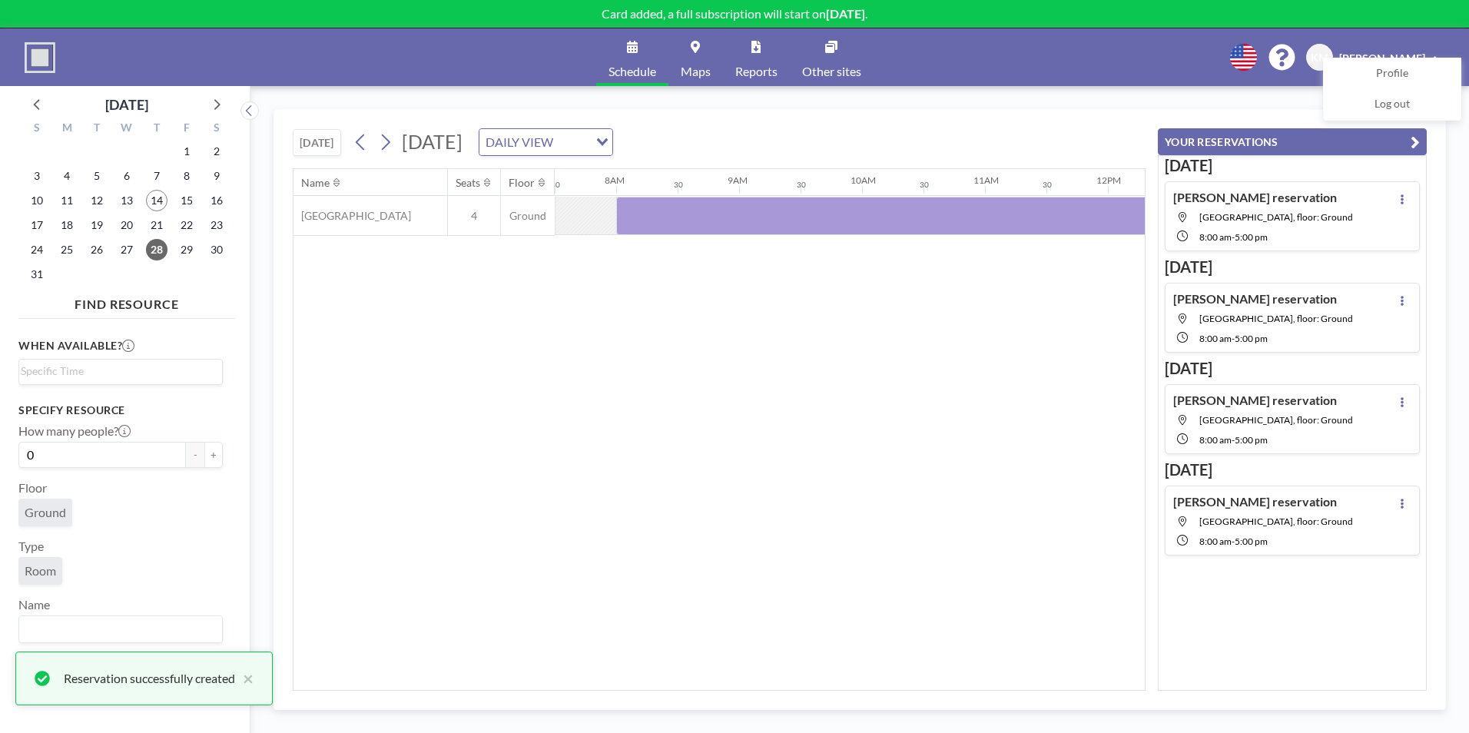
click at [613, 472] on div "Name Seats Floor 12AM 30 1AM 30 2AM 30 3AM 30 4AM 30 5AM 30 6AM 30 7AM 30 8AM 3…" at bounding box center [718, 429] width 851 height 521
click at [638, 37] on link "Schedule" at bounding box center [632, 57] width 72 height 58
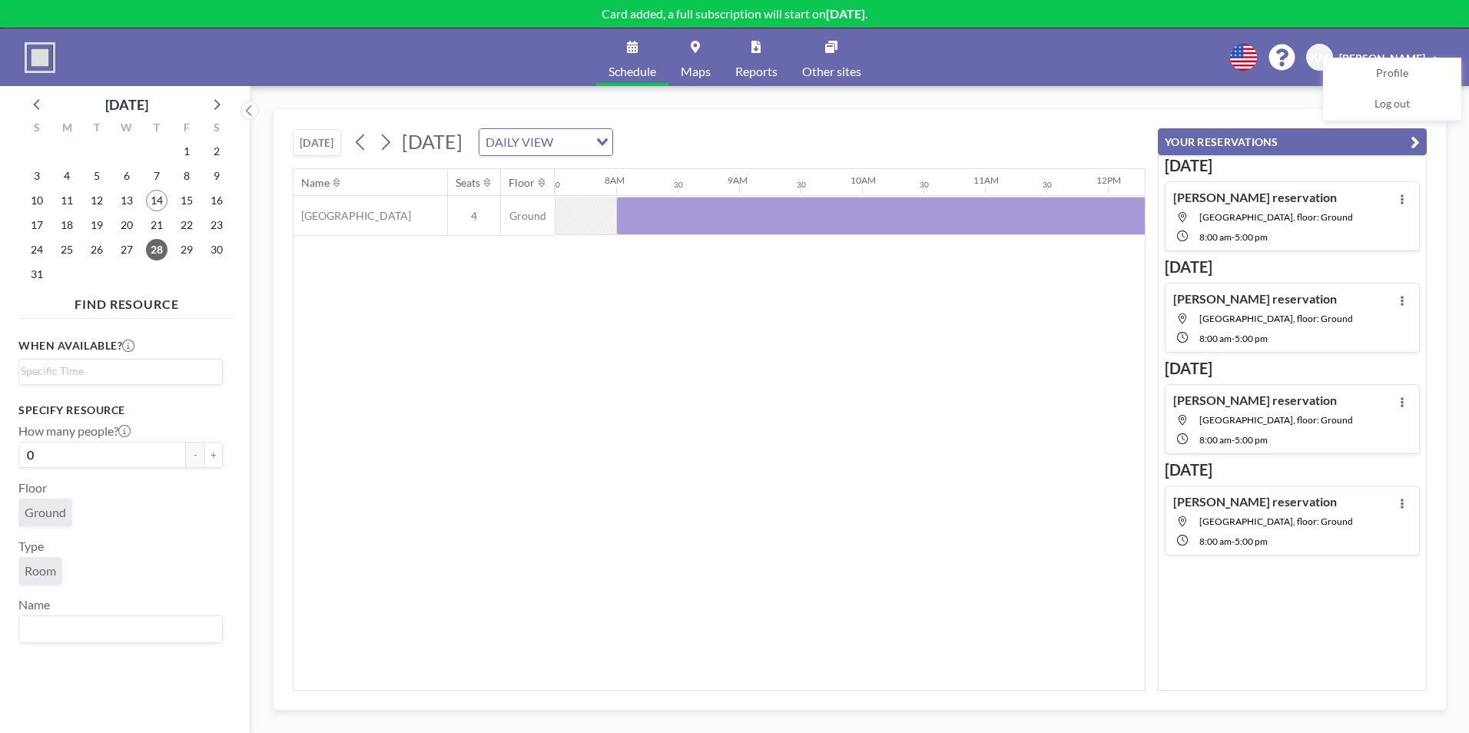
click at [648, 297] on div "Name Seats Floor 12AM 30 1AM 30 2AM 30 3AM 30 4AM 30 5AM 30 6AM 30 7AM 30 8AM 3…" at bounding box center [718, 429] width 851 height 521
click at [222, 95] on icon at bounding box center [216, 104] width 20 height 20
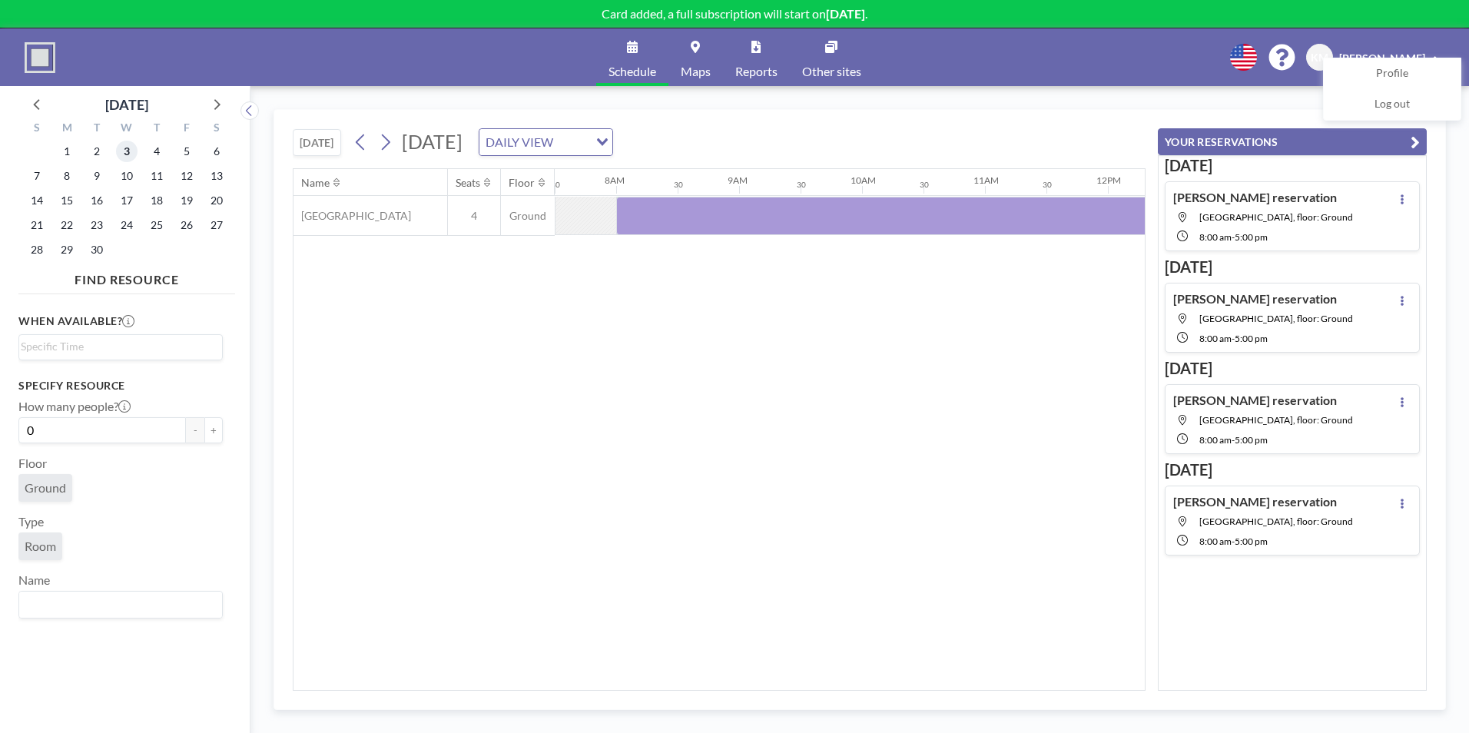
click at [131, 156] on span "3" at bounding box center [127, 152] width 22 height 22
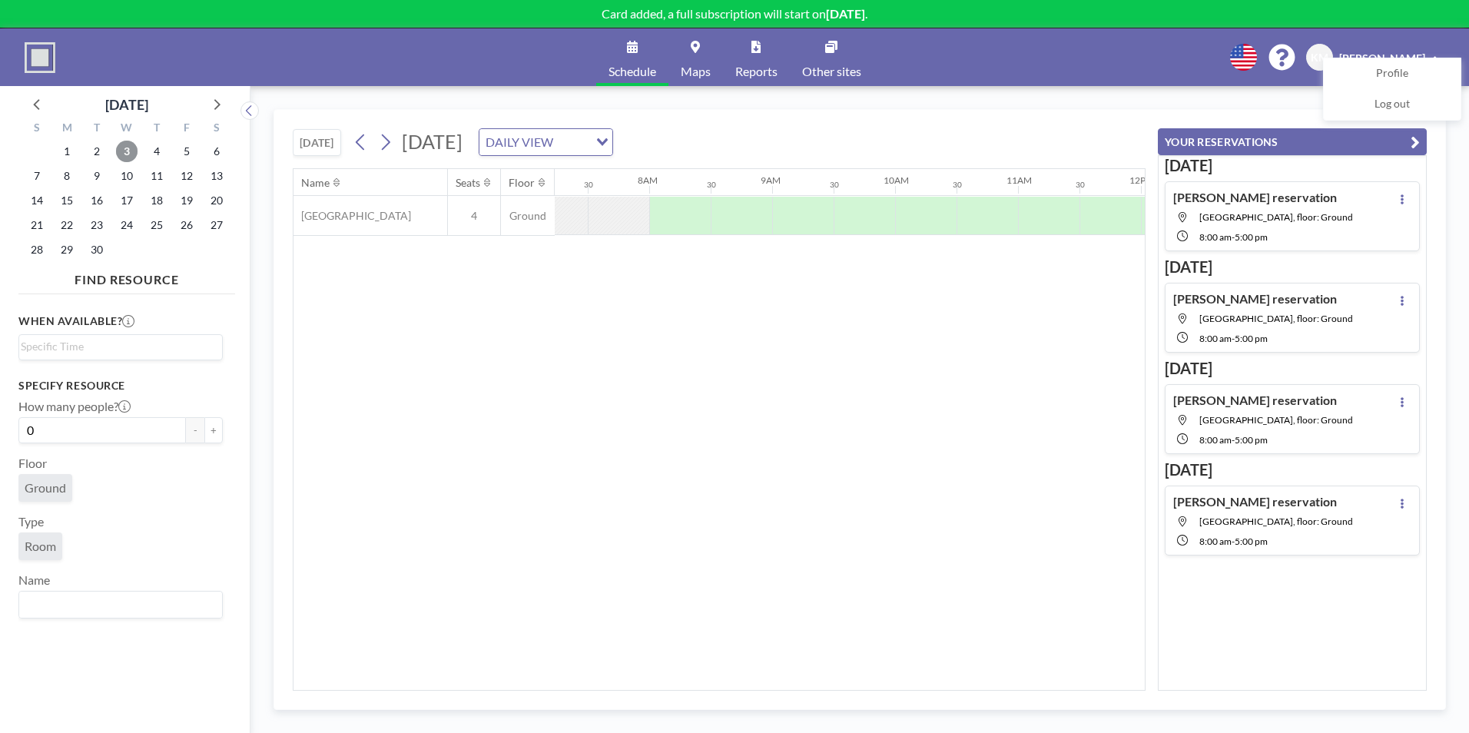
scroll to position [0, 922]
click at [612, 141] on div "DAILY VIEW Loading..." at bounding box center [545, 142] width 133 height 26
click at [730, 187] on li "WEEKLY VIEW" at bounding box center [753, 192] width 131 height 22
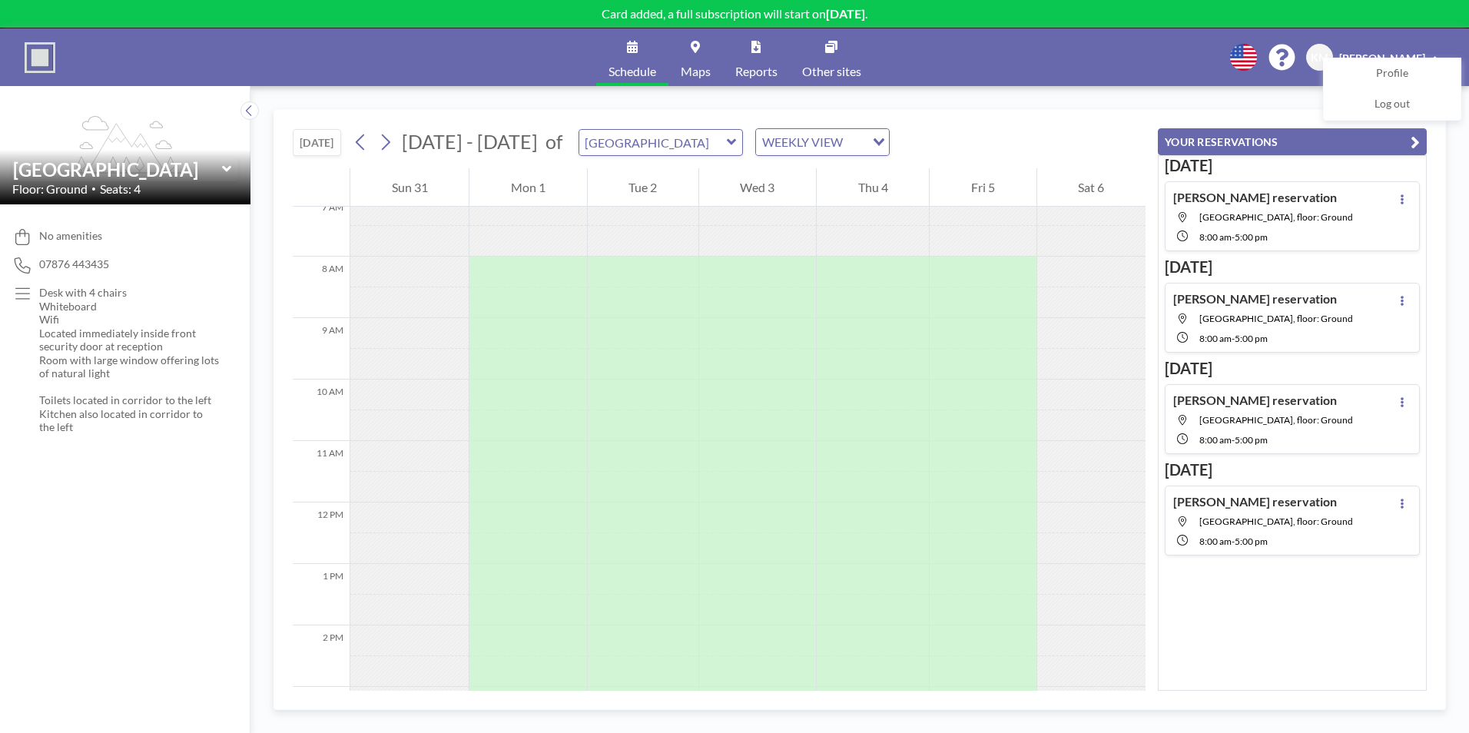
scroll to position [461, 0]
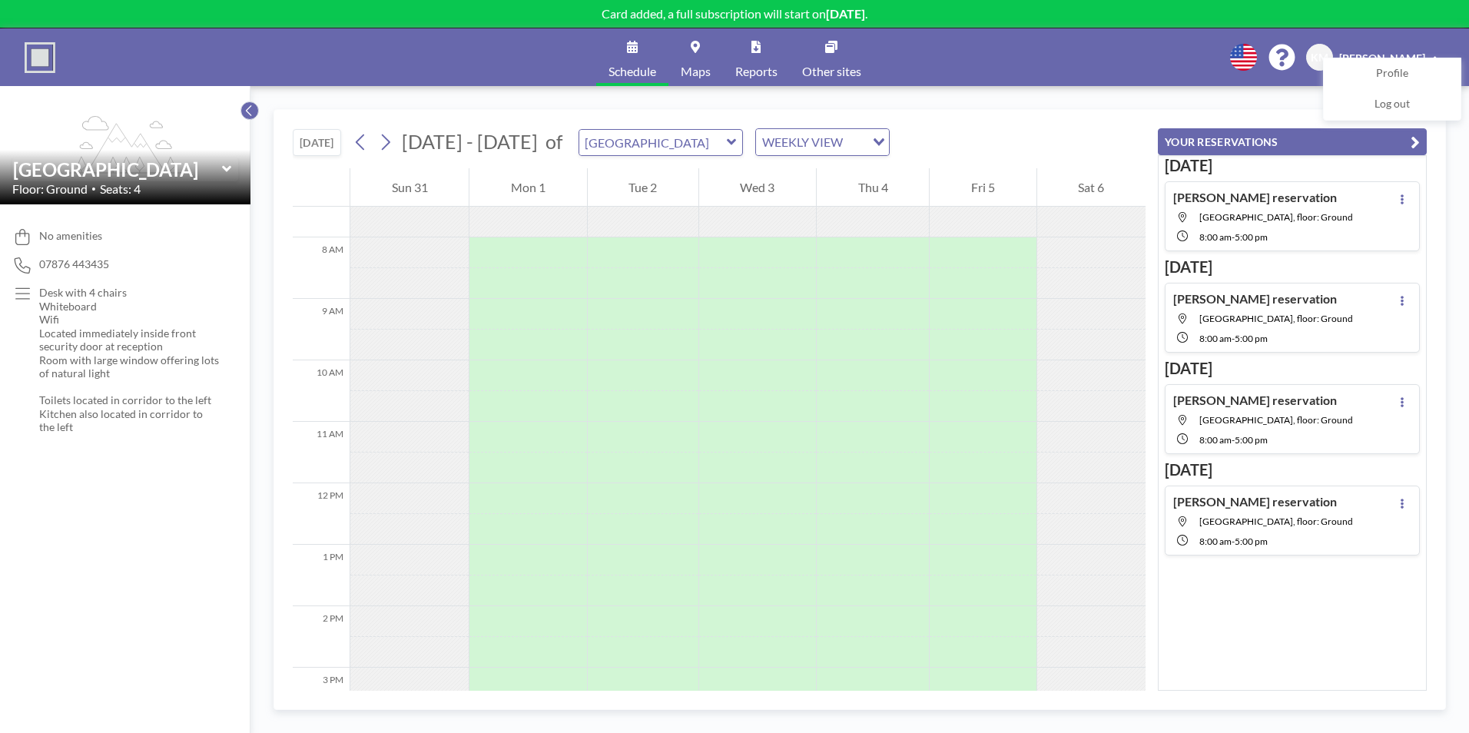
click at [253, 117] on icon at bounding box center [249, 110] width 10 height 15
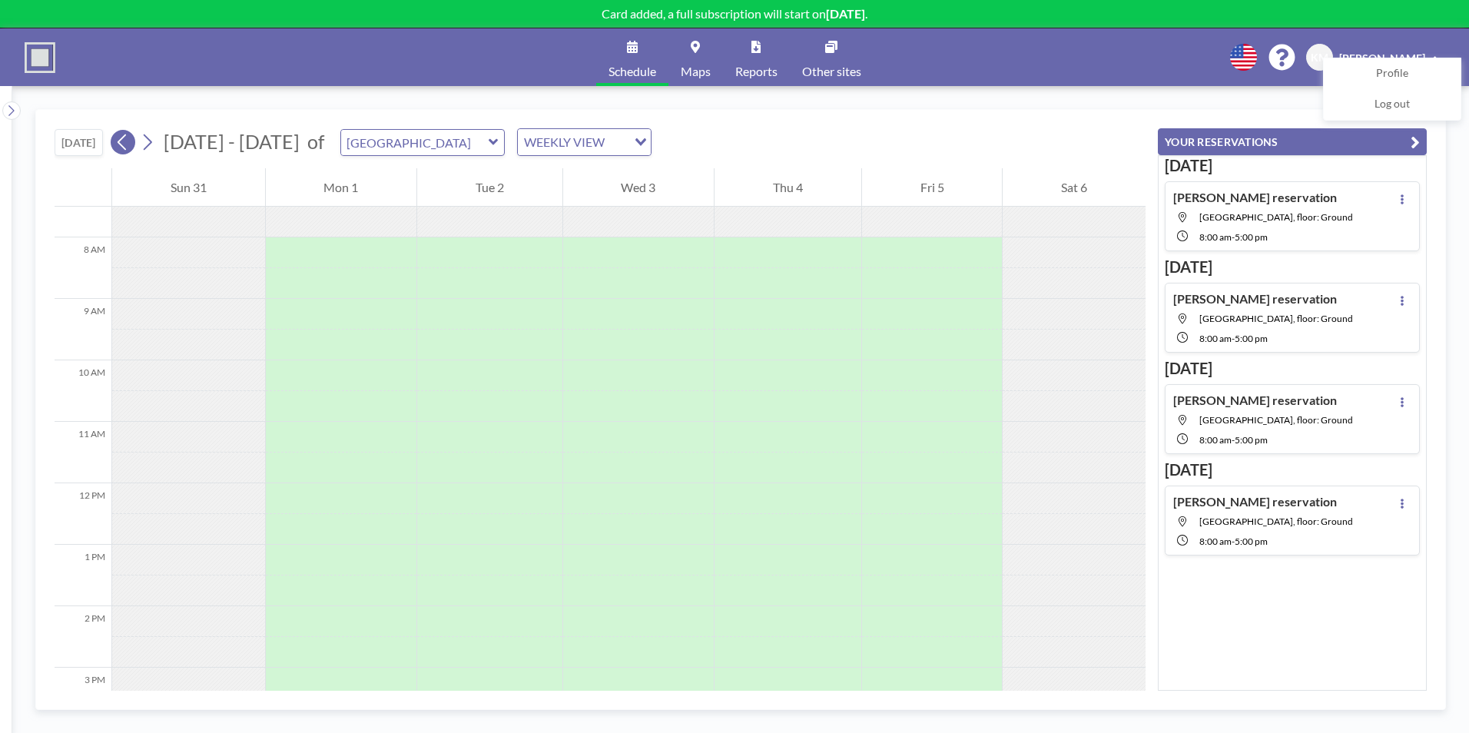
click at [123, 144] on icon at bounding box center [122, 142] width 8 height 16
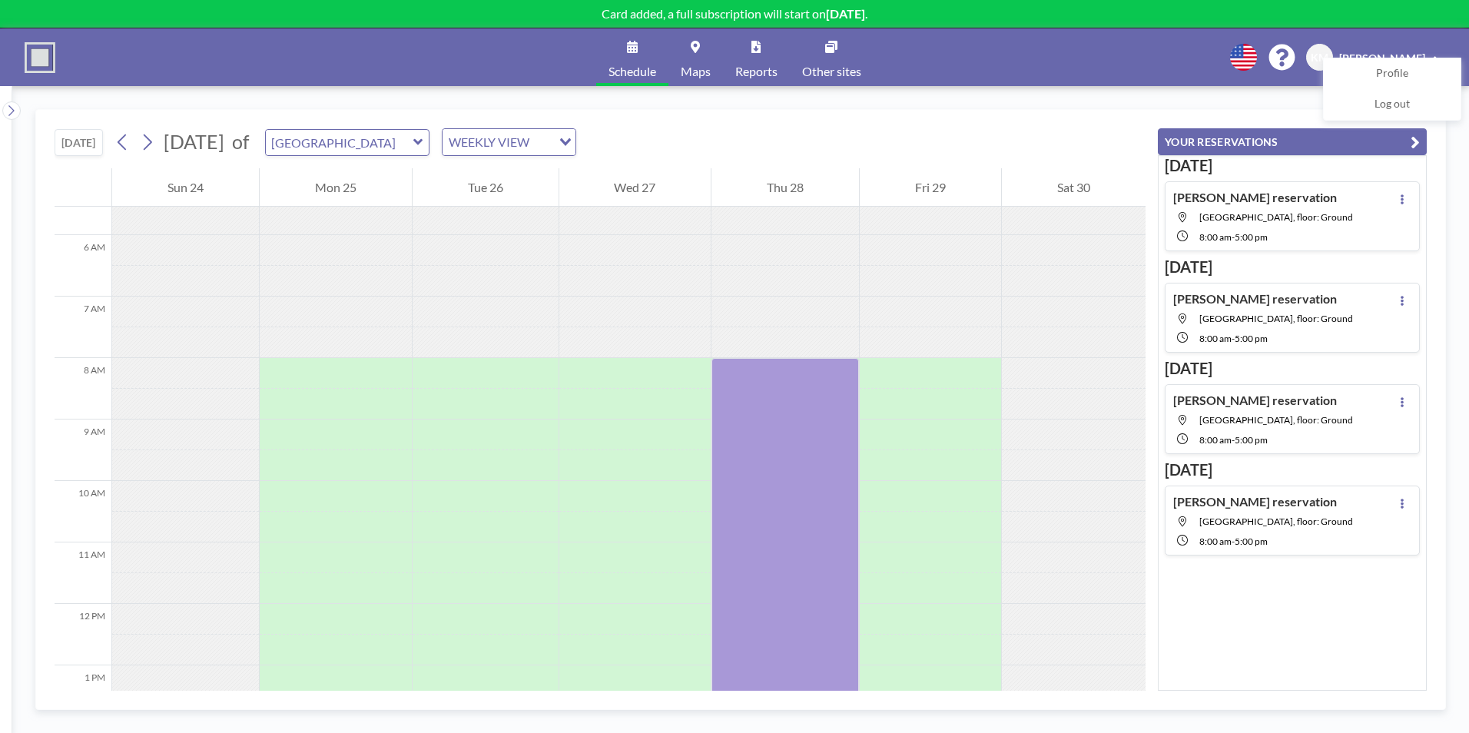
scroll to position [328, 0]
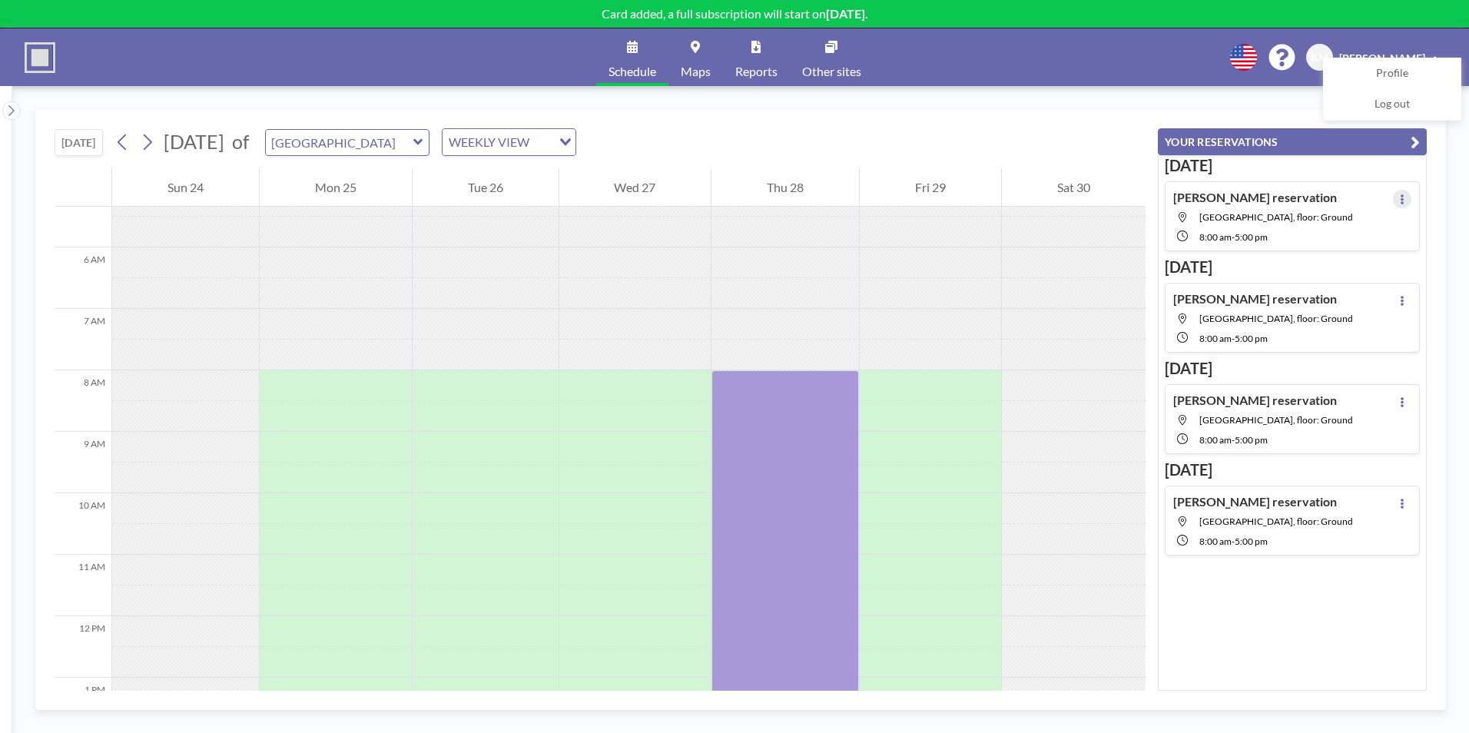
click at [1398, 207] on button at bounding box center [1402, 199] width 18 height 18
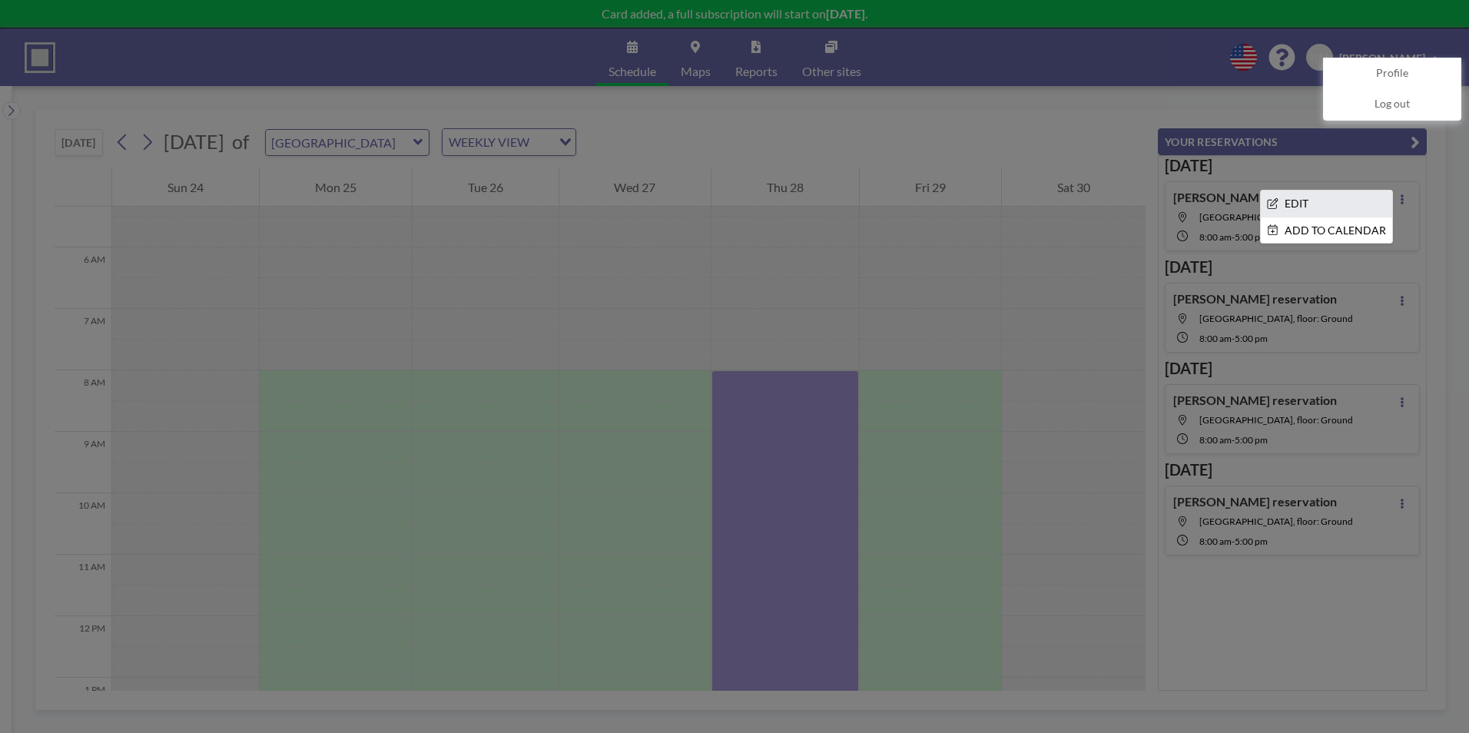
click at [1284, 204] on li "EDIT" at bounding box center [1326, 204] width 131 height 26
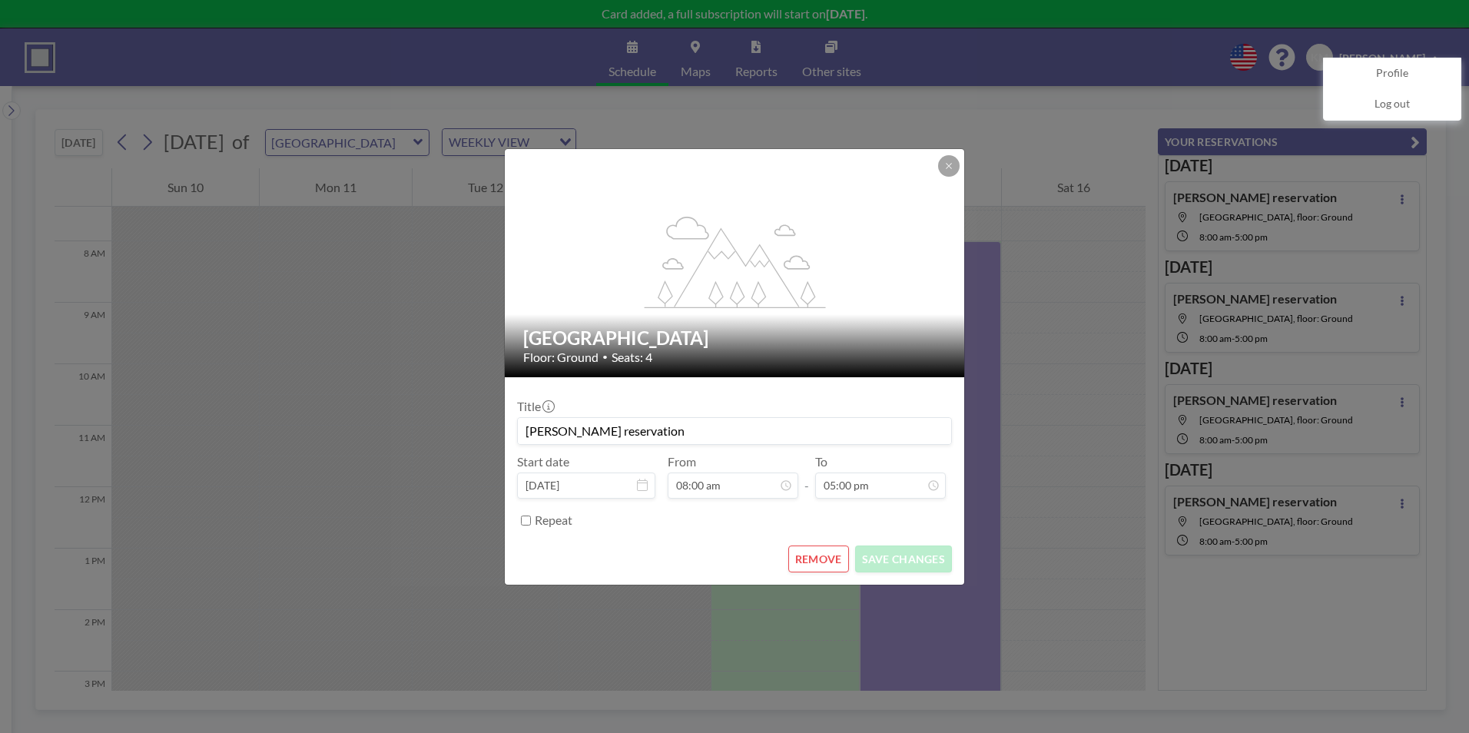
scroll to position [461, 0]
click at [623, 423] on input "[PERSON_NAME] reservation" at bounding box center [734, 431] width 433 height 26
drag, startPoint x: 633, startPoint y: 426, endPoint x: 507, endPoint y: 424, distance: 126.0
click at [507, 424] on form "Title [PERSON_NAME] reservation Start date [DATE] From 08:00 am - To 05:00 pm R…" at bounding box center [734, 480] width 459 height 207
type input "Nursery Care Ltd"
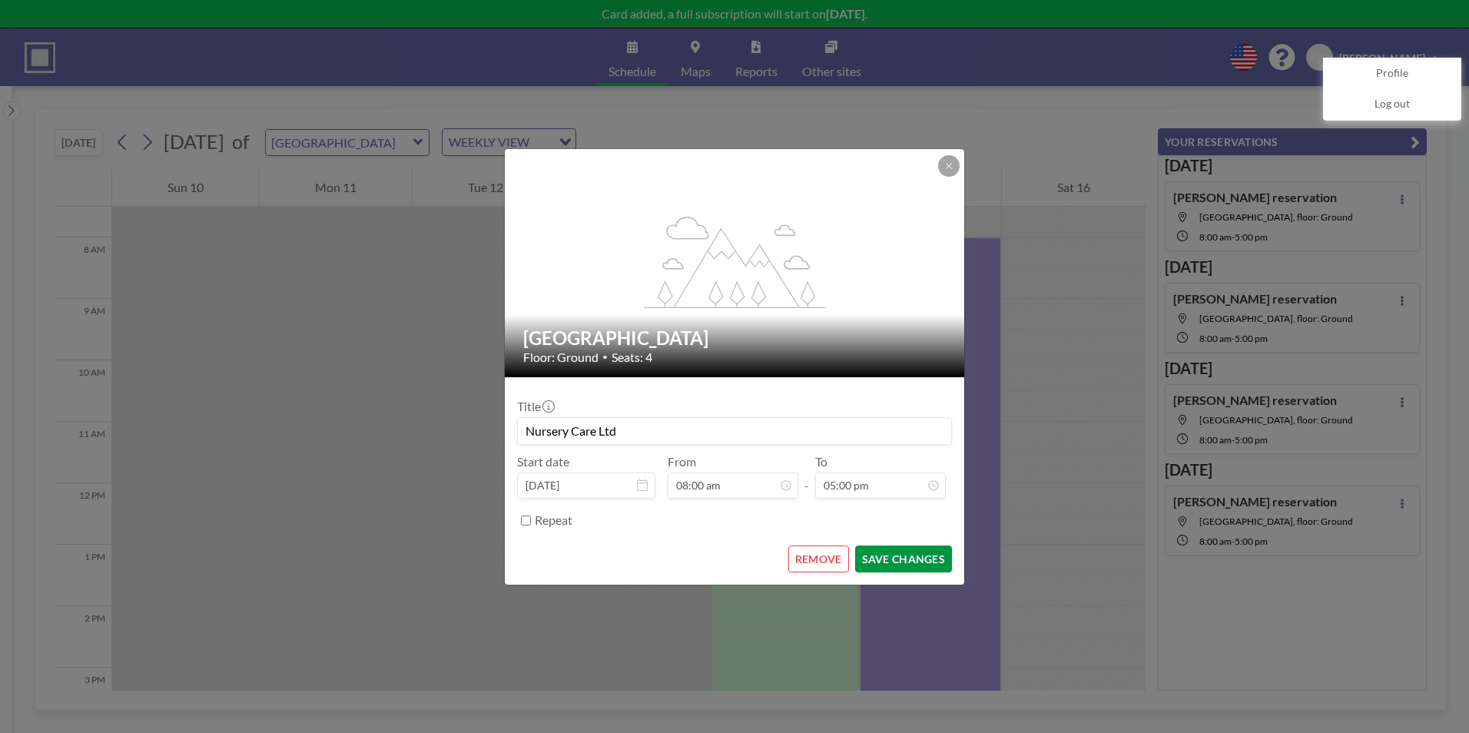
click at [883, 553] on button "SAVE CHANGES" at bounding box center [903, 559] width 97 height 27
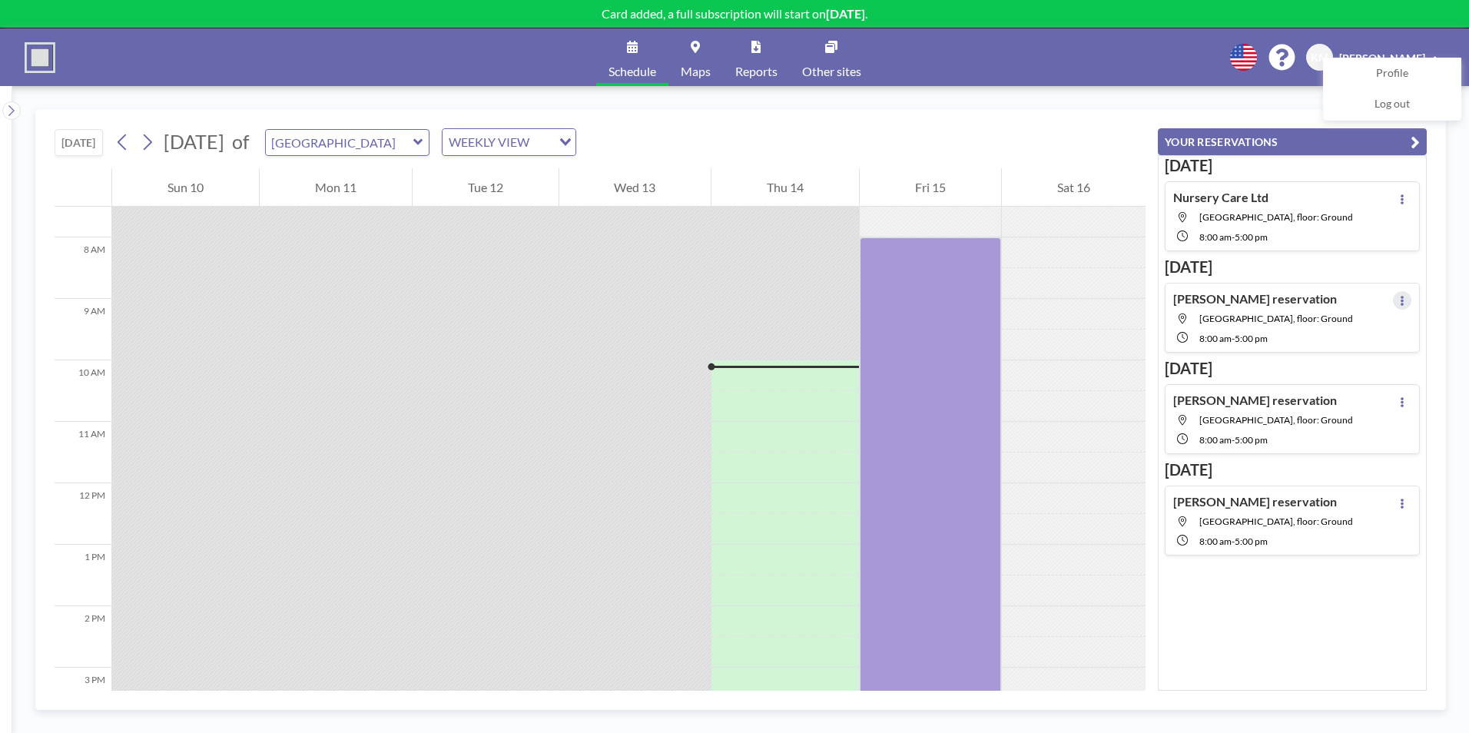
click at [1398, 301] on button at bounding box center [1402, 300] width 18 height 18
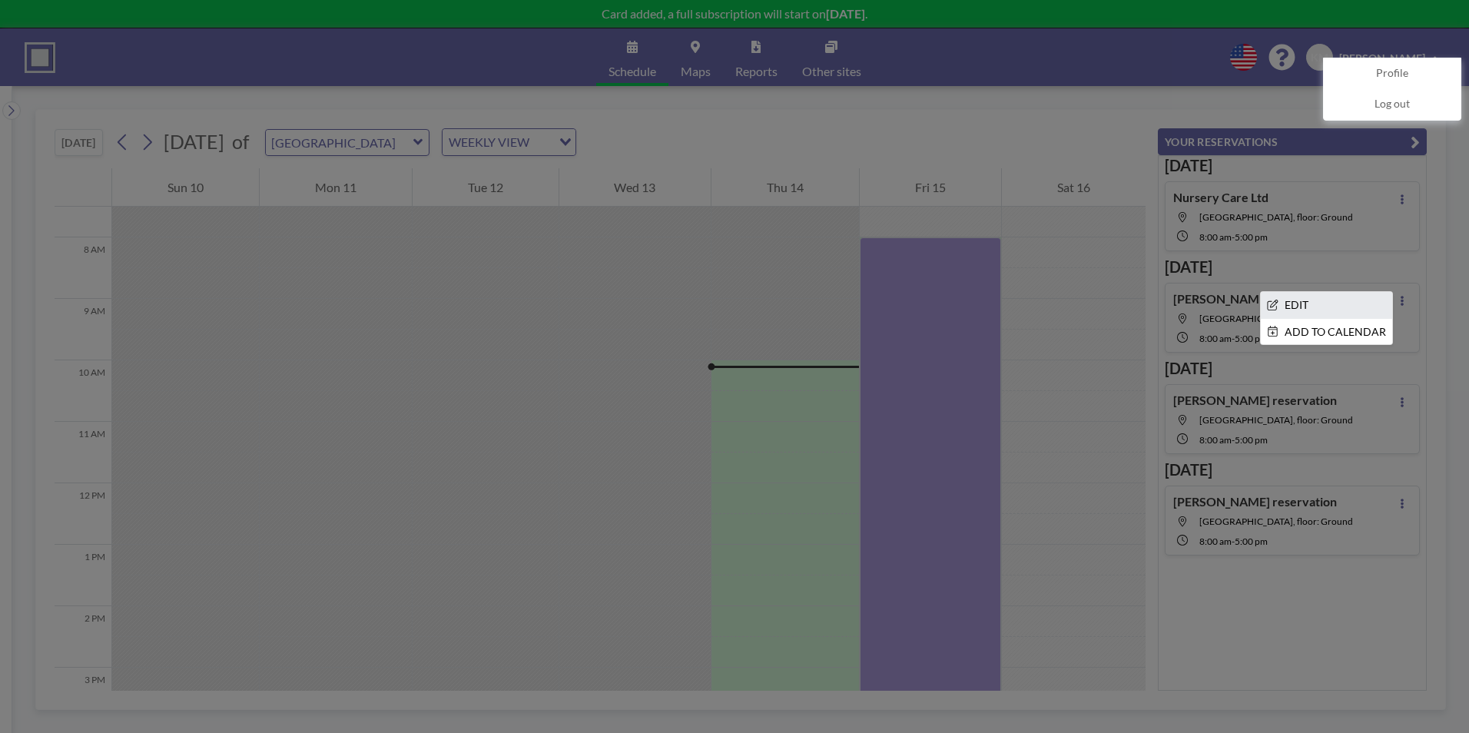
click at [1285, 307] on li "EDIT" at bounding box center [1326, 305] width 131 height 26
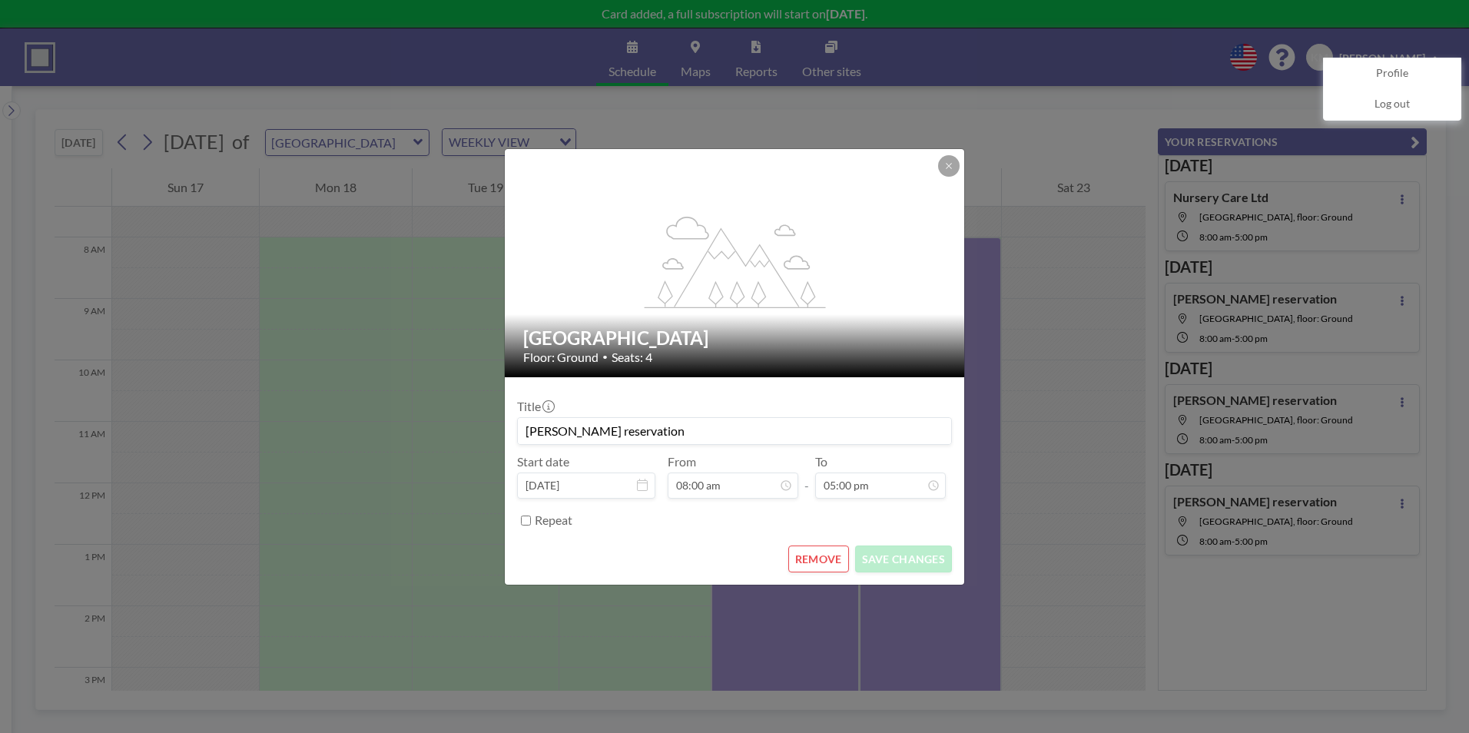
drag, startPoint x: 619, startPoint y: 429, endPoint x: 444, endPoint y: 424, distance: 175.3
click at [444, 424] on div "flex-grow: 1.2; [GEOGRAPHIC_DATA] Meeting Room Floor: Ground • Seats: 4 Title […" at bounding box center [734, 366] width 1469 height 733
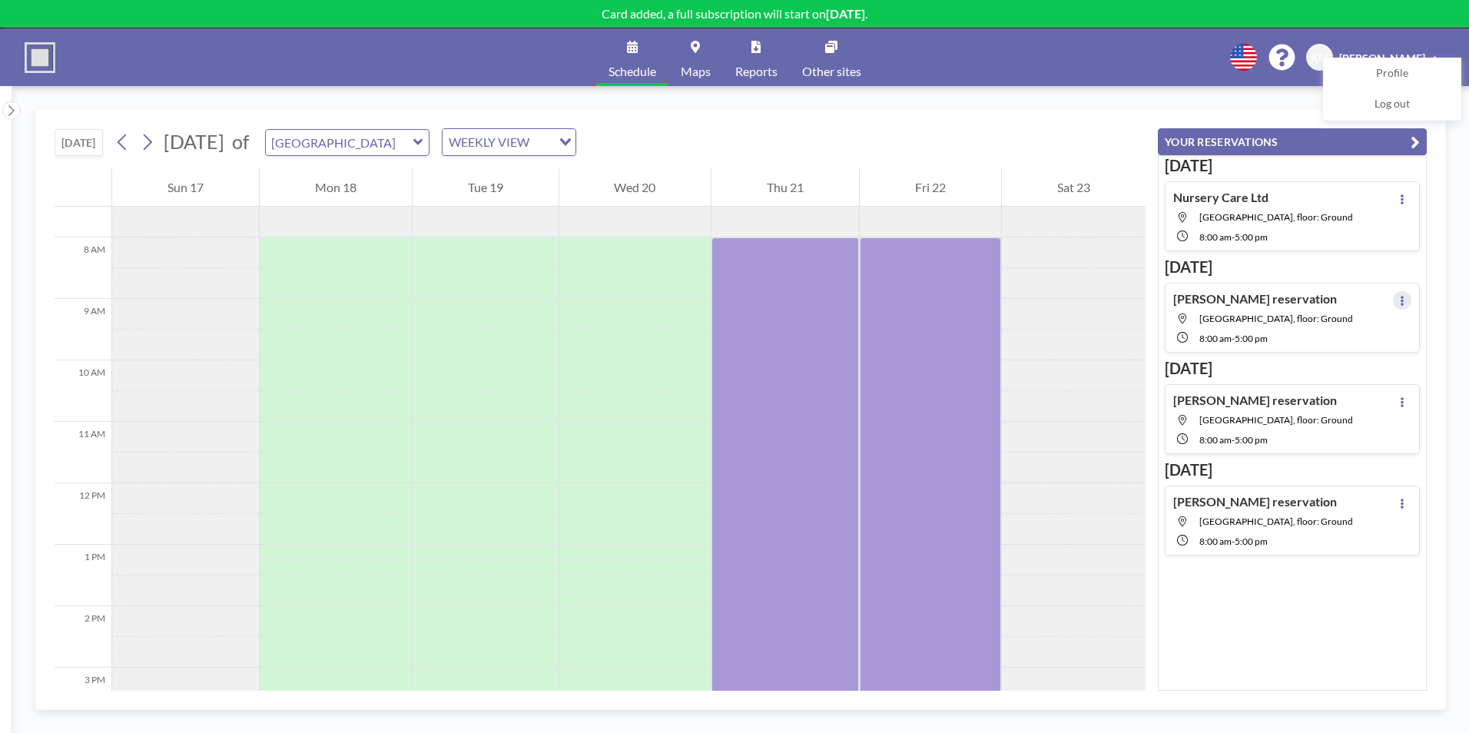
click at [1398, 300] on button at bounding box center [1402, 300] width 18 height 18
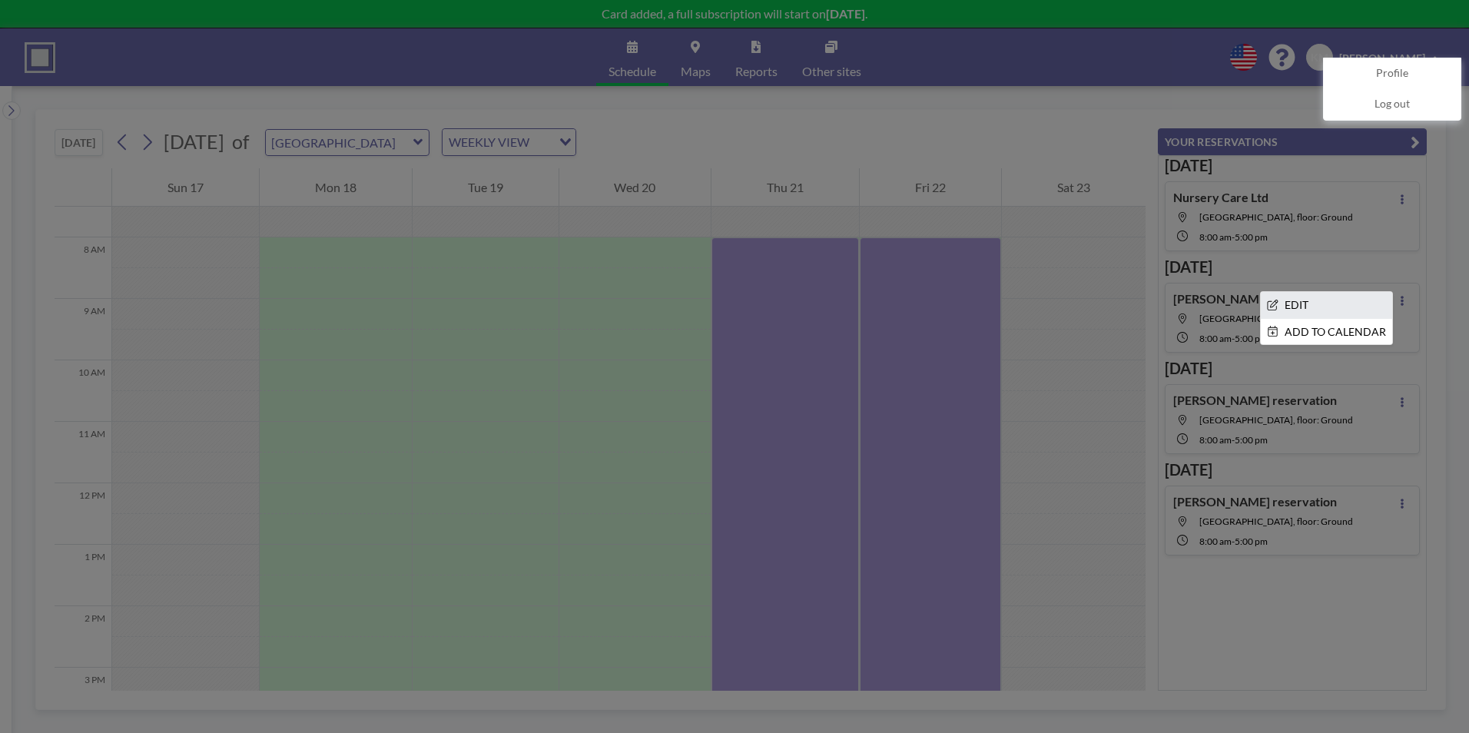
click at [1292, 310] on li "EDIT" at bounding box center [1326, 305] width 131 height 26
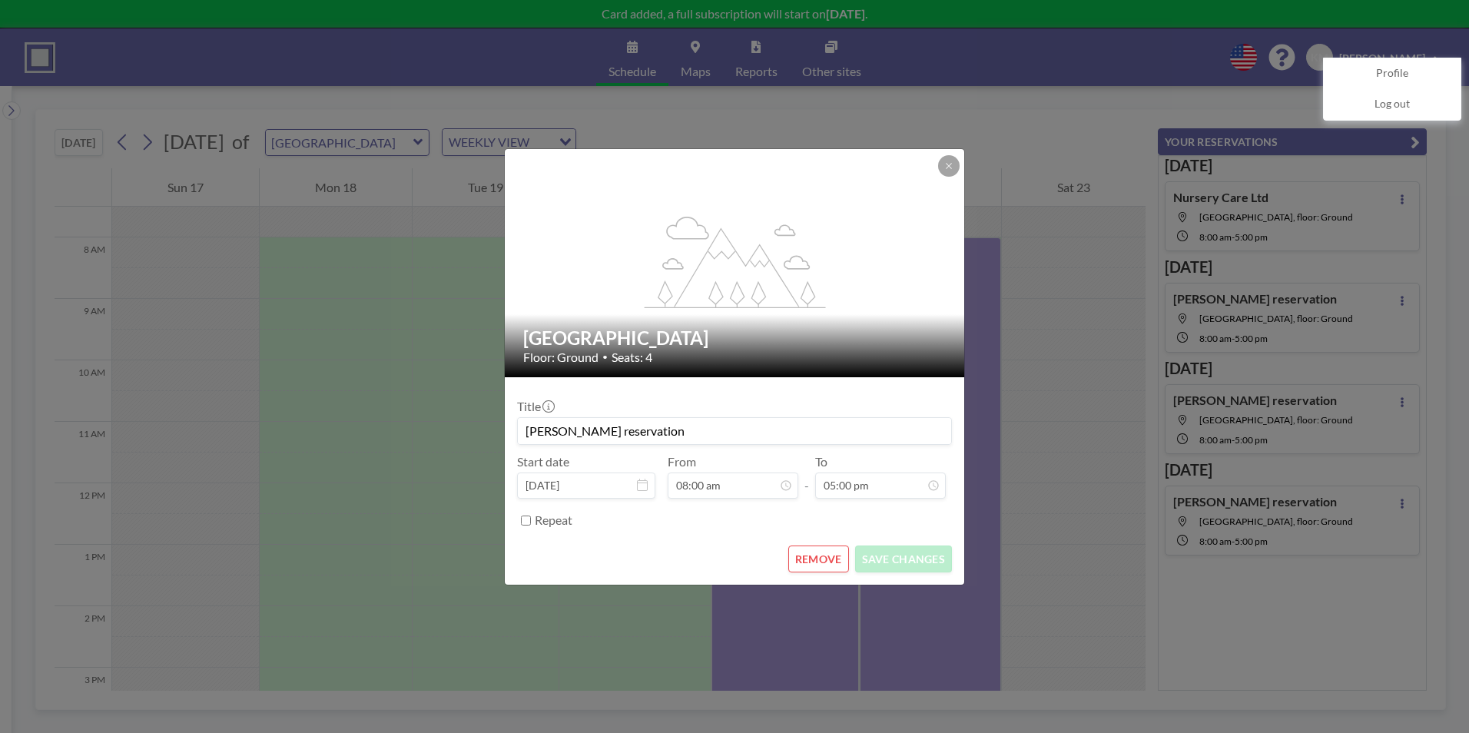
drag, startPoint x: 539, startPoint y: 425, endPoint x: 433, endPoint y: 426, distance: 106.8
click at [433, 426] on div "flex-grow: 1.2; [GEOGRAPHIC_DATA] Meeting Room Floor: Ground • Seats: 4 Title […" at bounding box center [734, 366] width 1469 height 733
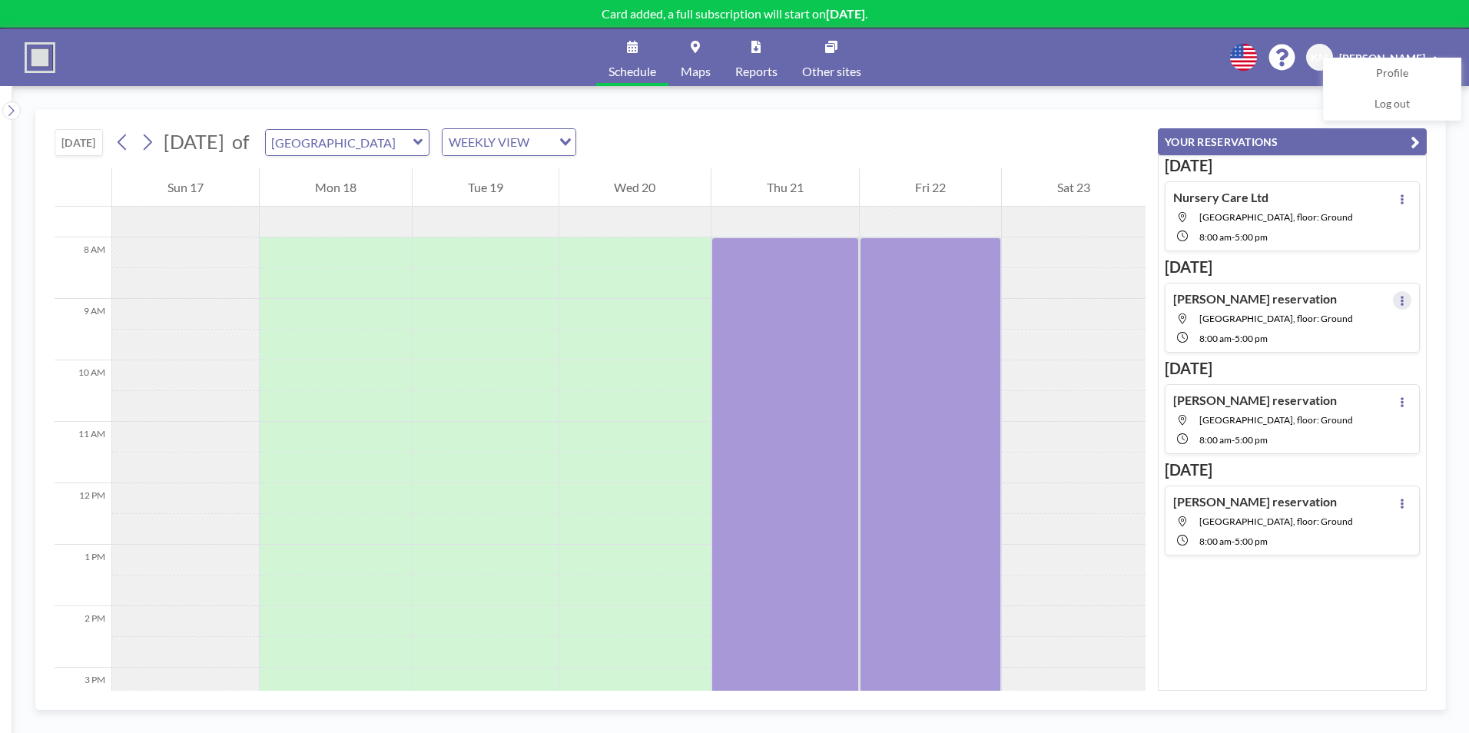
click at [1398, 307] on button at bounding box center [1402, 300] width 18 height 18
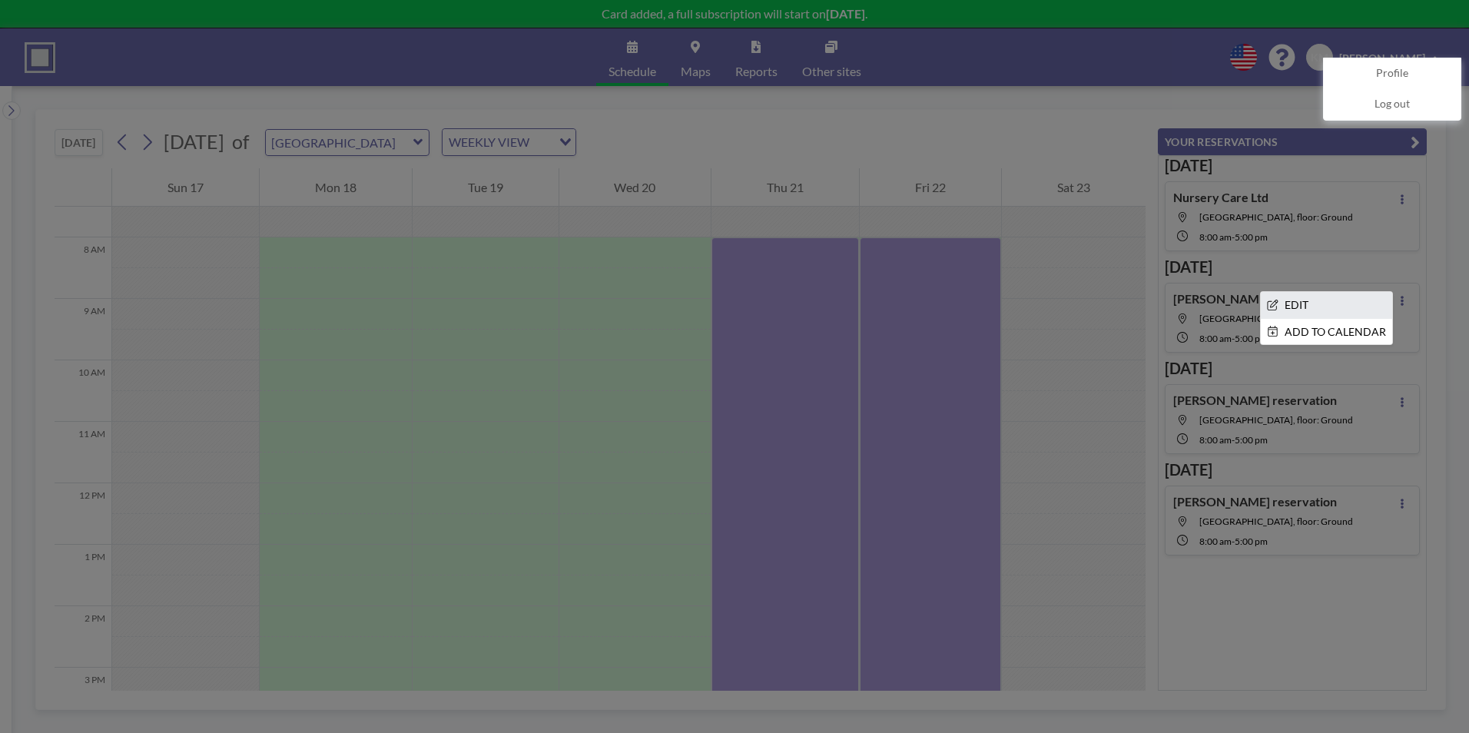
click at [1318, 309] on li "EDIT" at bounding box center [1326, 305] width 131 height 26
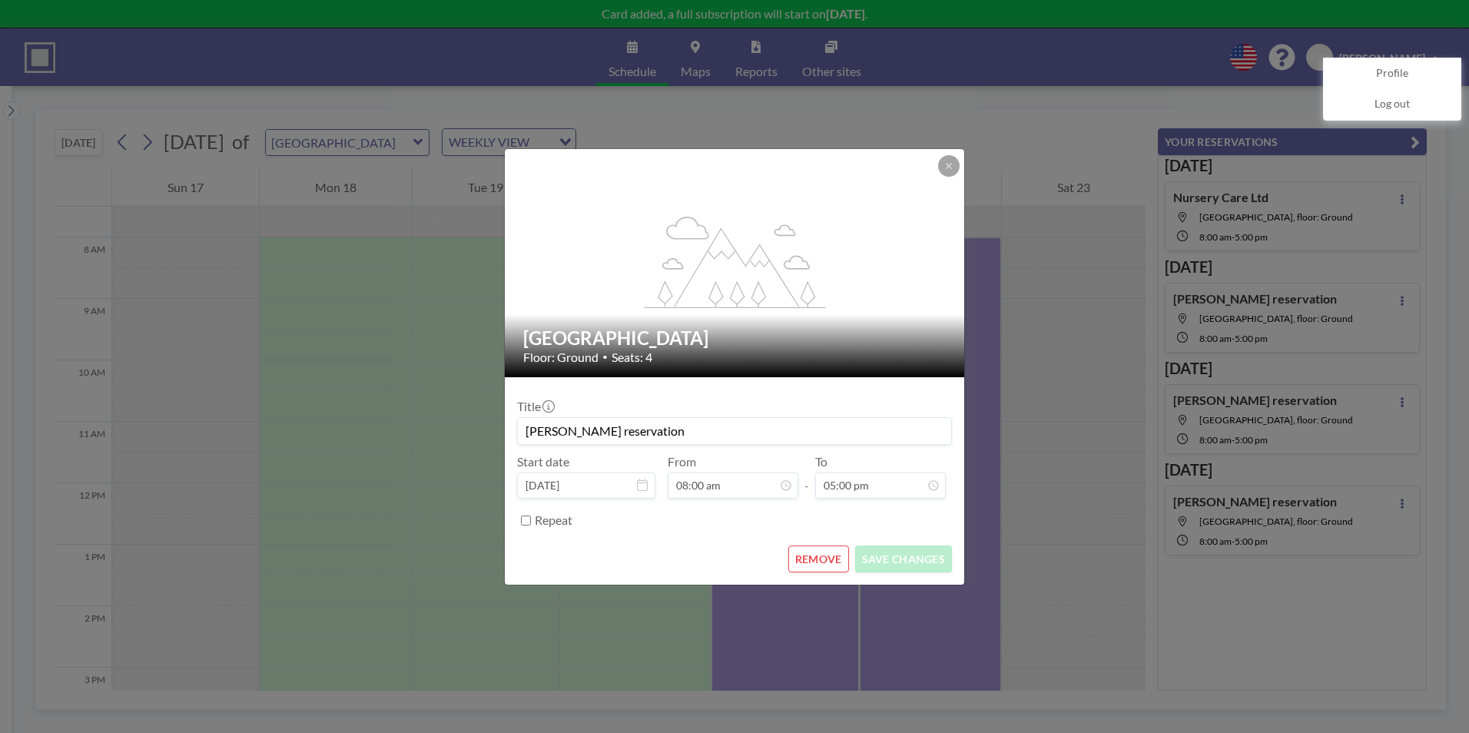
drag, startPoint x: 638, startPoint y: 422, endPoint x: 512, endPoint y: 426, distance: 126.8
click at [512, 426] on form "Title [PERSON_NAME] reservation Start date [DATE] From 08:00 am - To 05:00 pm R…" at bounding box center [734, 480] width 459 height 207
click at [915, 572] on form "Title Nursery Care Ltd Start date [DATE] From 08:00 am - To 05:00 pm Repeat REM…" at bounding box center [734, 480] width 459 height 207
click at [919, 561] on button "SAVE CHANGES" at bounding box center [903, 559] width 97 height 27
type input "Nursery Care Ltd"
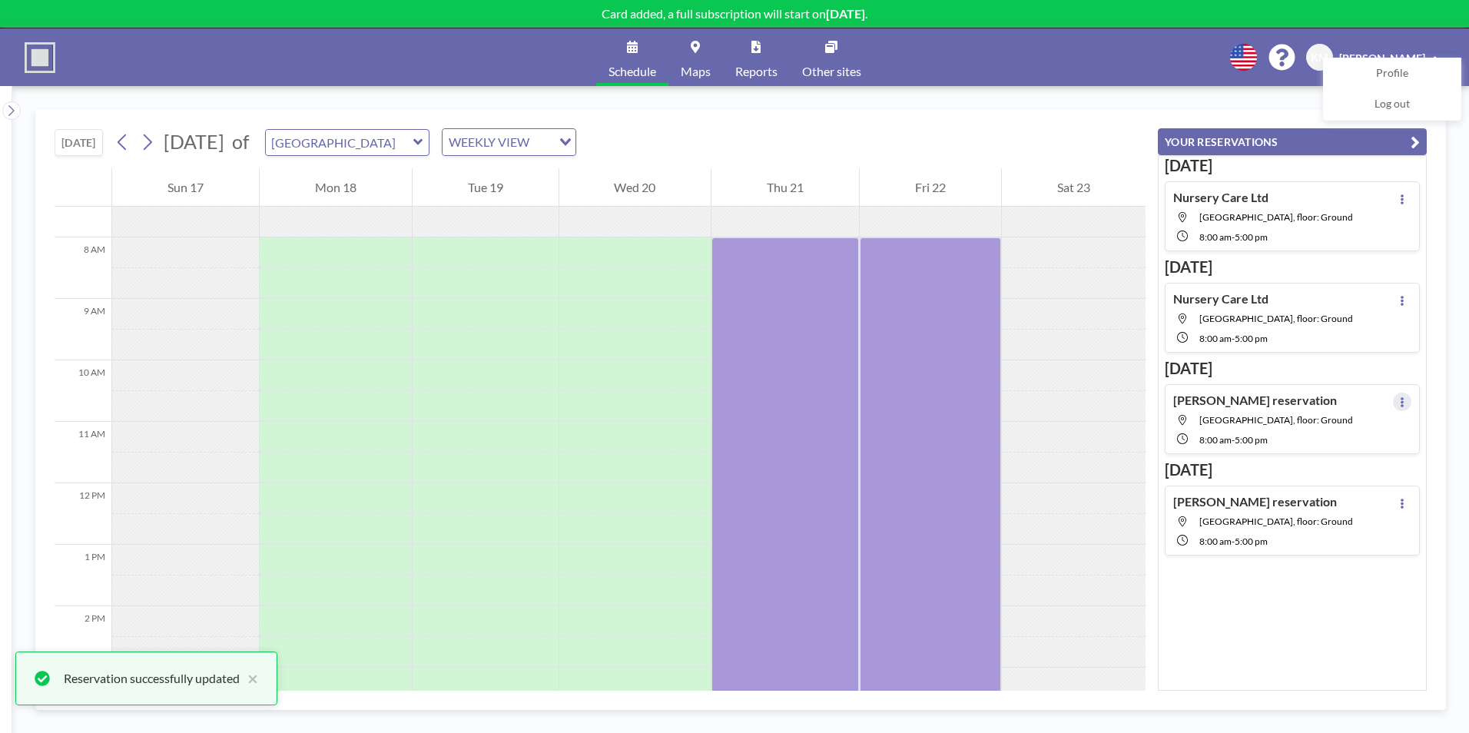
click at [1398, 406] on button at bounding box center [1402, 402] width 18 height 18
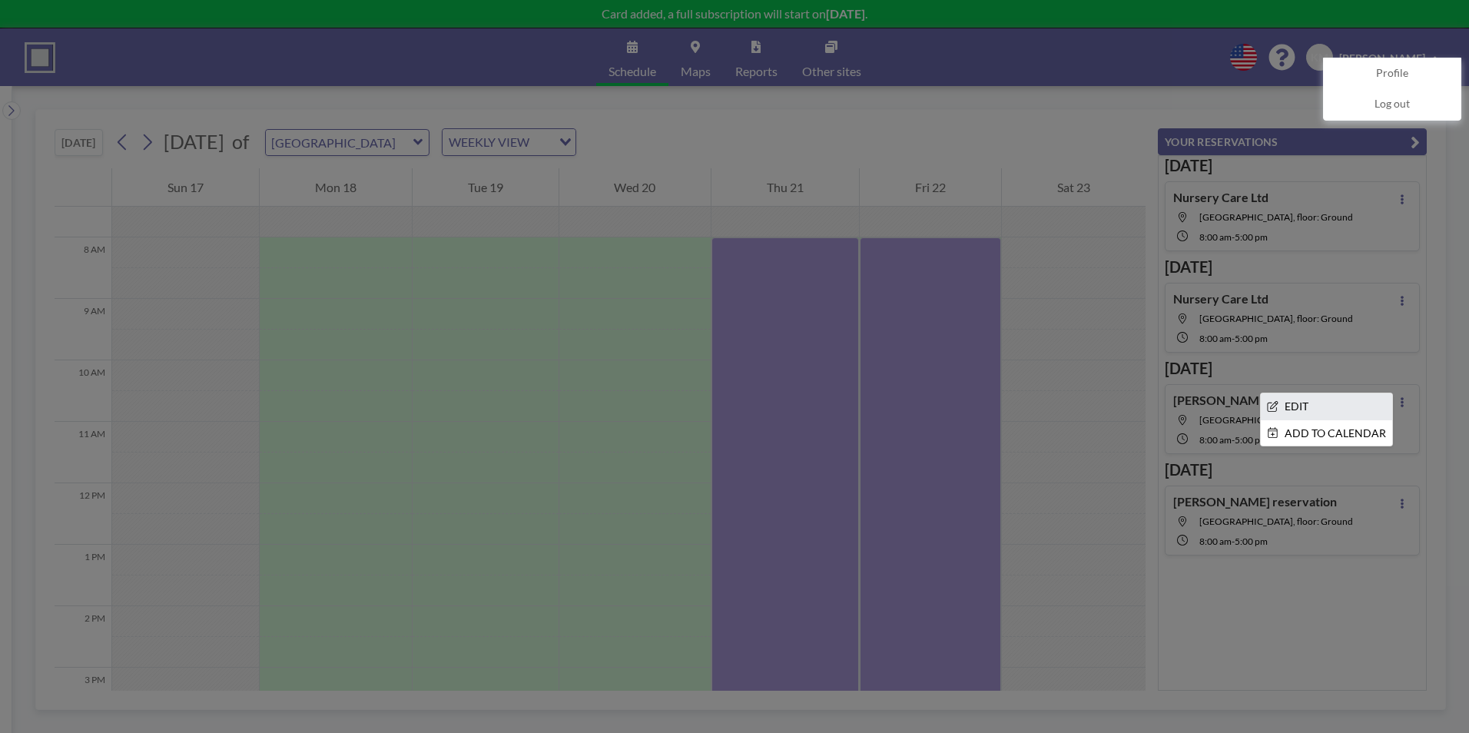
click at [1302, 407] on li "EDIT" at bounding box center [1326, 406] width 131 height 26
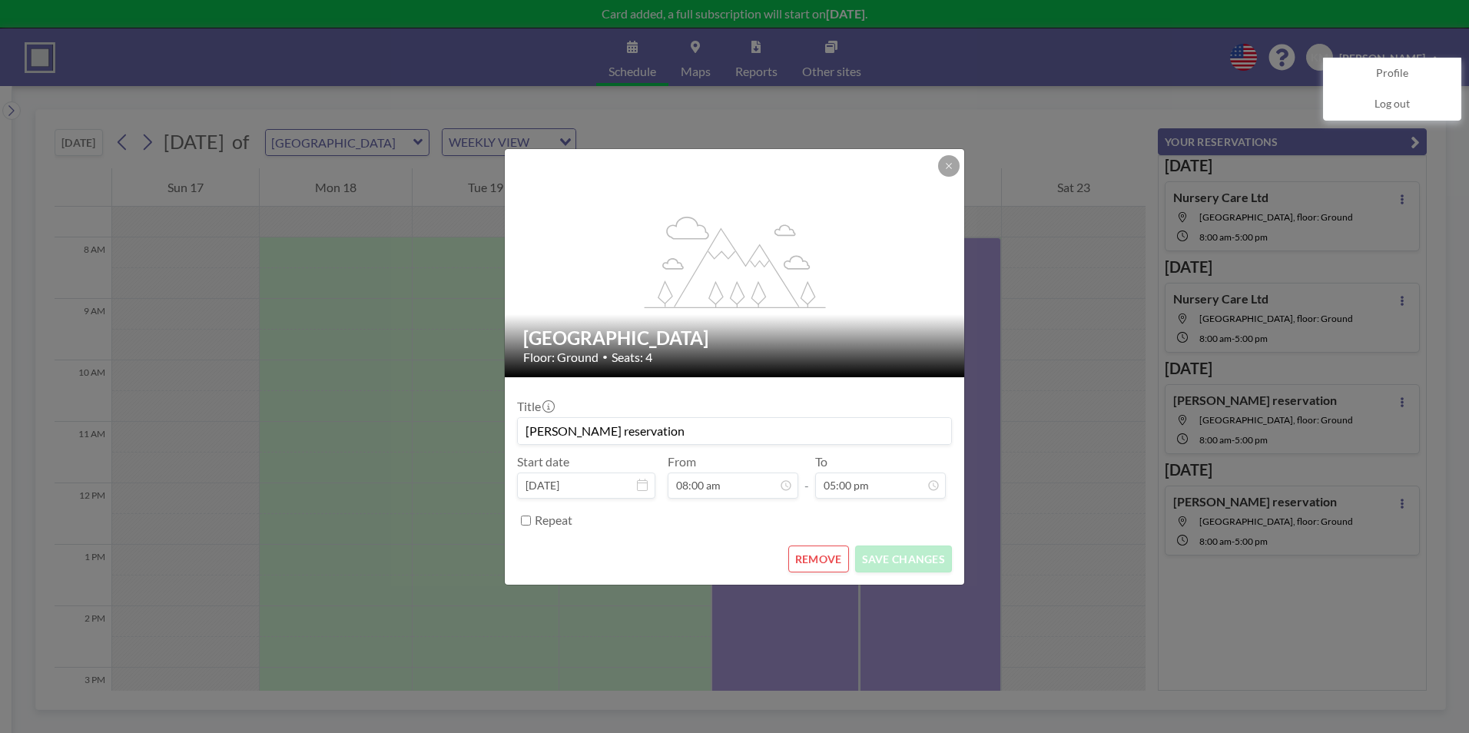
drag, startPoint x: 660, startPoint y: 429, endPoint x: 490, endPoint y: 420, distance: 170.0
click at [490, 420] on div "flex-grow: 1.2; [GEOGRAPHIC_DATA] Meeting Room Floor: Ground • Seats: 4 Title […" at bounding box center [734, 366] width 1469 height 733
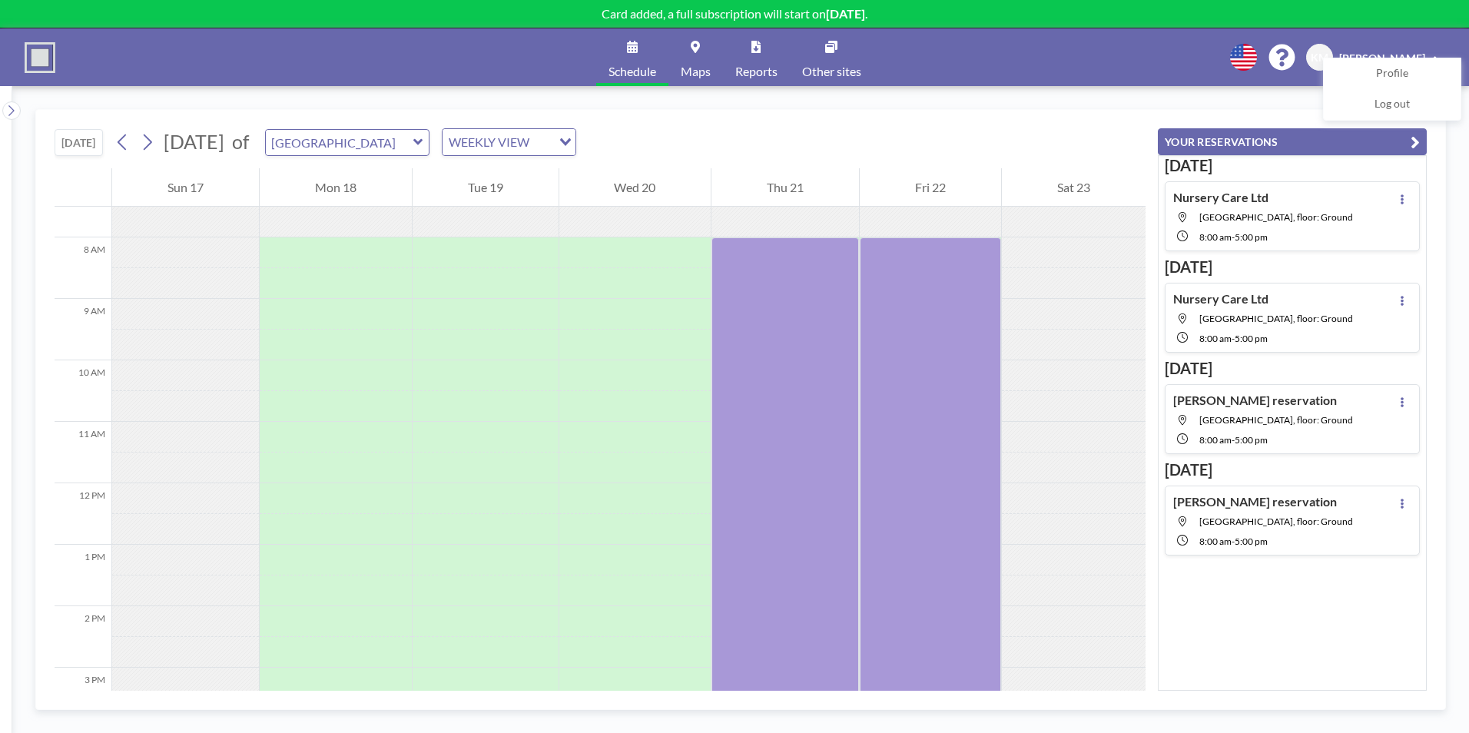
click at [1393, 406] on button at bounding box center [1402, 402] width 18 height 18
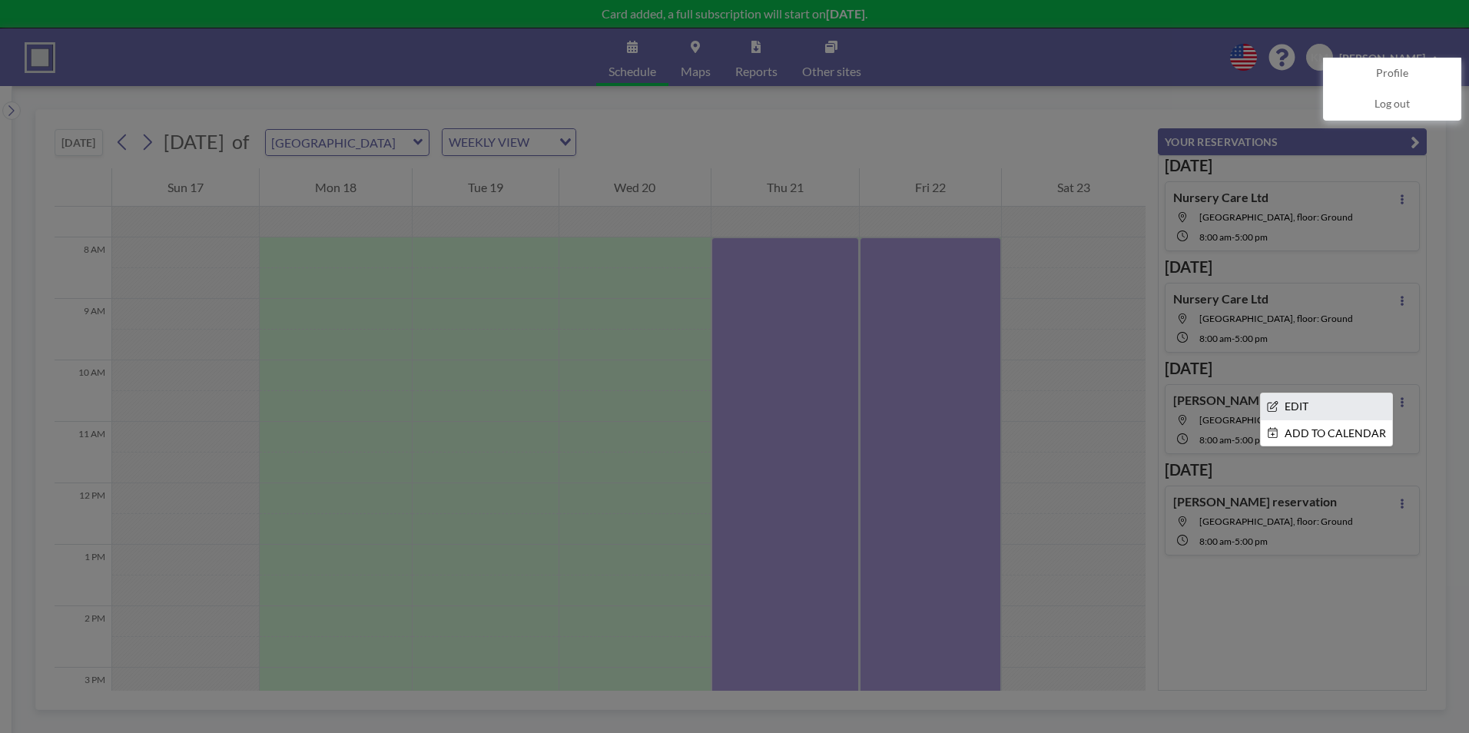
click at [1279, 416] on li "EDIT" at bounding box center [1326, 406] width 131 height 26
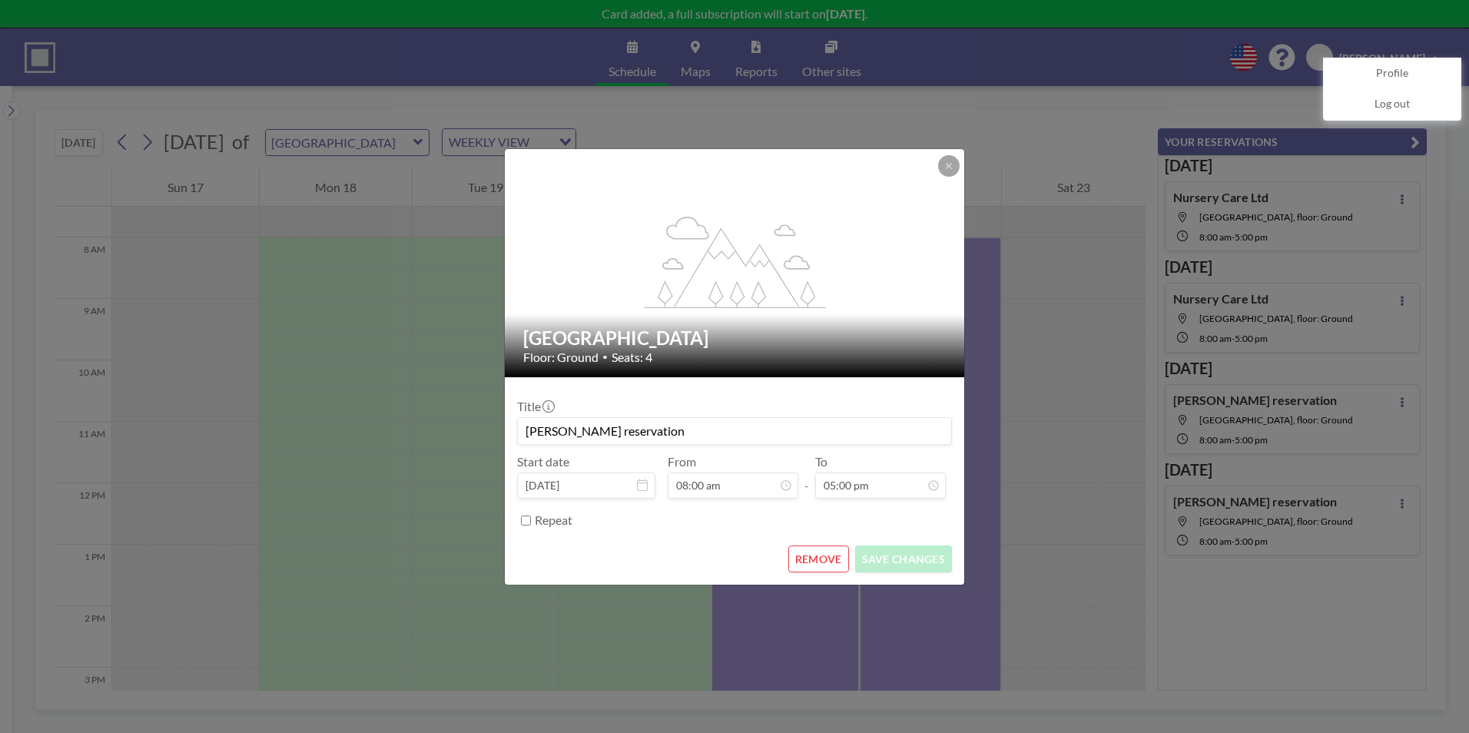
drag, startPoint x: 676, startPoint y: 421, endPoint x: 475, endPoint y: 423, distance: 201.3
click at [475, 423] on div "flex-grow: 1.2; [GEOGRAPHIC_DATA] Meeting Room Floor: Ground • Seats: 4 Title […" at bounding box center [734, 366] width 1469 height 733
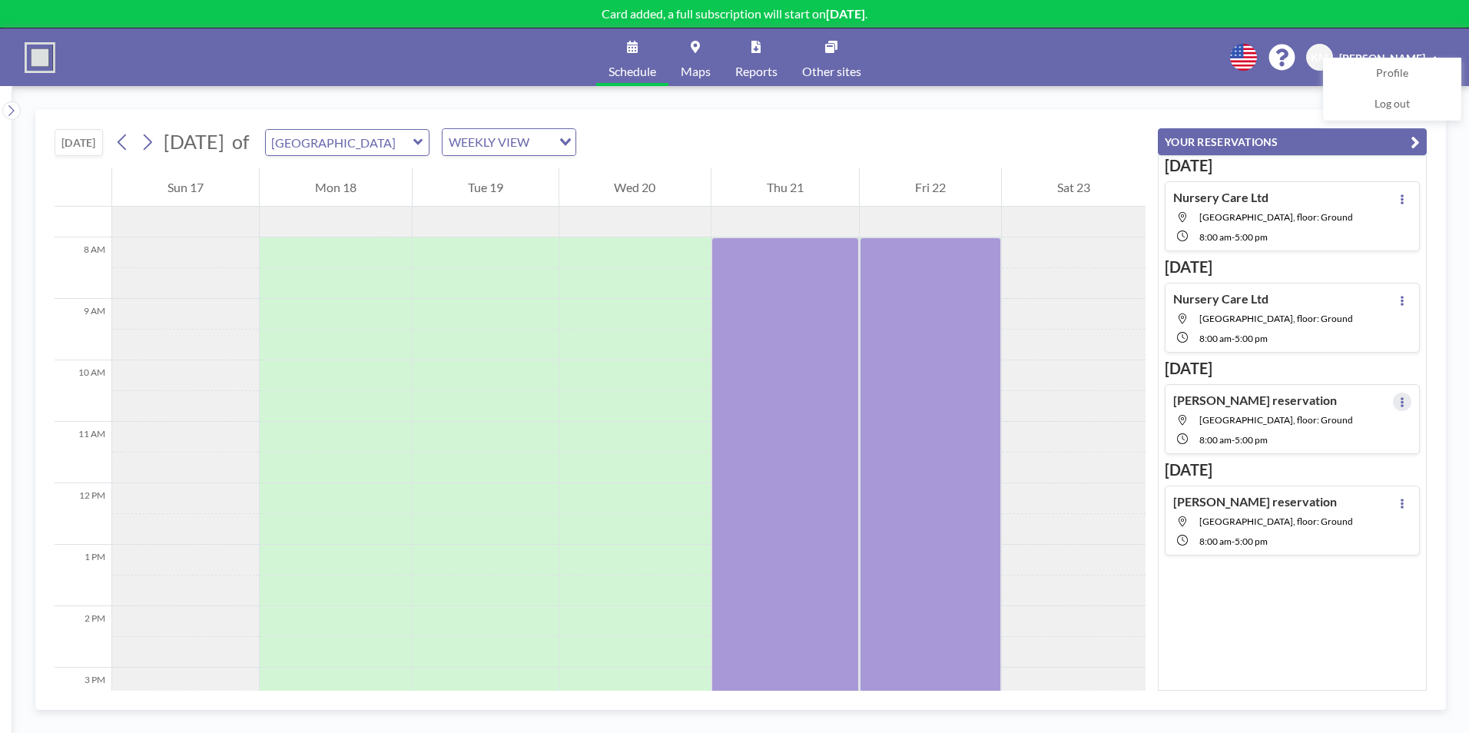
click at [1399, 403] on icon at bounding box center [1402, 402] width 6 height 10
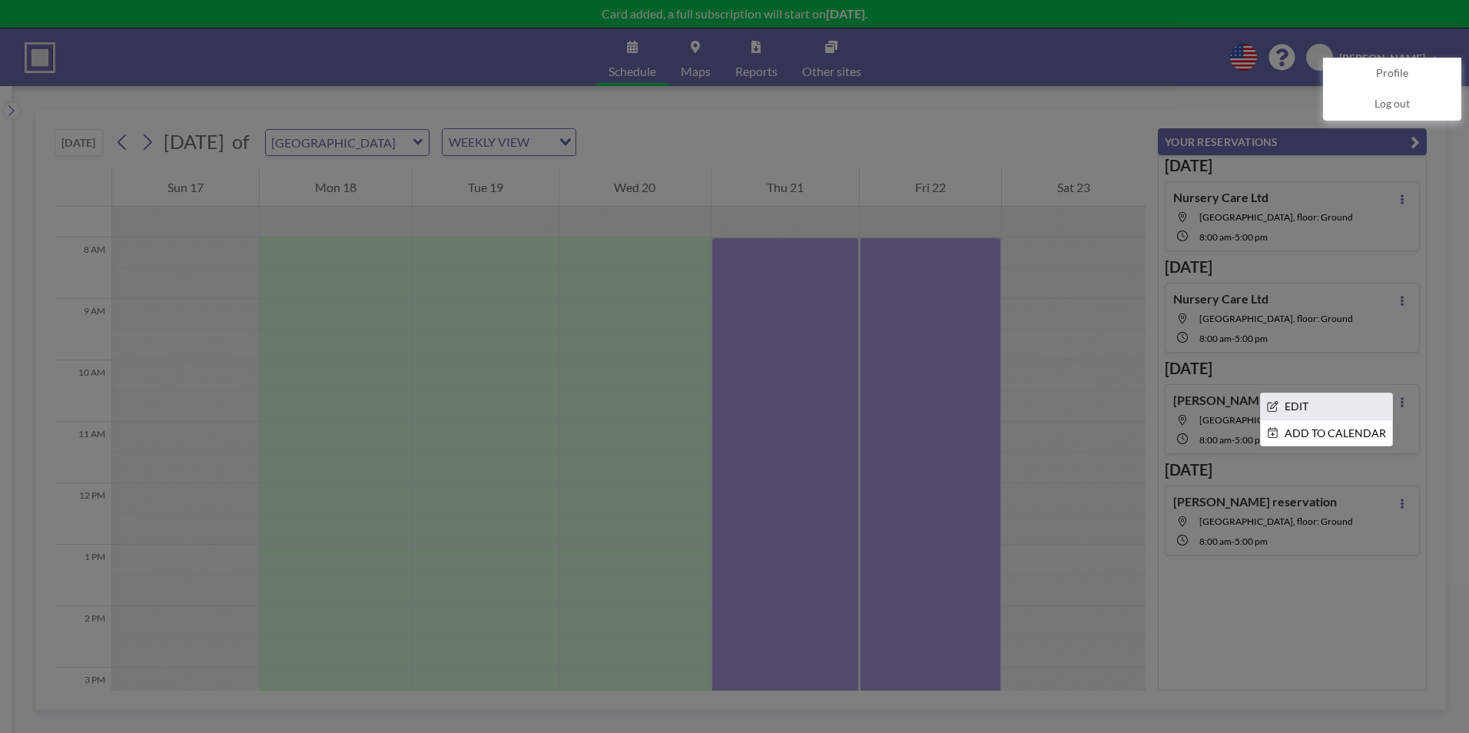
click at [1317, 400] on li "EDIT" at bounding box center [1326, 406] width 131 height 26
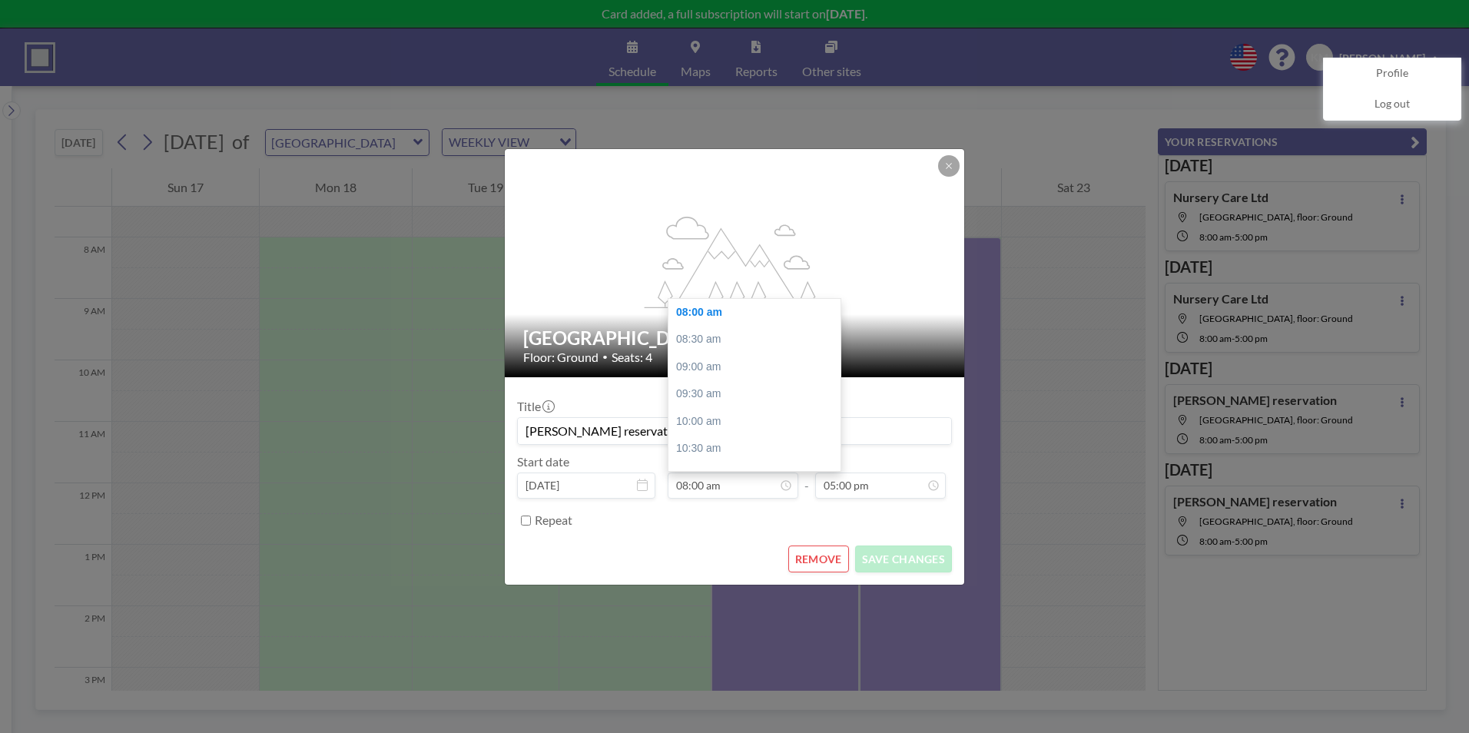
drag, startPoint x: 658, startPoint y: 426, endPoint x: 466, endPoint y: 433, distance: 192.2
click at [466, 433] on div "flex-grow: 1.2; [GEOGRAPHIC_DATA] Meeting Room Floor: Ground • Seats: 4 Title […" at bounding box center [734, 366] width 1469 height 733
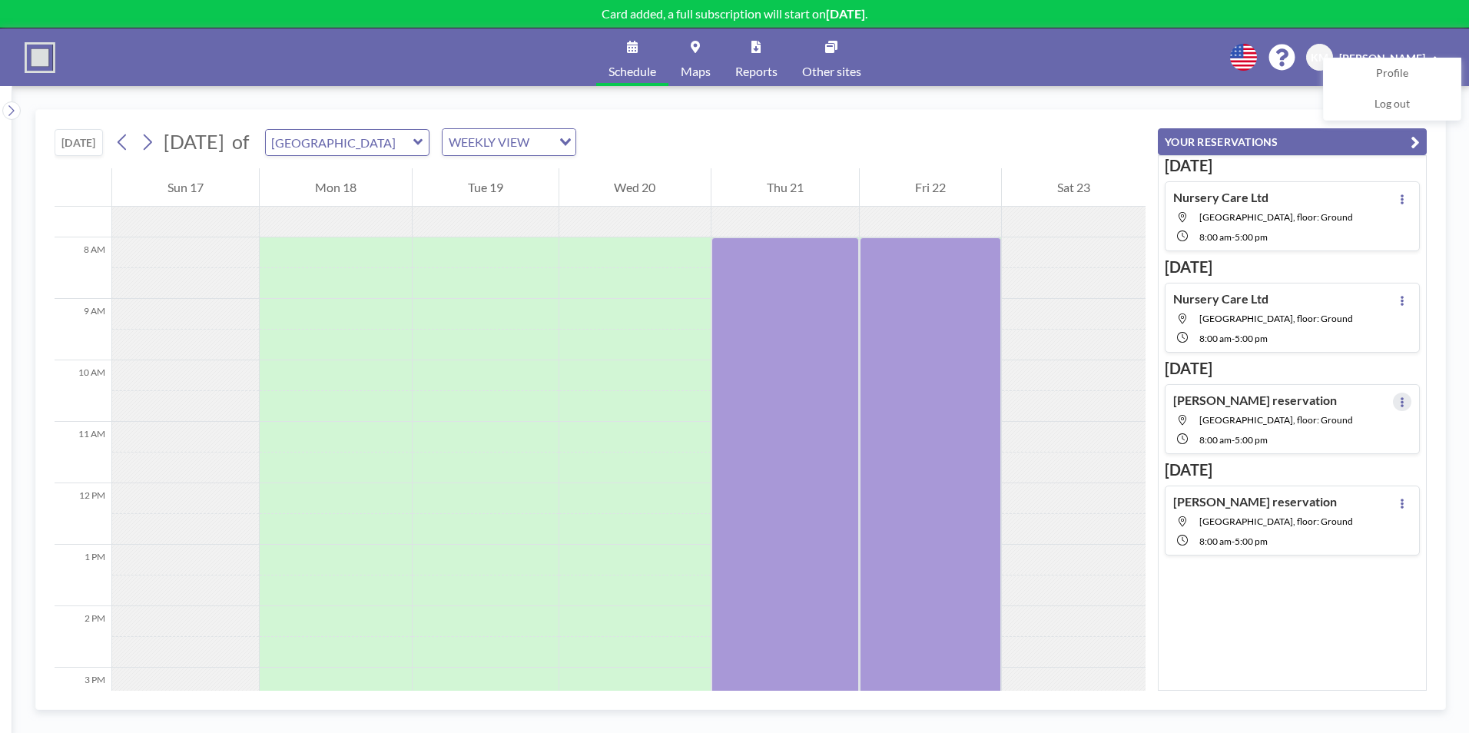
click at [1401, 406] on button at bounding box center [1402, 402] width 18 height 18
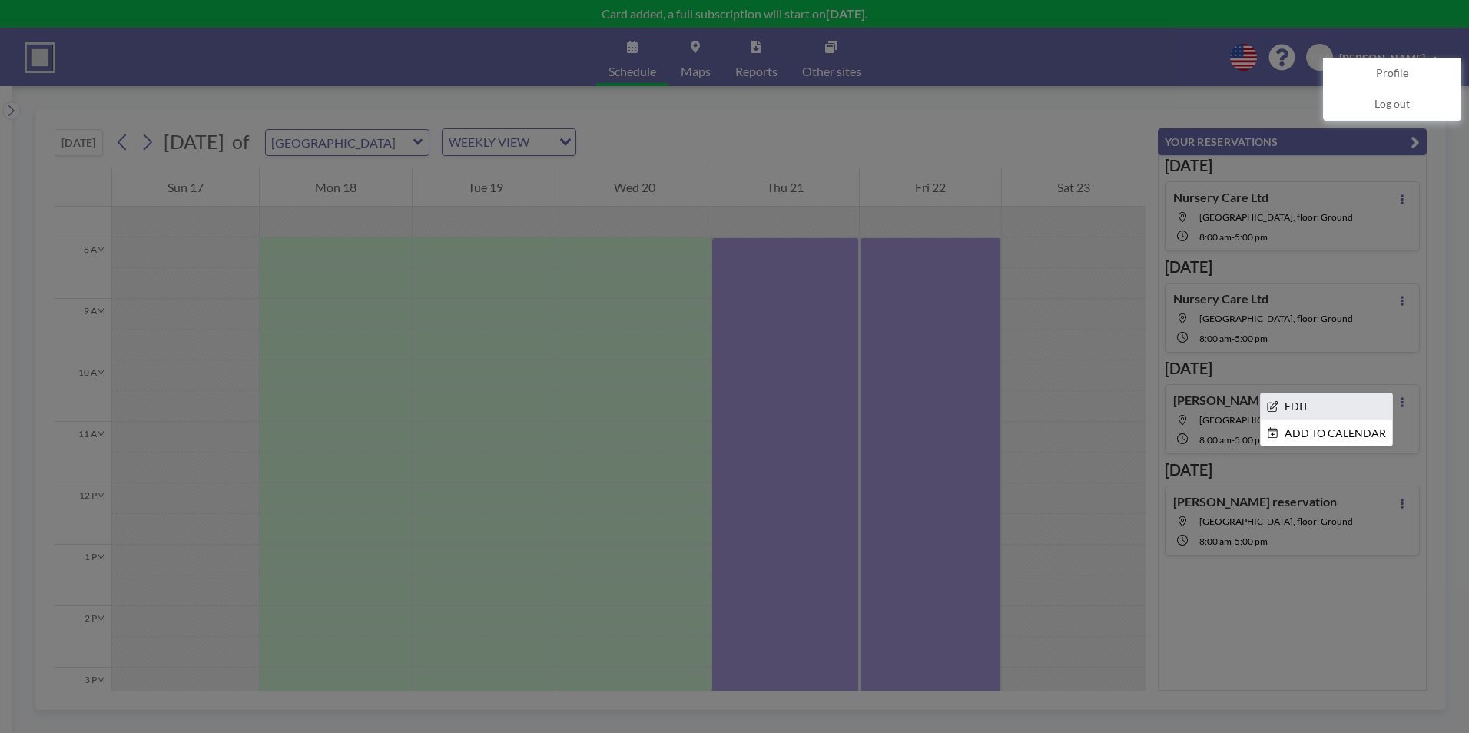
click at [1352, 410] on li "EDIT" at bounding box center [1326, 406] width 131 height 26
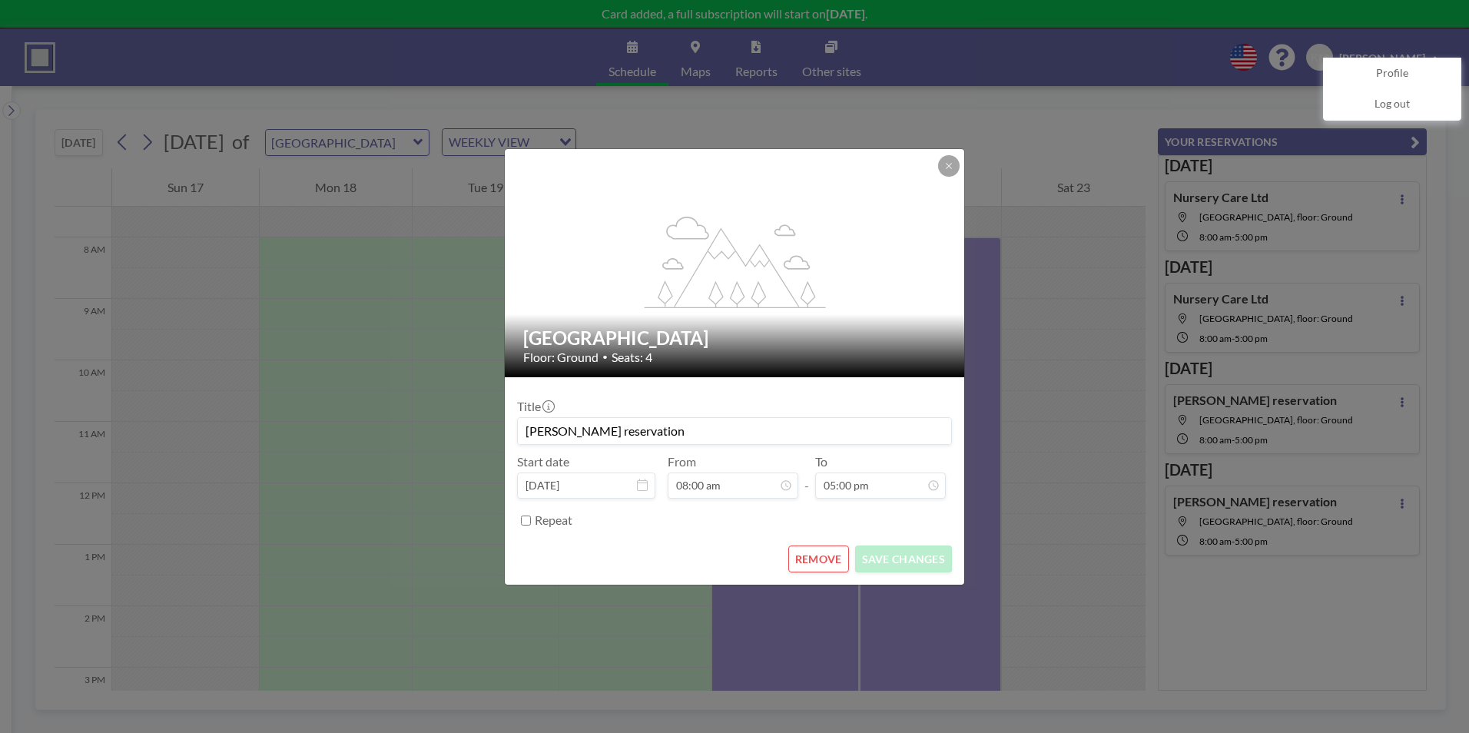
drag, startPoint x: 628, startPoint y: 433, endPoint x: 524, endPoint y: 430, distance: 104.5
click at [524, 430] on input "[PERSON_NAME] reservation" at bounding box center [734, 431] width 433 height 26
type input "Nursery Care Ltd"
click at [914, 562] on button "SAVE CHANGES" at bounding box center [903, 559] width 97 height 27
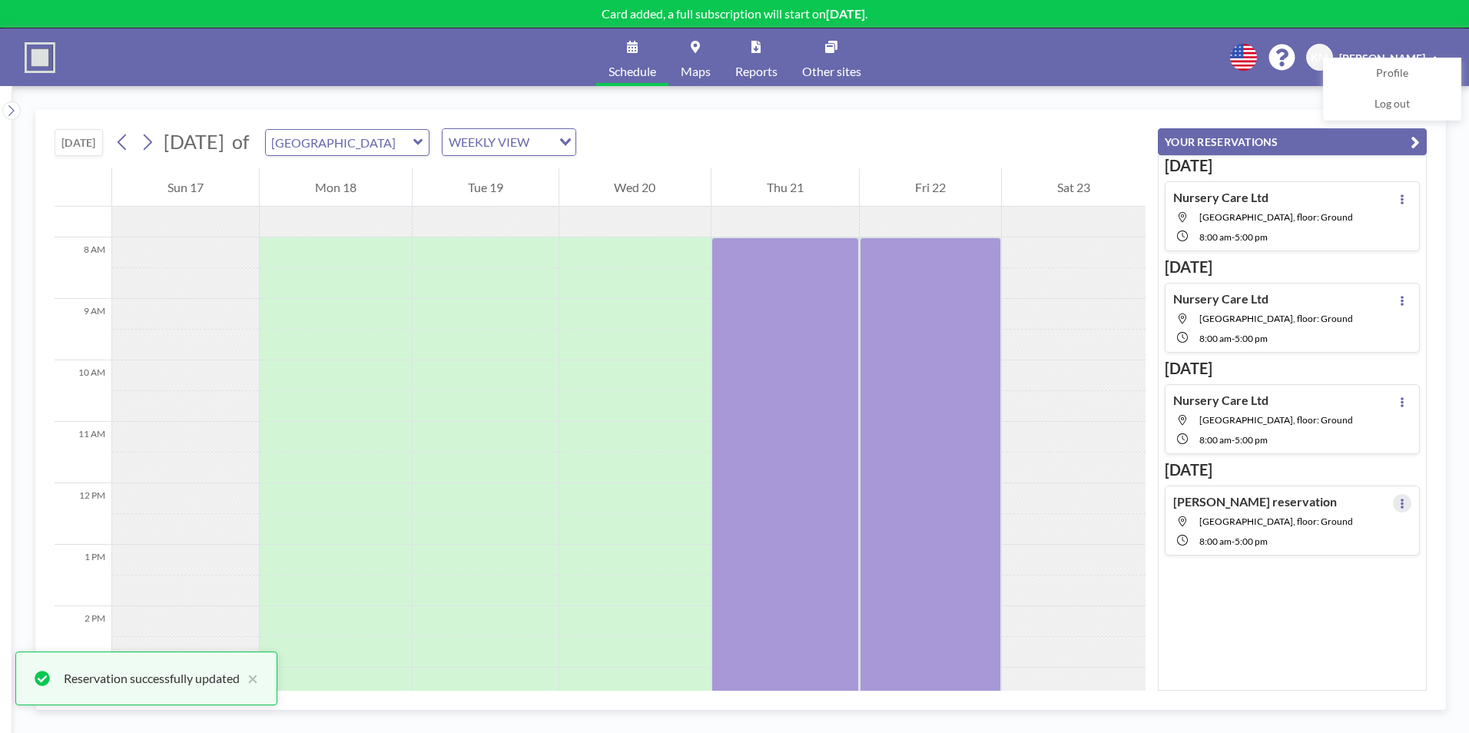
click at [1399, 503] on icon at bounding box center [1402, 504] width 6 height 10
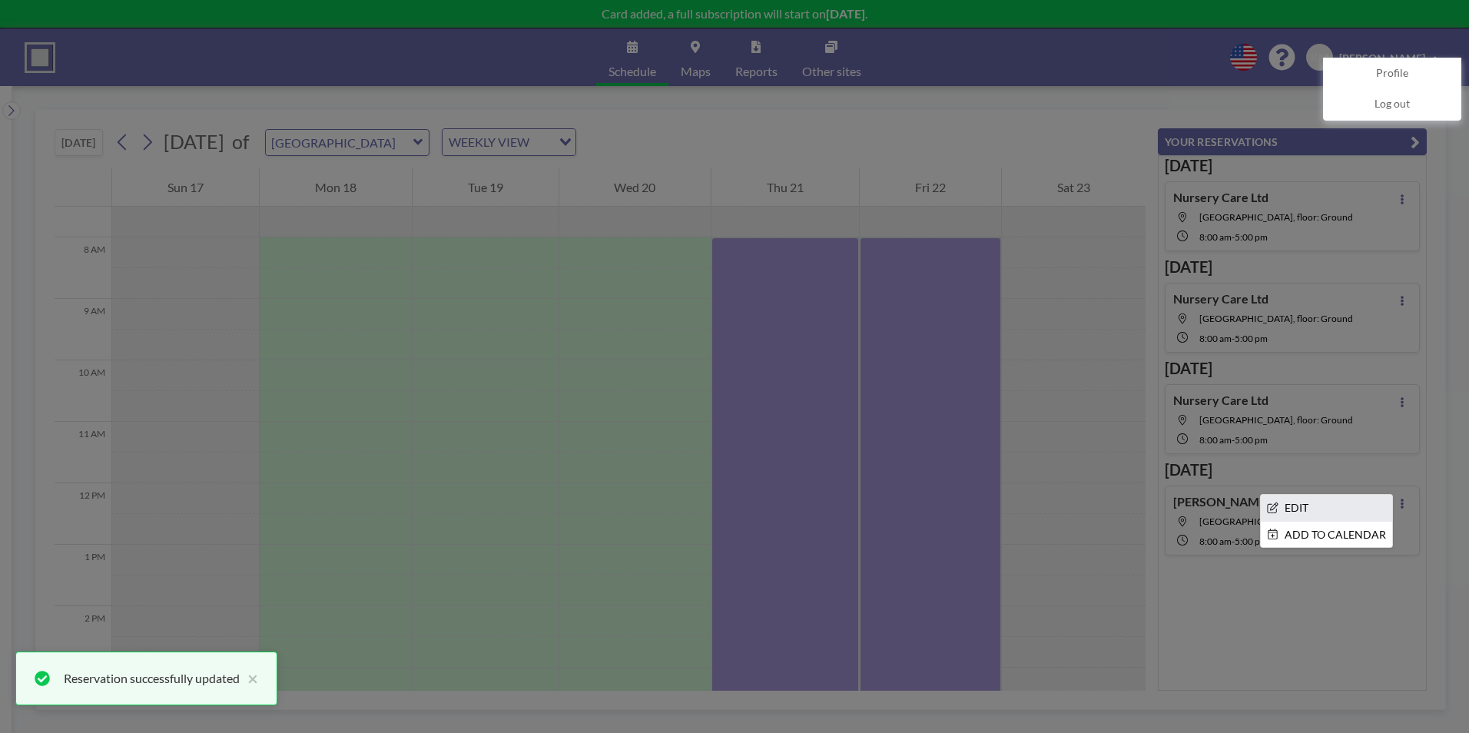
click at [1315, 498] on li "EDIT" at bounding box center [1326, 508] width 131 height 26
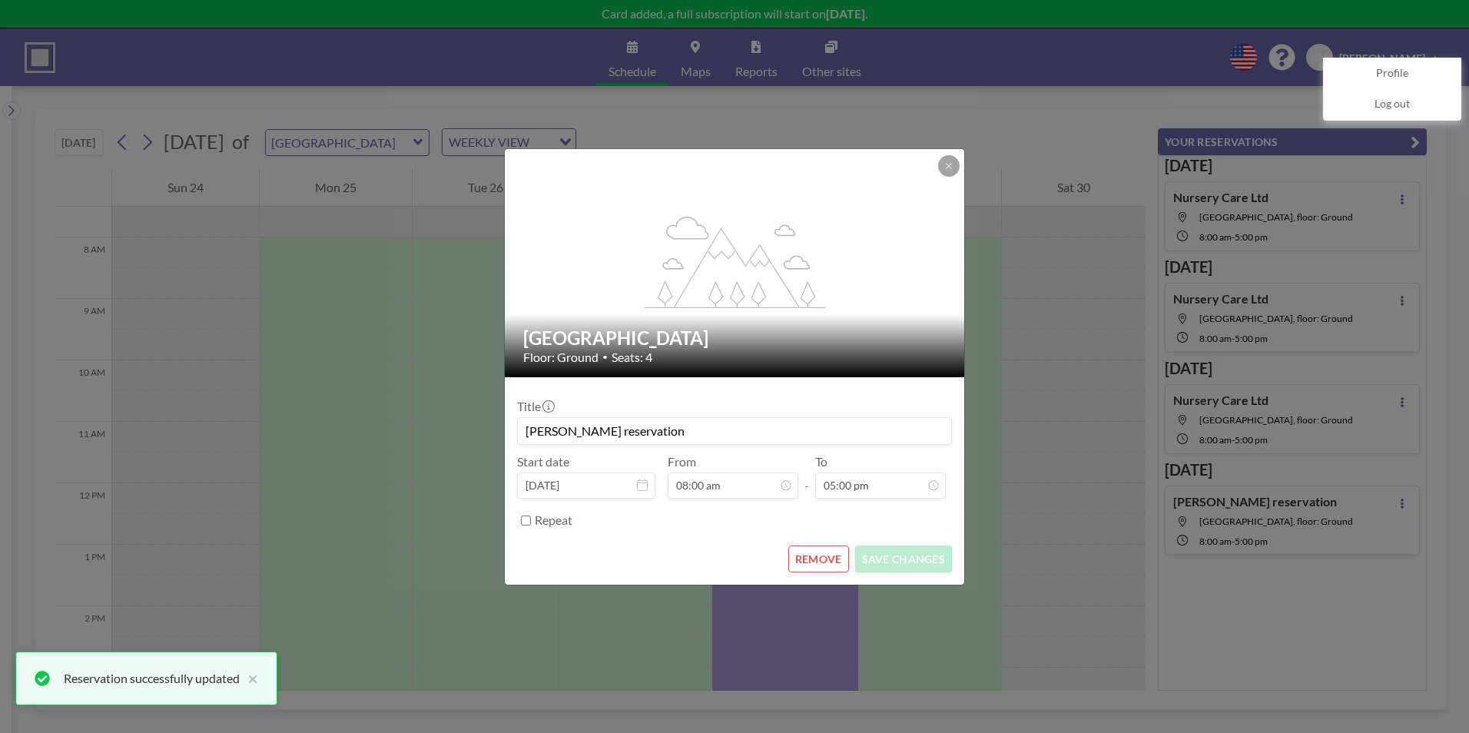
drag, startPoint x: 685, startPoint y: 433, endPoint x: 499, endPoint y: 416, distance: 187.5
click at [499, 416] on div "flex-grow: 1.2; [GEOGRAPHIC_DATA] Meeting Room Floor: Ground • Seats: 4 Title […" at bounding box center [734, 366] width 1469 height 733
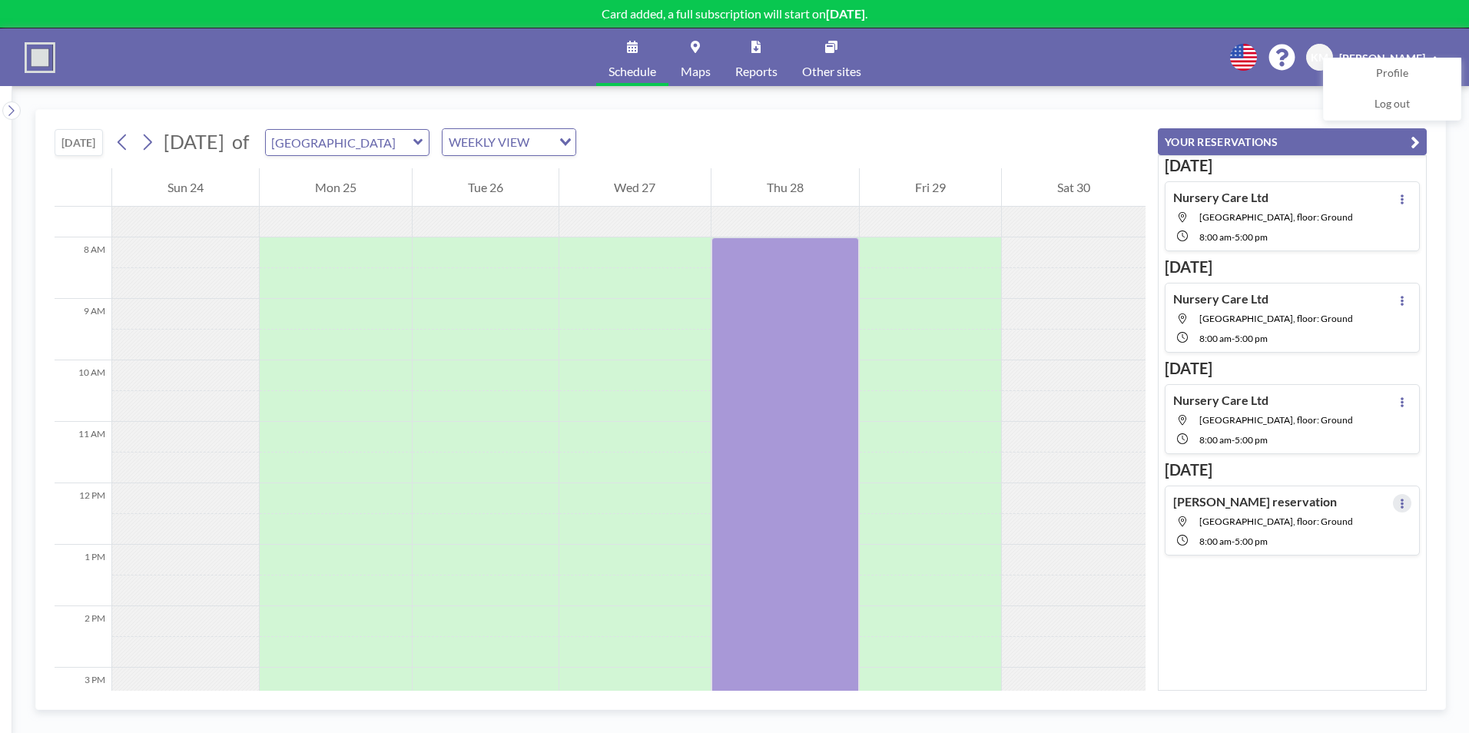
click at [1398, 503] on button at bounding box center [1402, 503] width 18 height 18
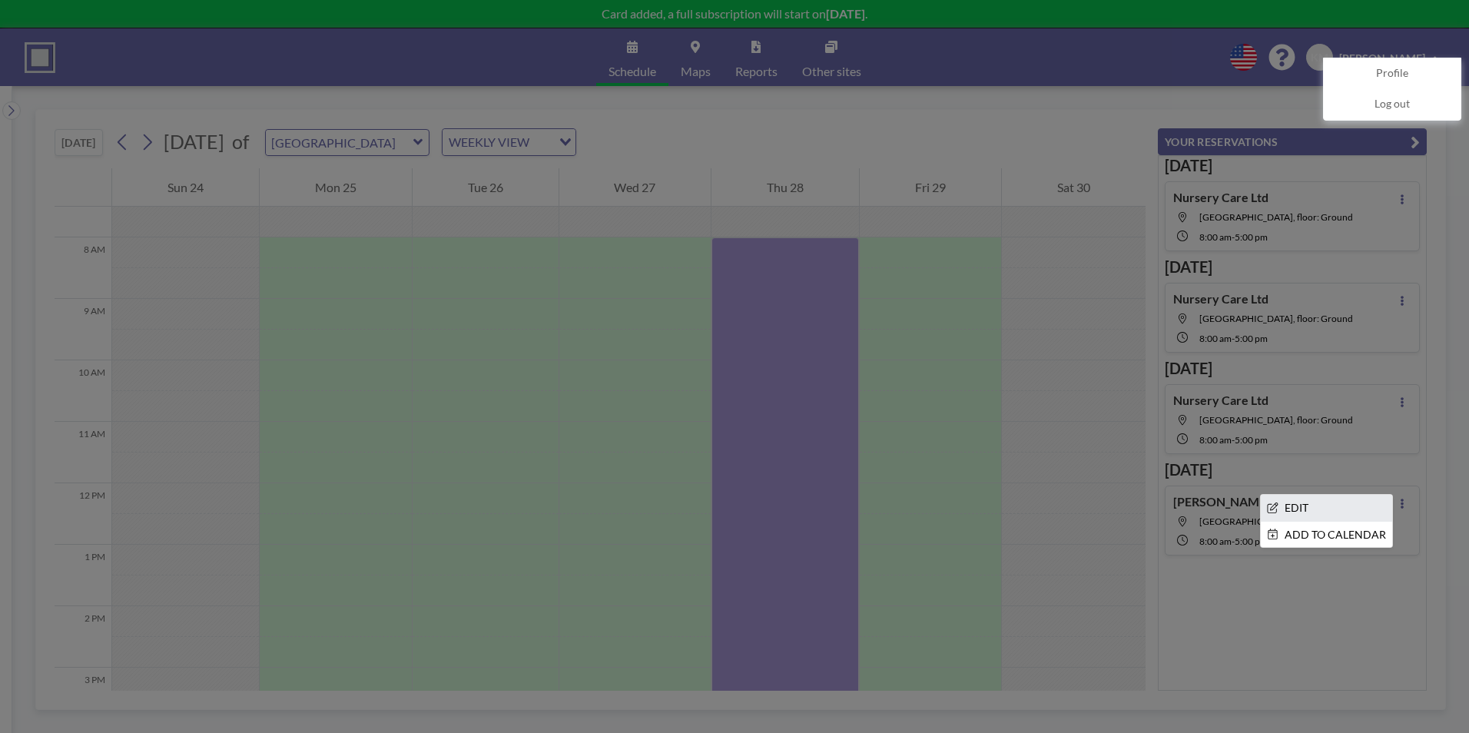
click at [1310, 500] on li "EDIT" at bounding box center [1326, 508] width 131 height 26
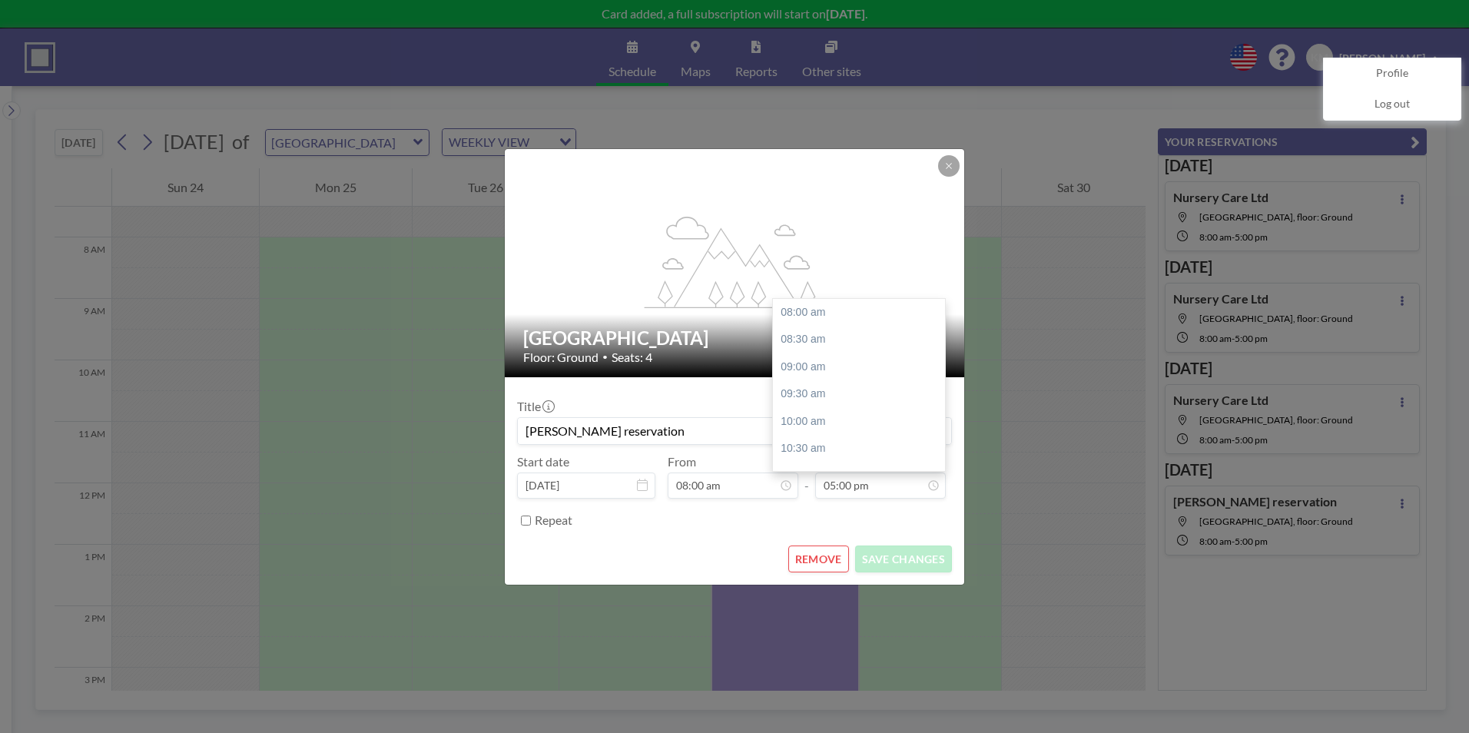
scroll to position [347, 0]
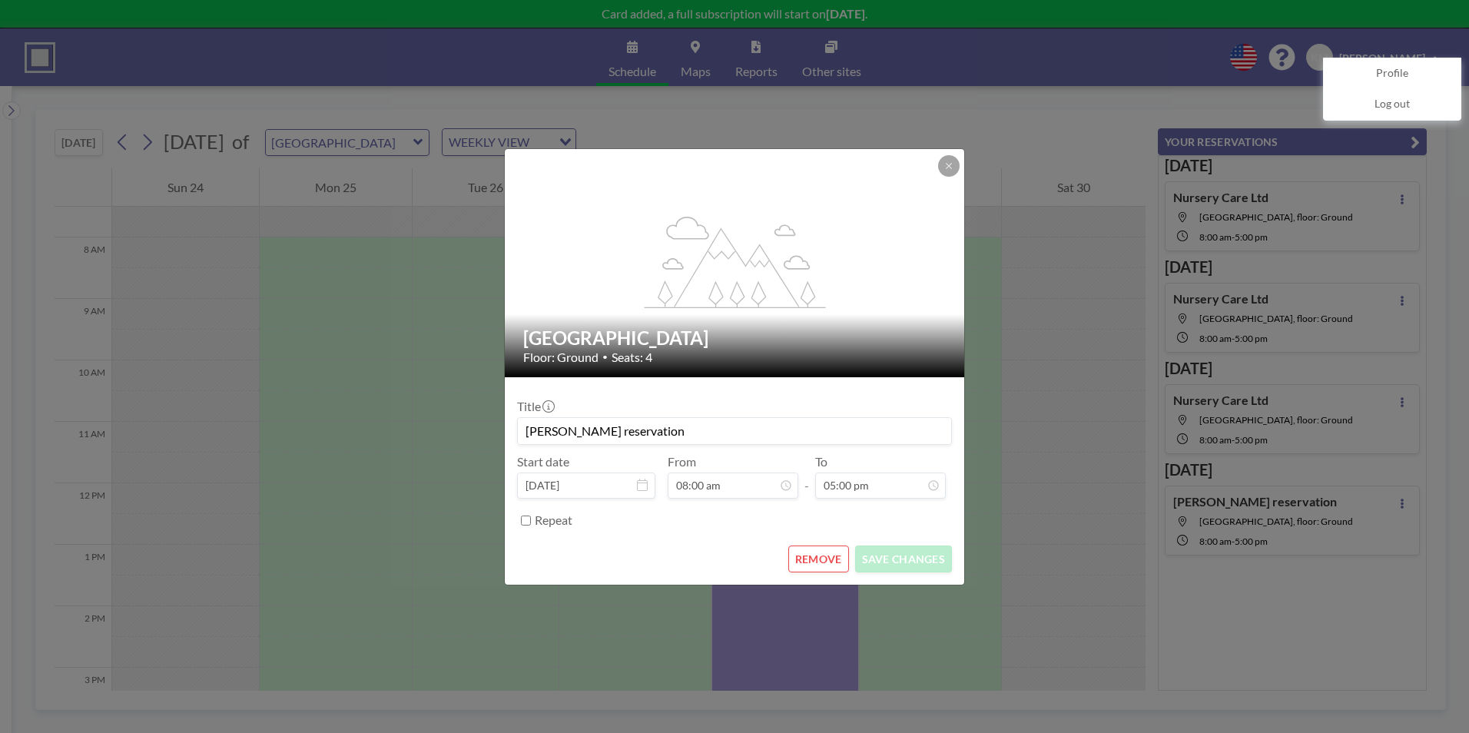
click at [572, 442] on input "[PERSON_NAME] reservation" at bounding box center [734, 431] width 433 height 26
drag, startPoint x: 644, startPoint y: 443, endPoint x: 505, endPoint y: 424, distance: 140.3
click at [505, 424] on form "Title [PERSON_NAME] reservation Start date [DATE] From 08:00 am - To 05:00 pm R…" at bounding box center [734, 480] width 459 height 207
click at [887, 559] on button "SAVE CHANGES" at bounding box center [903, 559] width 97 height 27
type input "Nursery Care Ltd"
